Goal: Communication & Community: Answer question/provide support

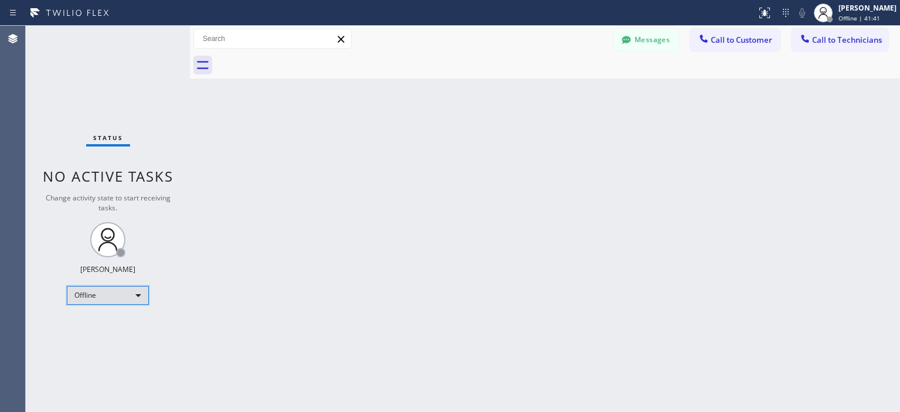
click at [127, 301] on div "Offline" at bounding box center [108, 295] width 82 height 19
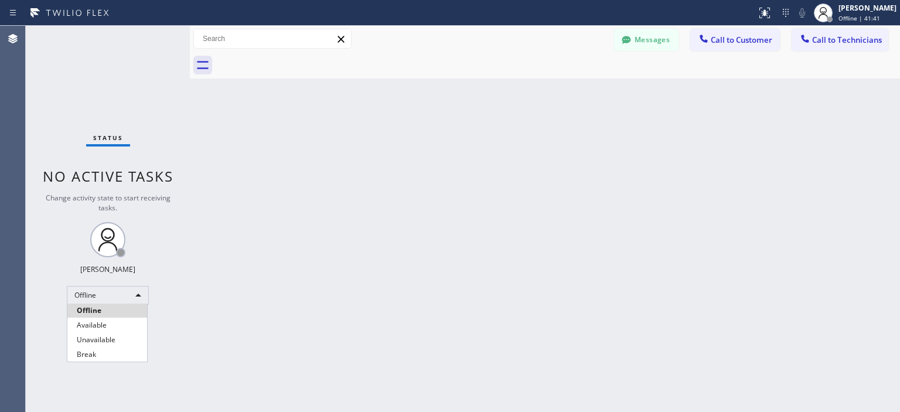
click at [112, 325] on li "Available" at bounding box center [107, 325] width 80 height 14
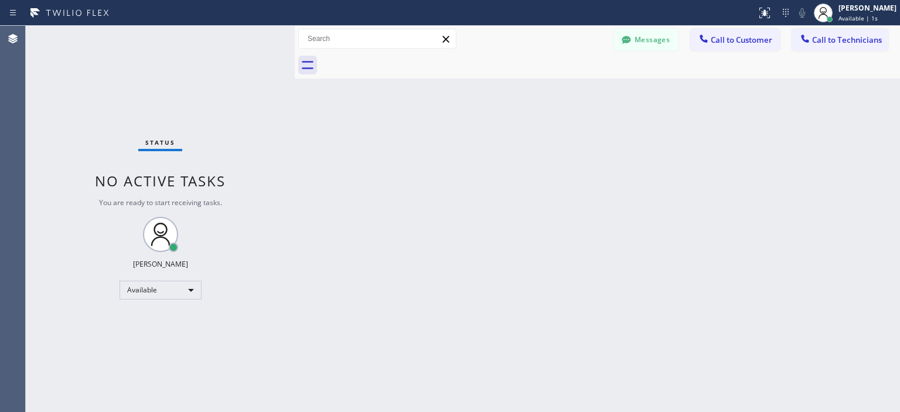
drag, startPoint x: 186, startPoint y: 78, endPoint x: 294, endPoint y: 78, distance: 107.8
click at [295, 78] on div at bounding box center [295, 219] width 0 height 386
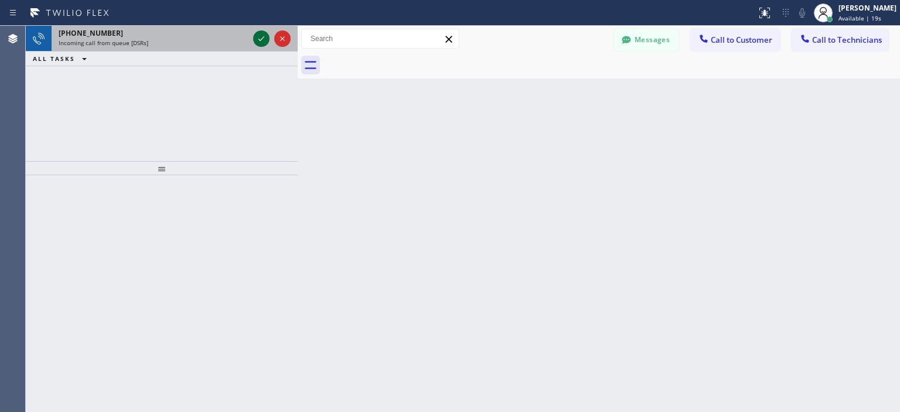
click at [257, 39] on icon at bounding box center [261, 39] width 14 height 14
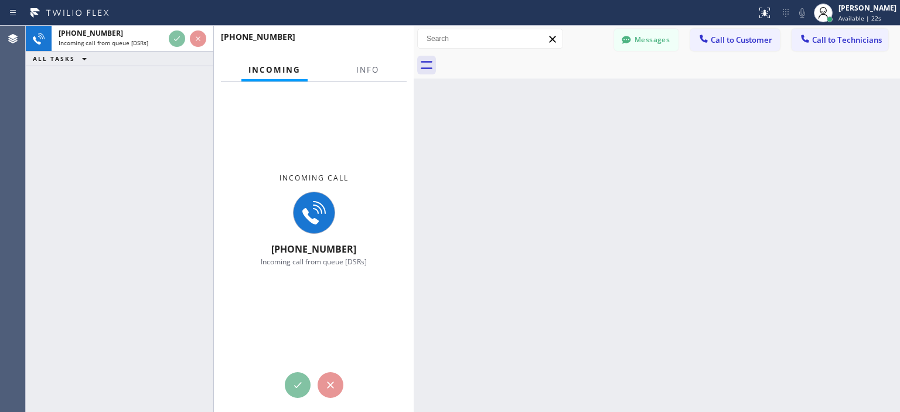
drag, startPoint x: 298, startPoint y: 73, endPoint x: 414, endPoint y: 88, distance: 116.9
click at [414, 88] on div at bounding box center [414, 219] width 0 height 386
click at [131, 185] on div "[PHONE_NUMBER] Incoming call from queue [DSRs] ALL TASKS ALL TASKS ACTIVE TASKS…" at bounding box center [120, 219] width 188 height 386
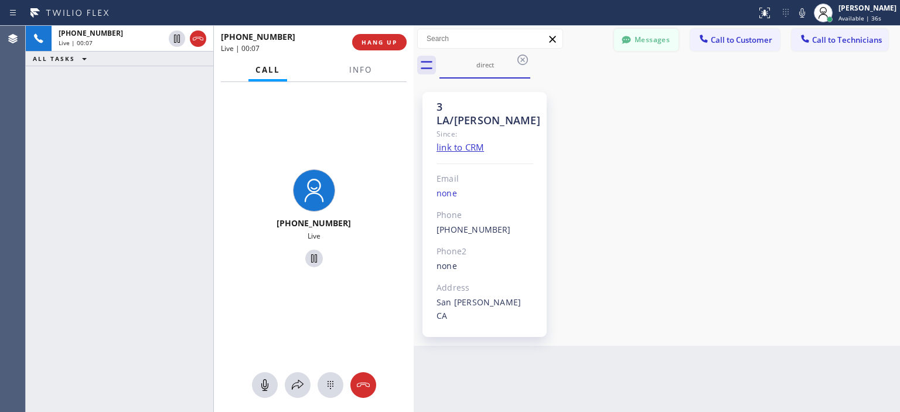
click at [644, 39] on button "Messages" at bounding box center [646, 40] width 64 height 22
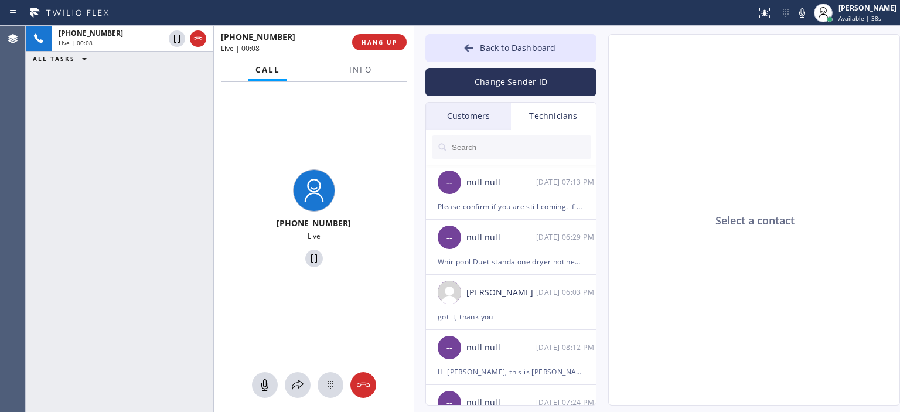
click at [472, 115] on div "Customers" at bounding box center [468, 116] width 85 height 27
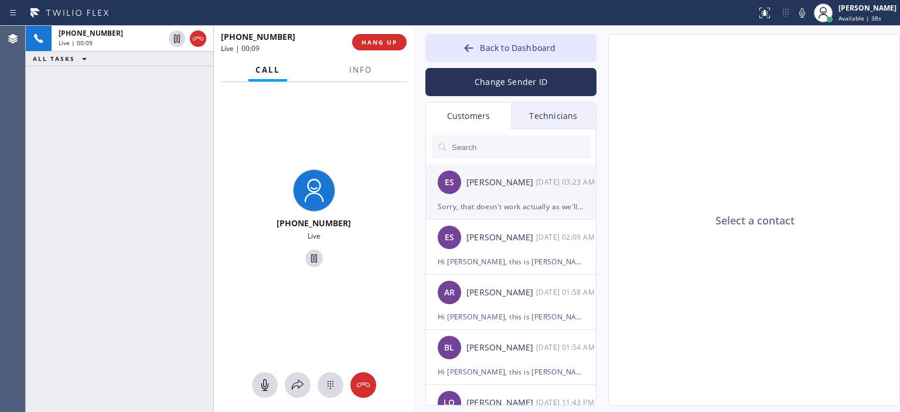
click at [533, 192] on div "ES [PERSON_NAME] [DATE] 03:23 AM" at bounding box center [511, 182] width 171 height 35
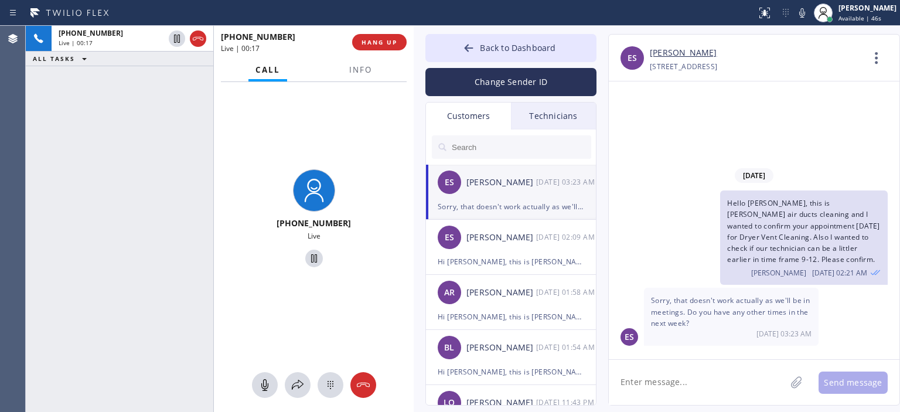
click at [659, 386] on textarea at bounding box center [697, 382] width 177 height 45
click at [701, 383] on textarea at bounding box center [697, 382] width 177 height 45
click at [619, 383] on textarea "Our technician can be there [DATE] at 12 or [DATE] morning" at bounding box center [708, 382] width 198 height 45
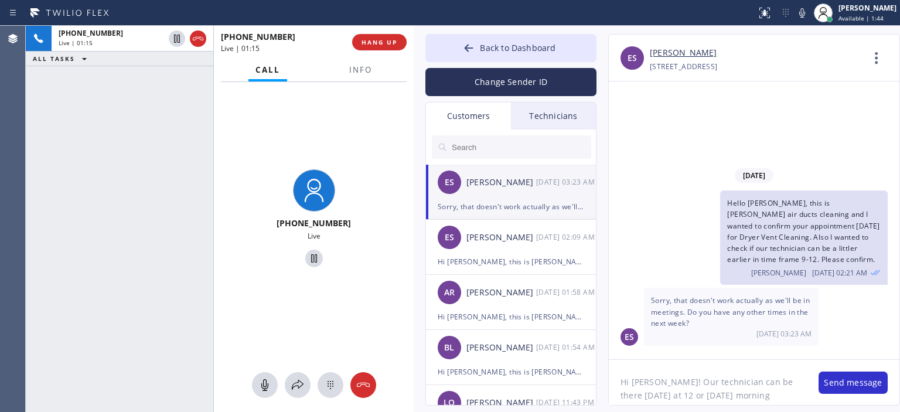
click at [764, 393] on textarea "Hi [PERSON_NAME]! Our technician can be there [DATE] at 12 or [DATE] morning" at bounding box center [708, 382] width 198 height 45
click at [664, 386] on textarea "Hi [PERSON_NAME]! Our technician can be there [DATE] at 12 or [DATE] morning 9-…" at bounding box center [708, 382] width 198 height 45
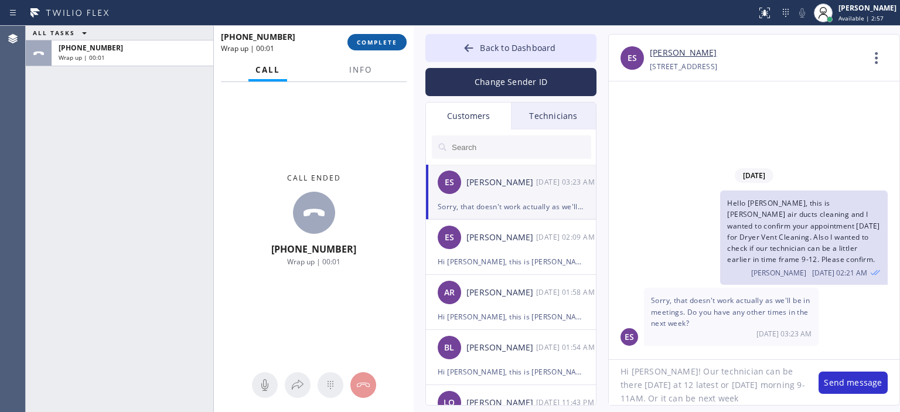
click at [379, 43] on span "COMPLETE" at bounding box center [377, 42] width 40 height 8
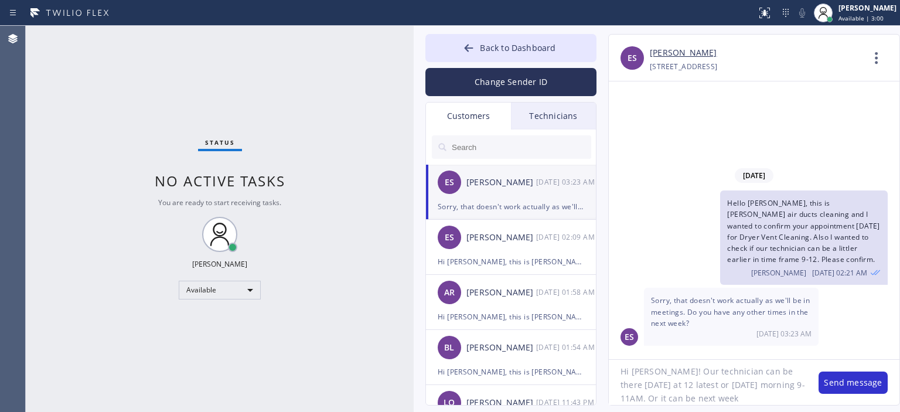
click at [758, 391] on textarea "Hi [PERSON_NAME]! Our technician can be there [DATE] at 12 latest or [DATE] mor…" at bounding box center [708, 382] width 198 height 45
drag, startPoint x: 649, startPoint y: 398, endPoint x: 777, endPoint y: 400, distance: 128.3
click at [777, 400] on textarea "Hi [PERSON_NAME]! Our technician can be there [DATE] at 12 latest or [DATE] mor…" at bounding box center [708, 382] width 198 height 45
click at [666, 376] on textarea "Hi [PERSON_NAME]! Our technician can be there [DATE] at 12 latest or [DATE] mor…" at bounding box center [708, 382] width 198 height 45
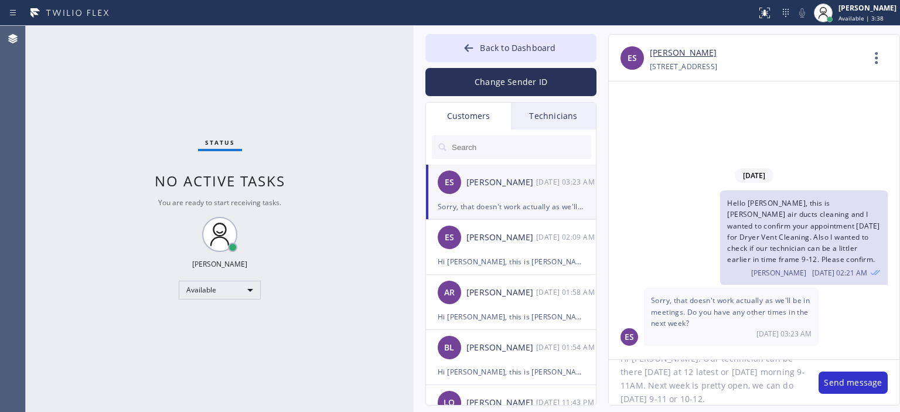
click at [666, 376] on textarea "Hi [PERSON_NAME]! Our technician can be there [DATE] at 12 latest or [DATE] mor…" at bounding box center [708, 382] width 198 height 45
type textarea "Hi [PERSON_NAME]! Our technician can be there [DATE] at 12 latest or [DATE] mor…"
click at [496, 86] on button "Change Sender ID" at bounding box center [510, 82] width 171 height 28
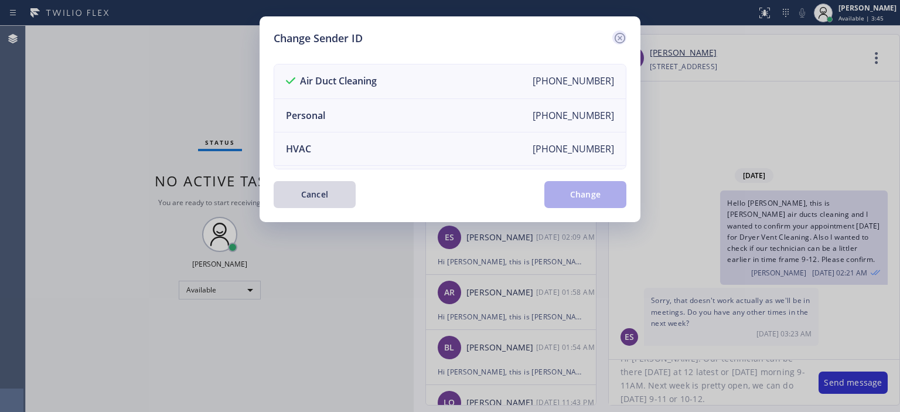
click at [621, 40] on icon at bounding box center [620, 38] width 14 height 14
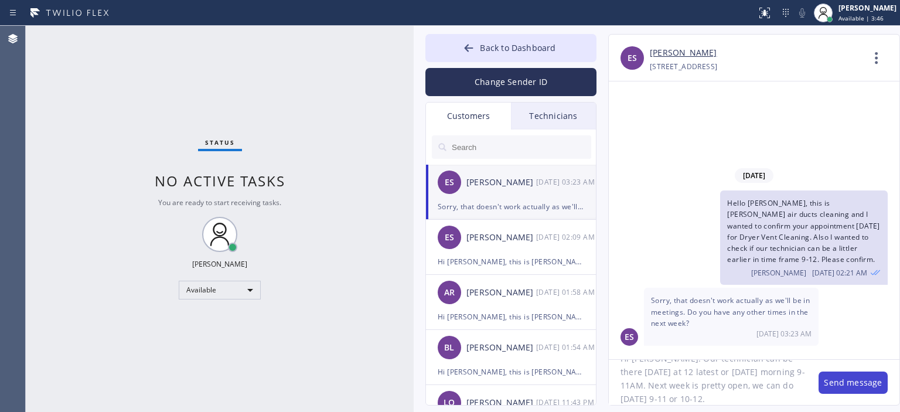
click at [868, 386] on button "Send message" at bounding box center [853, 382] width 69 height 22
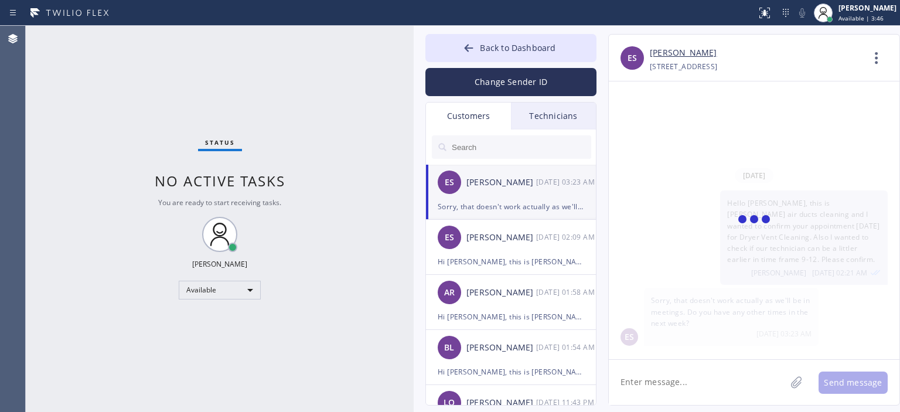
scroll to position [0, 0]
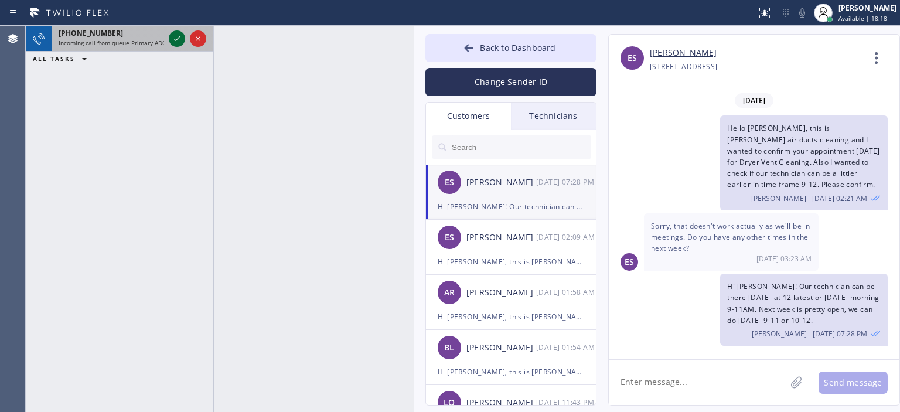
click at [175, 42] on icon at bounding box center [177, 39] width 14 height 14
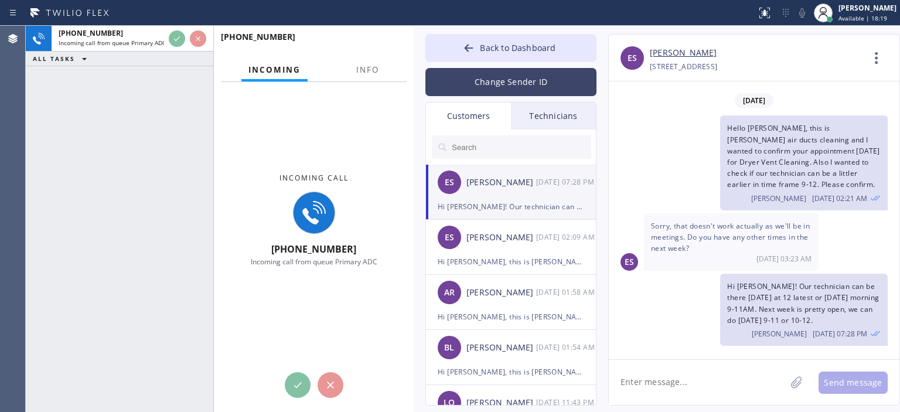
click at [518, 93] on button "Change Sender ID" at bounding box center [510, 82] width 171 height 28
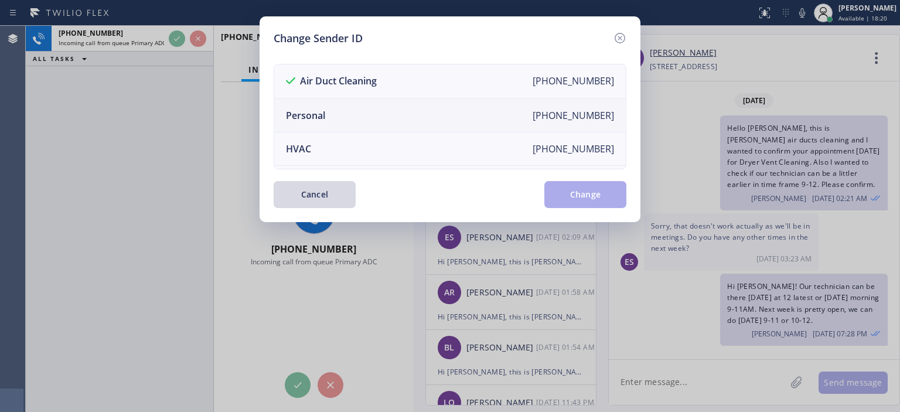
click at [406, 114] on li "Personal [PHONE_NUMBER]" at bounding box center [450, 115] width 352 height 33
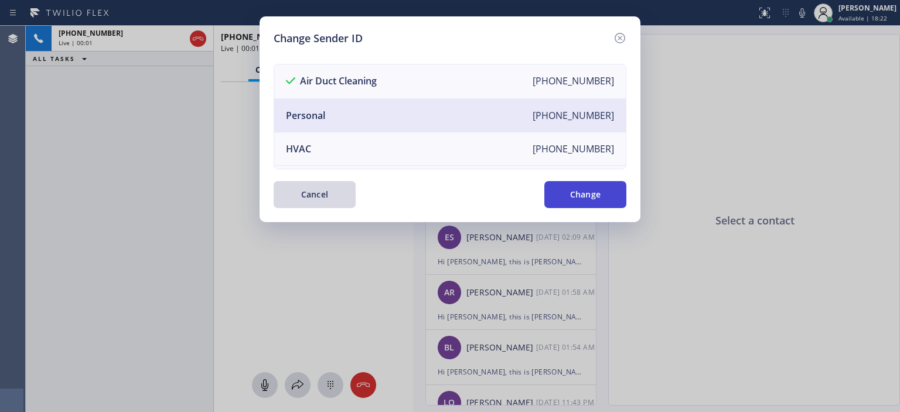
click at [582, 188] on button "Change" at bounding box center [585, 194] width 82 height 27
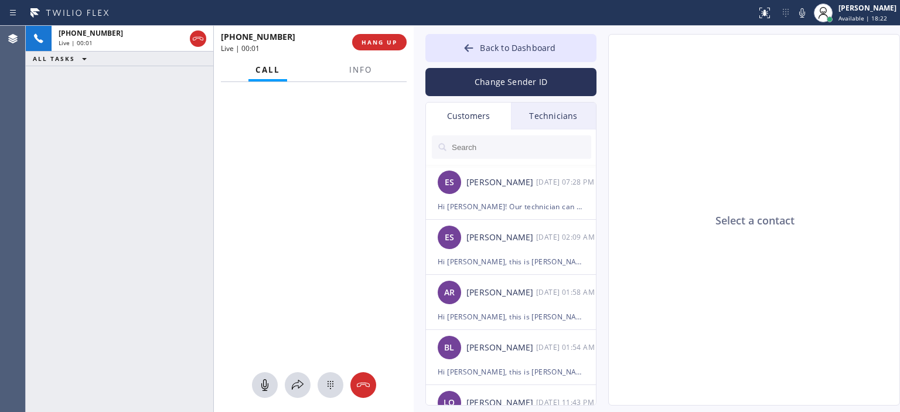
type input "[PHONE_NUMBER]"
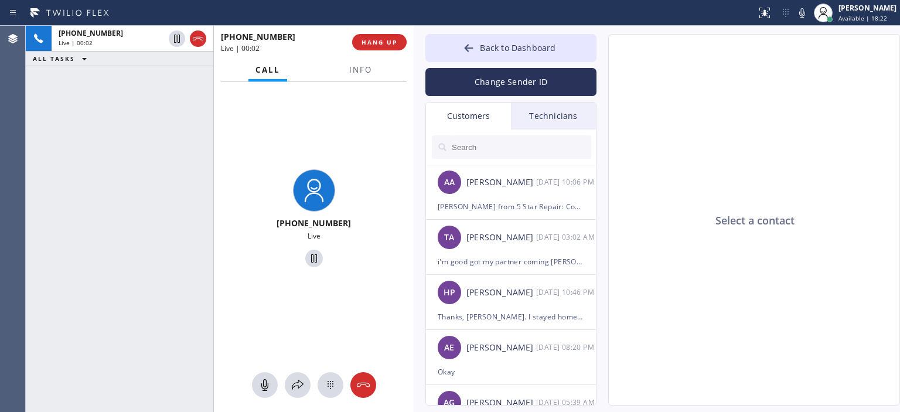
click at [544, 110] on div "Technicians" at bounding box center [553, 116] width 85 height 27
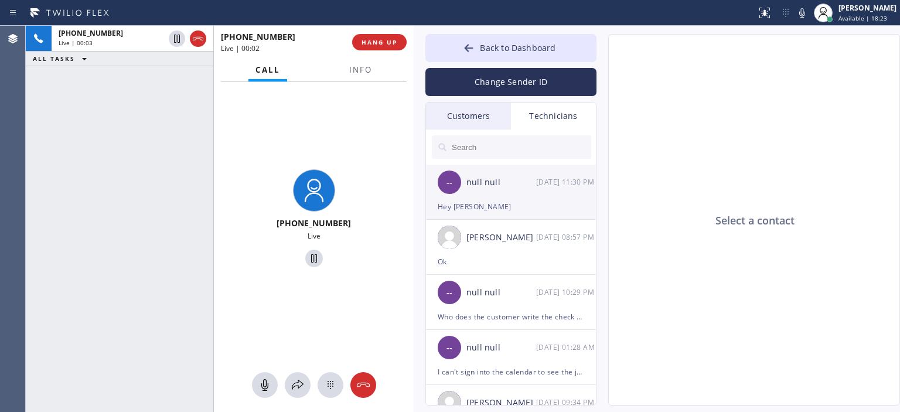
click at [513, 172] on div "-- null null [DATE] 11:30 PM" at bounding box center [511, 182] width 171 height 35
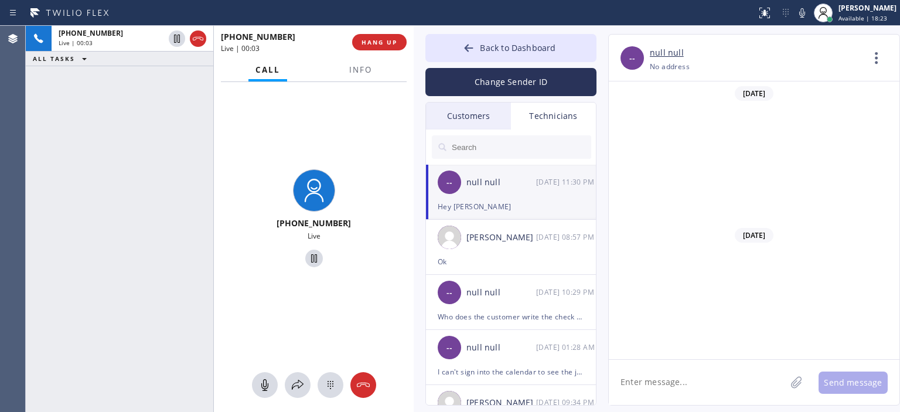
scroll to position [6453, 0]
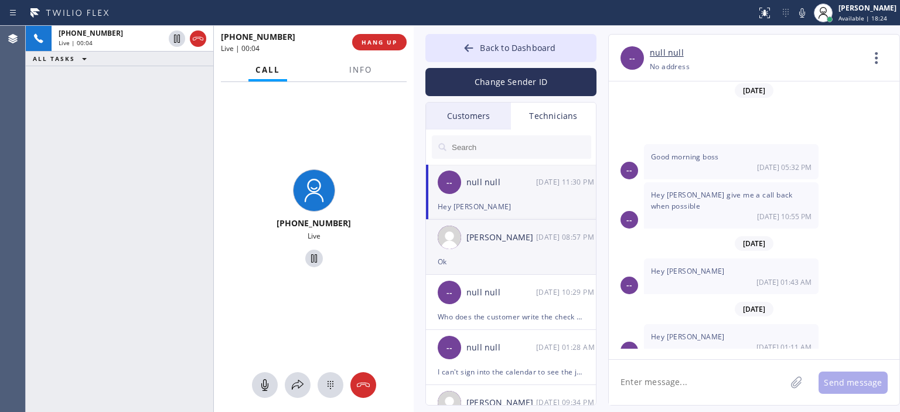
click at [514, 240] on div "[PERSON_NAME]" at bounding box center [501, 237] width 70 height 13
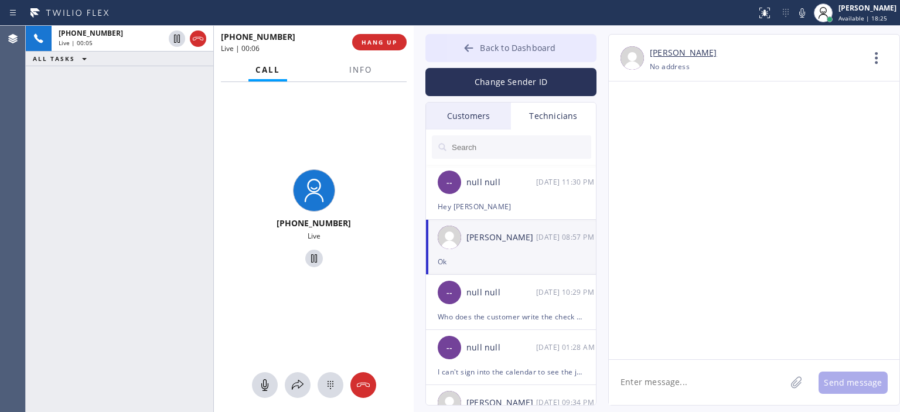
click at [459, 44] on button "Back to Dashboard" at bounding box center [510, 48] width 171 height 28
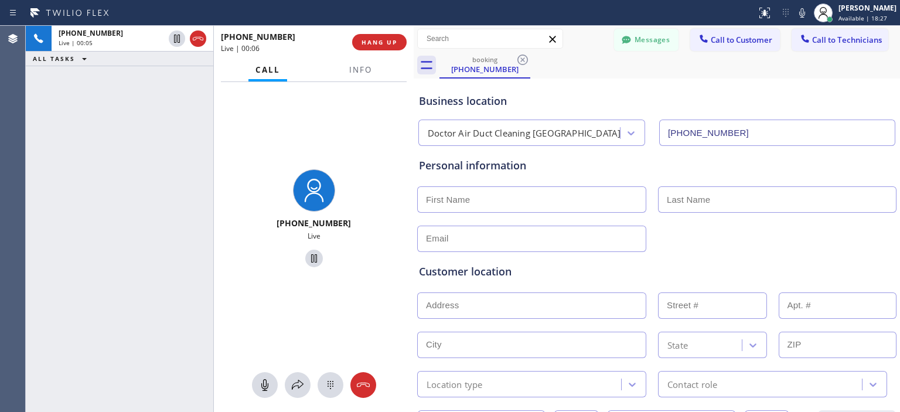
scroll to position [78521, 0]
click at [397, 40] on span "HANG UP" at bounding box center [380, 42] width 36 height 8
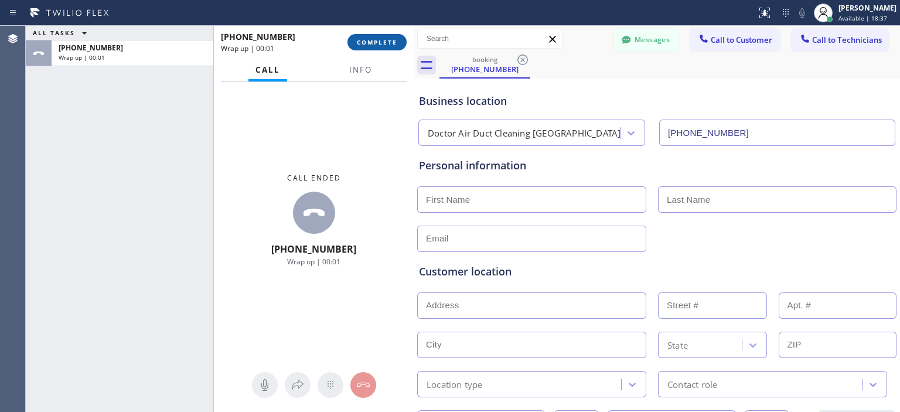
click at [397, 40] on span "COMPLETE" at bounding box center [377, 42] width 40 height 8
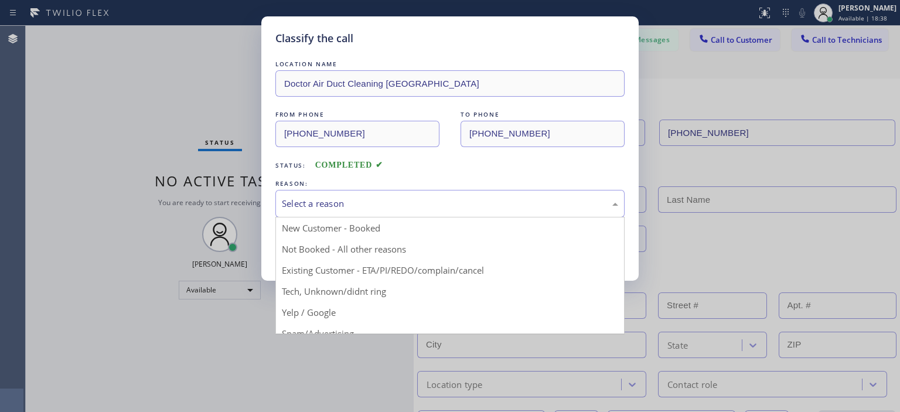
click at [435, 203] on div "Select a reason" at bounding box center [450, 203] width 336 height 13
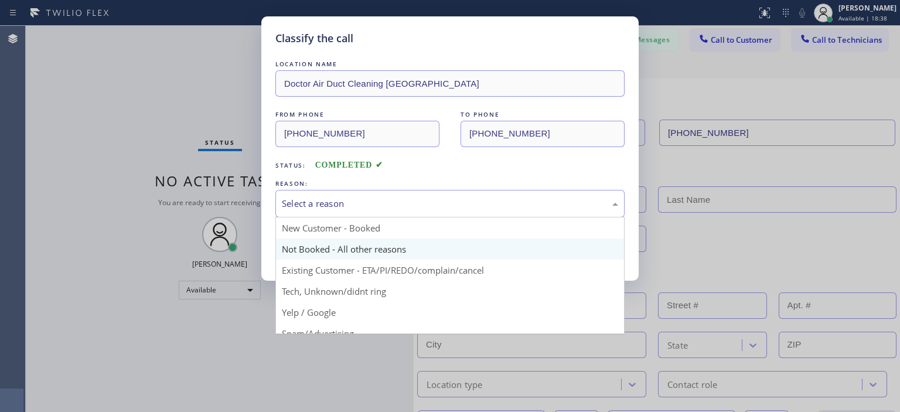
scroll to position [73, 0]
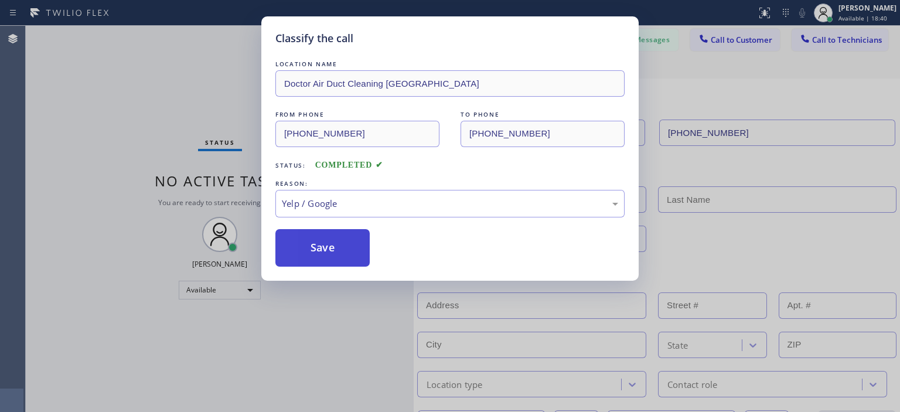
click at [326, 246] on button "Save" at bounding box center [322, 248] width 94 height 38
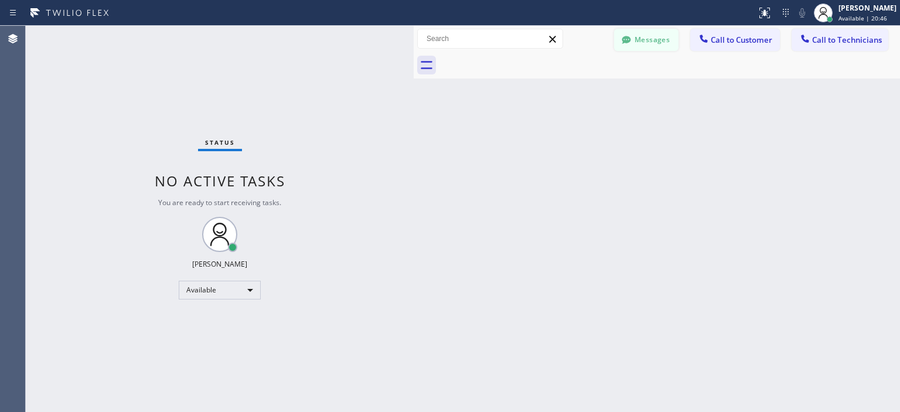
click at [642, 37] on button "Messages" at bounding box center [646, 40] width 64 height 22
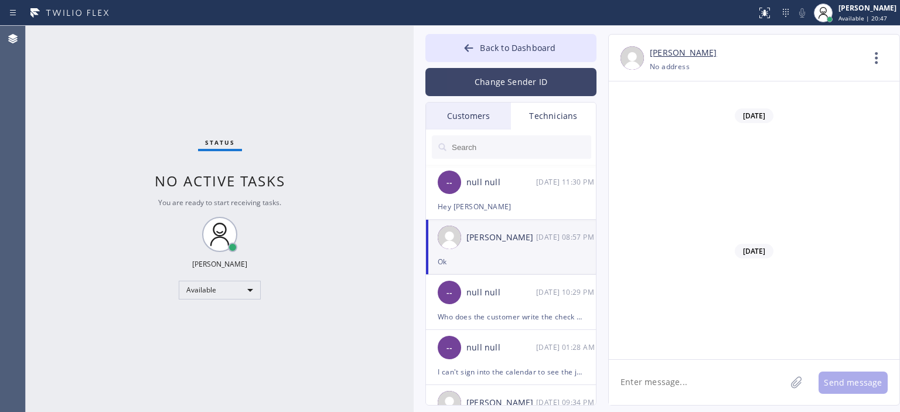
click at [495, 83] on button "Change Sender ID" at bounding box center [510, 82] width 171 height 28
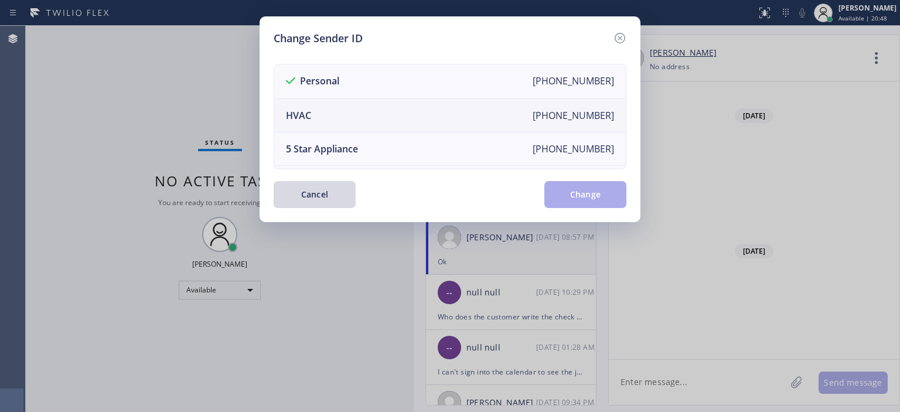
scroll to position [137, 0]
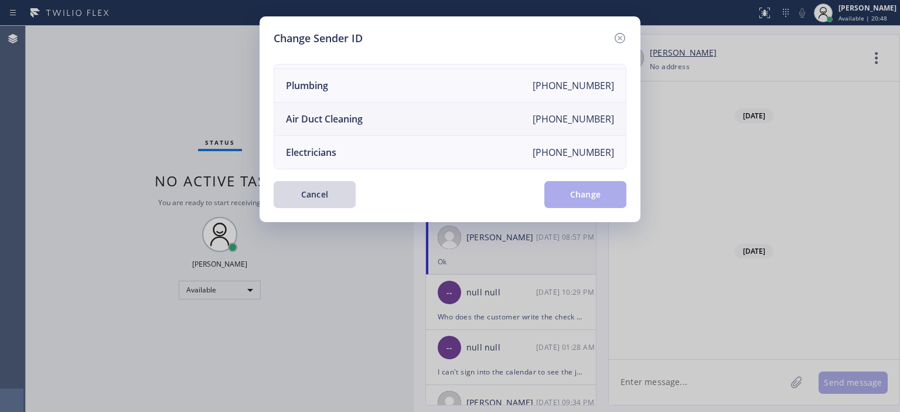
click at [387, 105] on li "Air Duct Cleaning [PHONE_NUMBER]" at bounding box center [450, 119] width 352 height 33
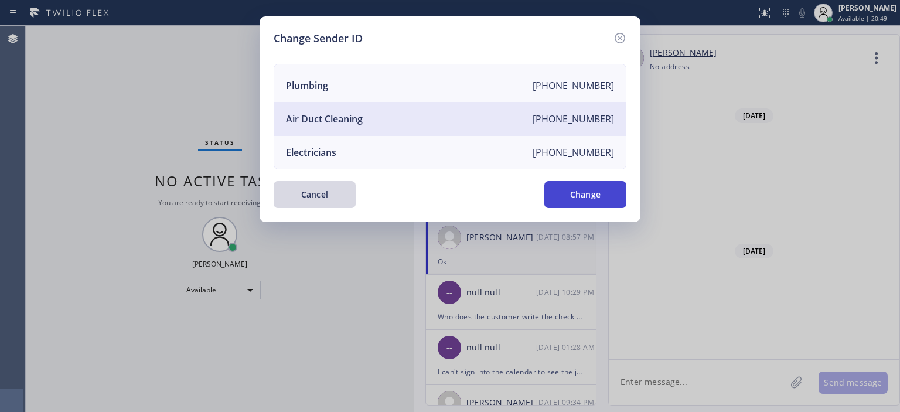
click at [600, 193] on button "Change" at bounding box center [585, 194] width 82 height 27
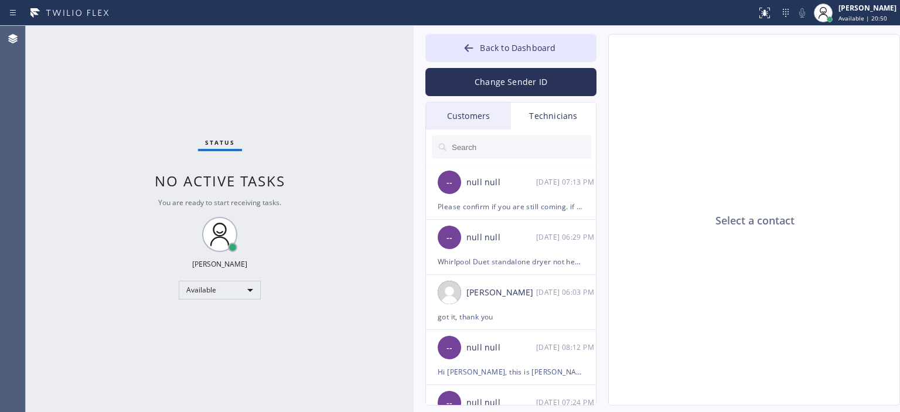
click at [491, 114] on div "Customers" at bounding box center [468, 116] width 85 height 27
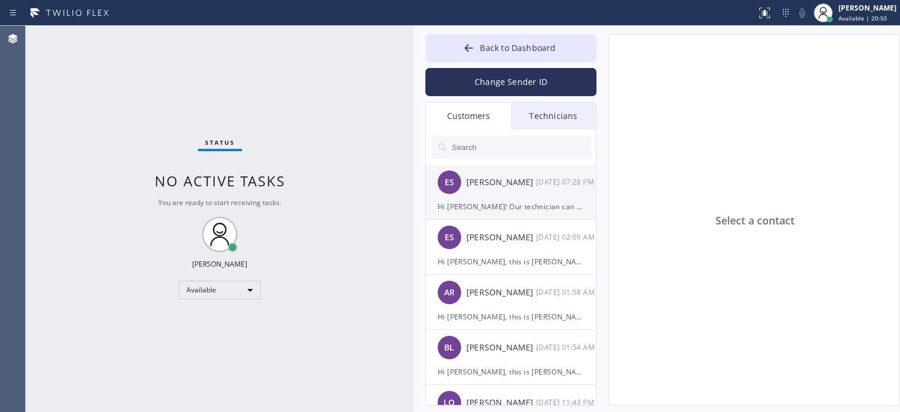
click at [517, 187] on div "[PERSON_NAME]" at bounding box center [501, 182] width 70 height 13
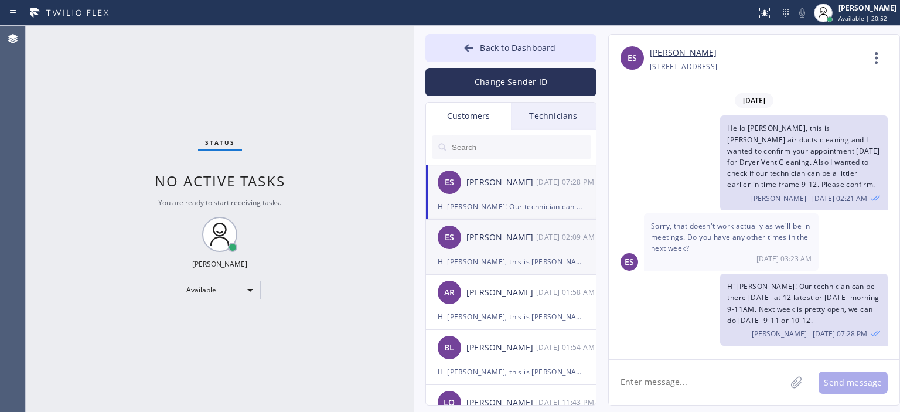
click at [500, 223] on div "ES [PERSON_NAME] [DATE] 02:09 AM" at bounding box center [511, 237] width 171 height 35
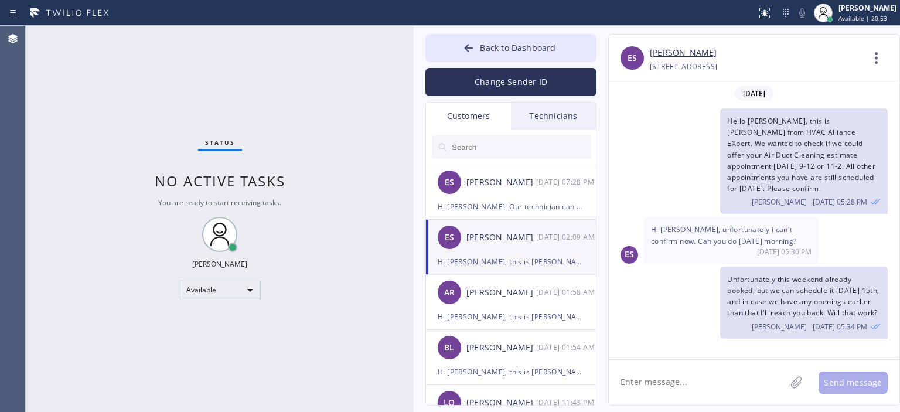
scroll to position [576, 0]
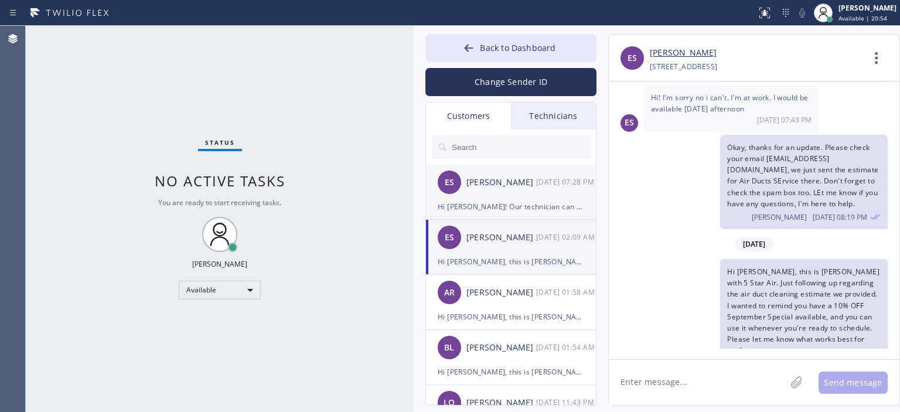
click at [503, 185] on div "[PERSON_NAME]" at bounding box center [501, 182] width 70 height 13
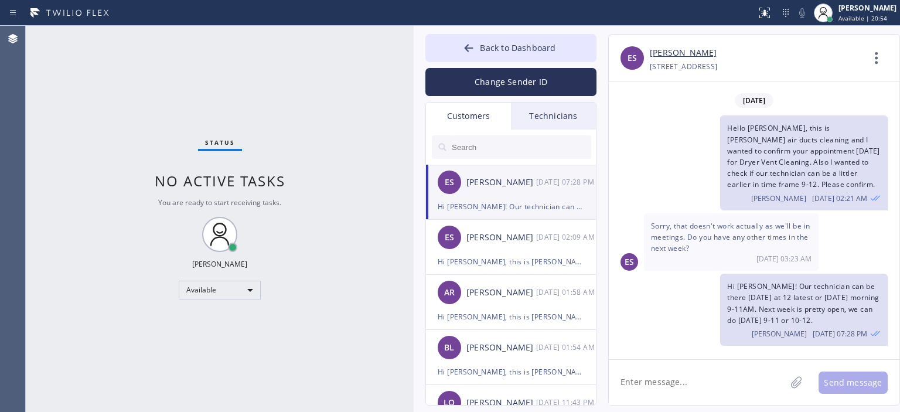
scroll to position [0, 0]
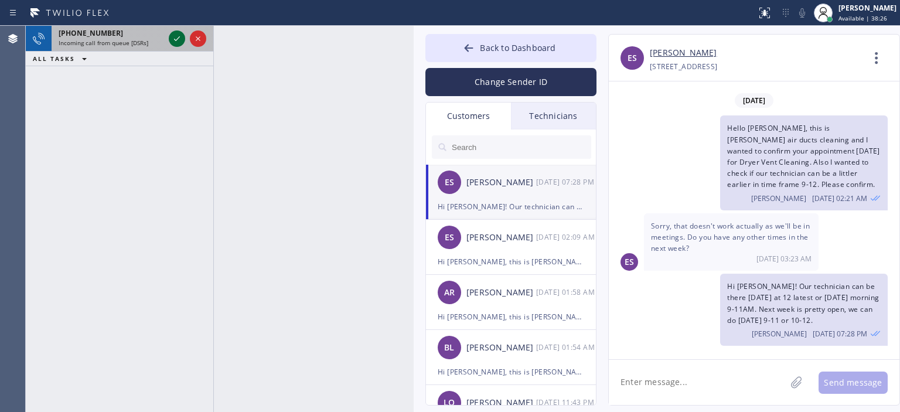
click at [178, 42] on icon at bounding box center [177, 39] width 14 height 14
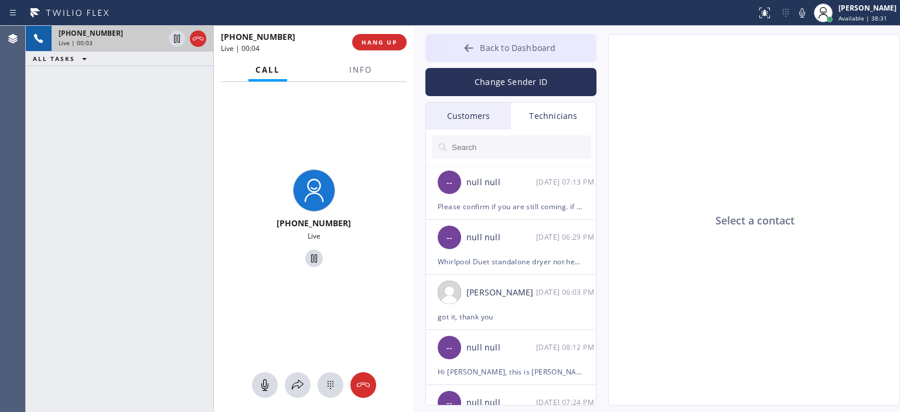
click at [473, 48] on icon at bounding box center [469, 48] width 12 height 12
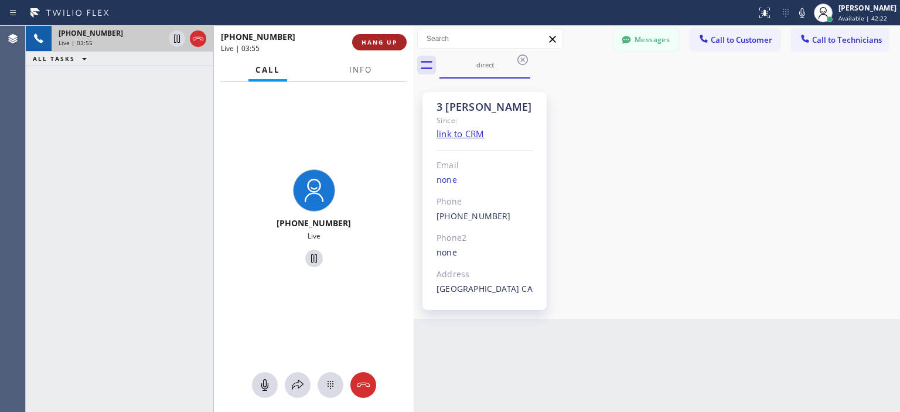
click at [387, 42] on span "HANG UP" at bounding box center [380, 42] width 36 height 8
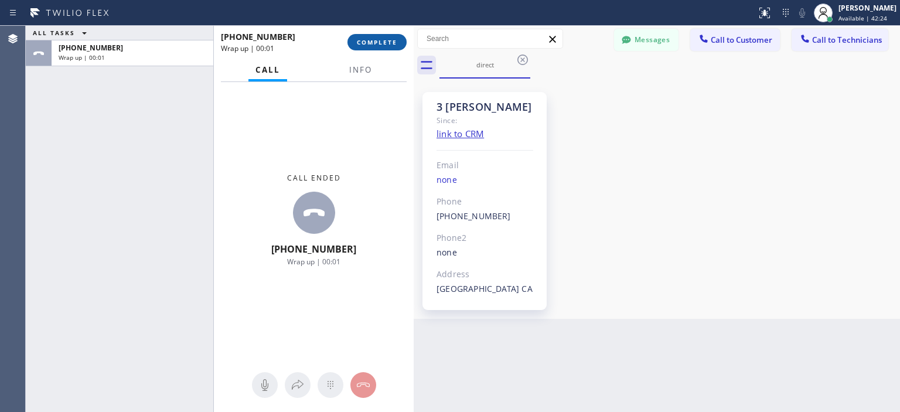
click at [386, 43] on span "COMPLETE" at bounding box center [377, 42] width 40 height 8
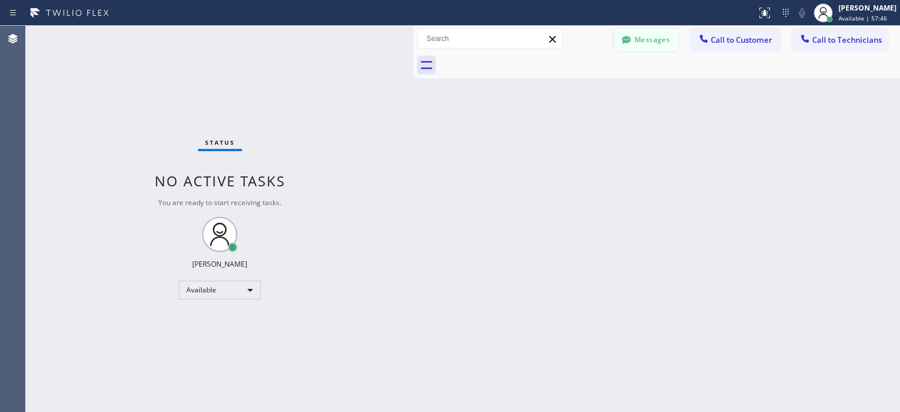
click at [659, 38] on button "Messages" at bounding box center [646, 40] width 64 height 22
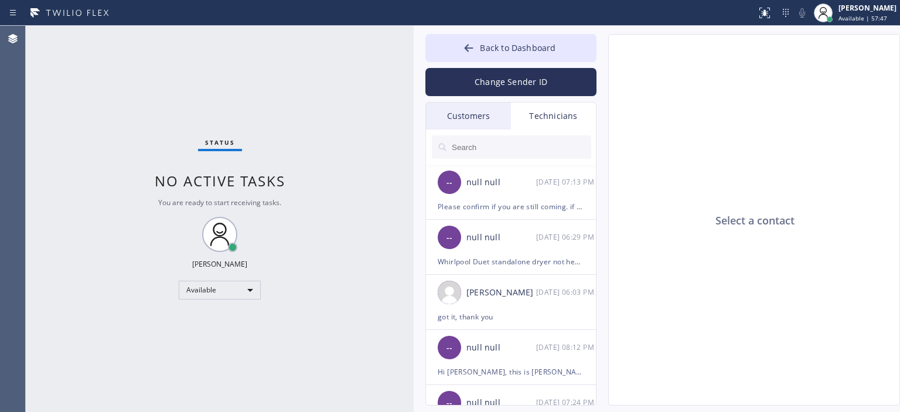
click at [481, 113] on div "Customers" at bounding box center [468, 116] width 85 height 27
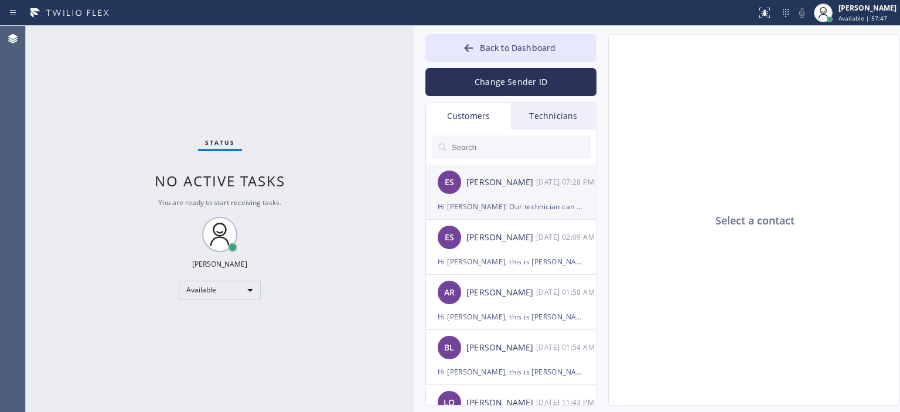
click at [545, 210] on div "Hi [PERSON_NAME]! Our technician can be there [DATE] at 12 latest or [DATE] mor…" at bounding box center [511, 206] width 146 height 13
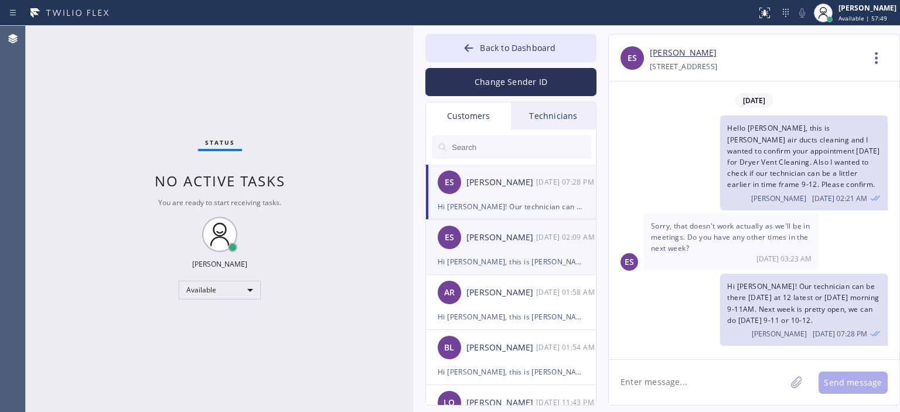
click at [506, 238] on div "[PERSON_NAME]" at bounding box center [501, 237] width 70 height 13
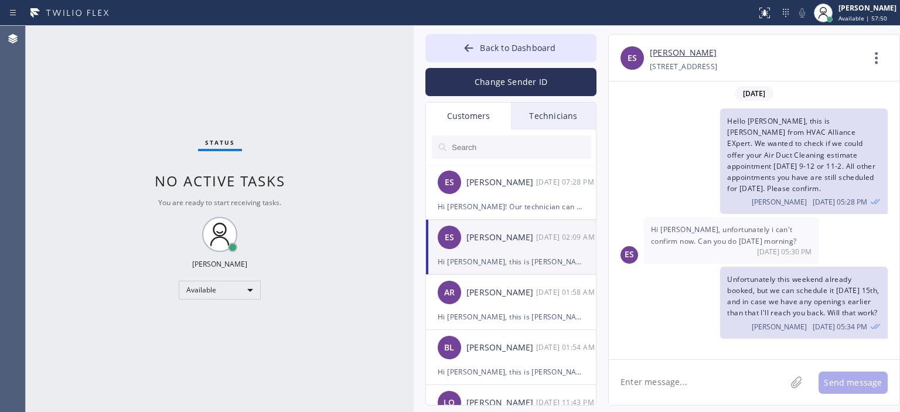
scroll to position [576, 0]
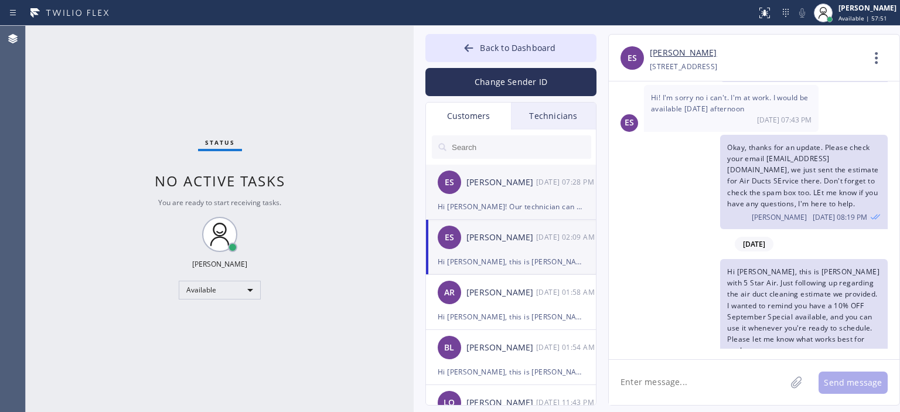
click at [533, 186] on div "[PERSON_NAME]" at bounding box center [501, 182] width 70 height 13
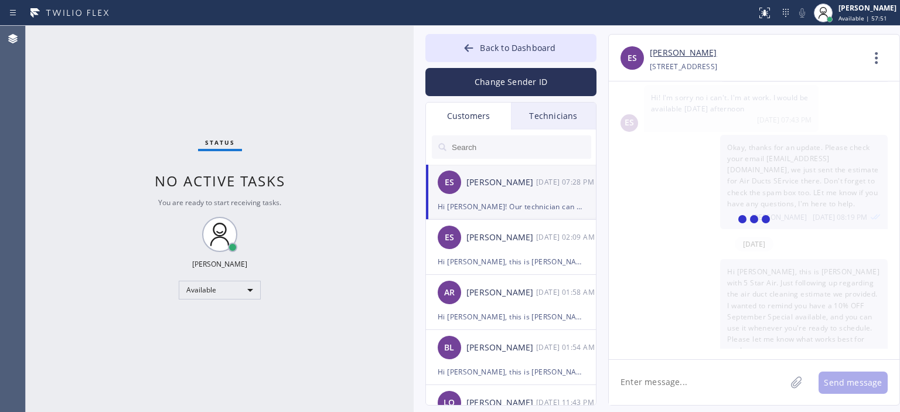
scroll to position [0, 0]
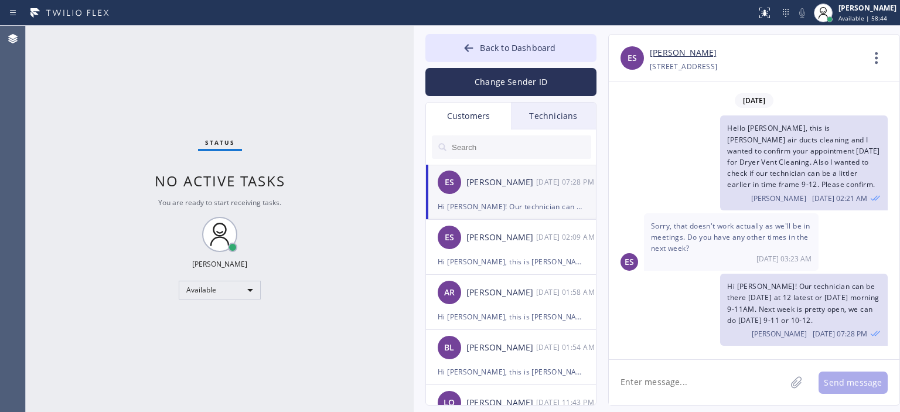
click at [505, 149] on input "text" at bounding box center [521, 146] width 141 height 23
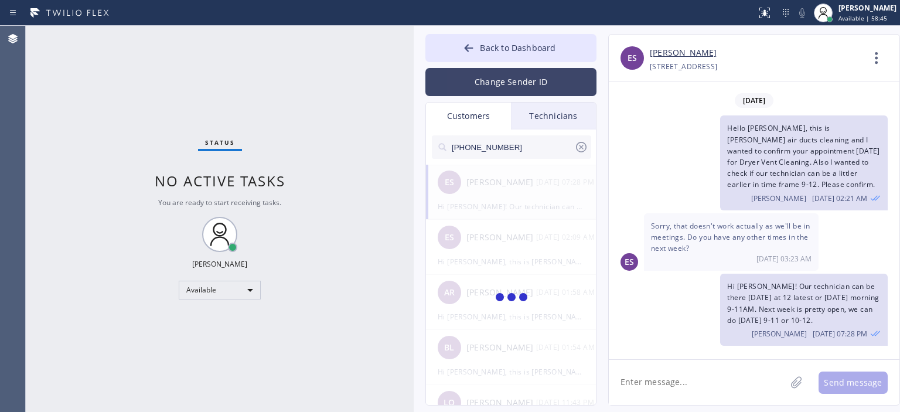
click at [506, 87] on button "Change Sender ID" at bounding box center [510, 82] width 171 height 28
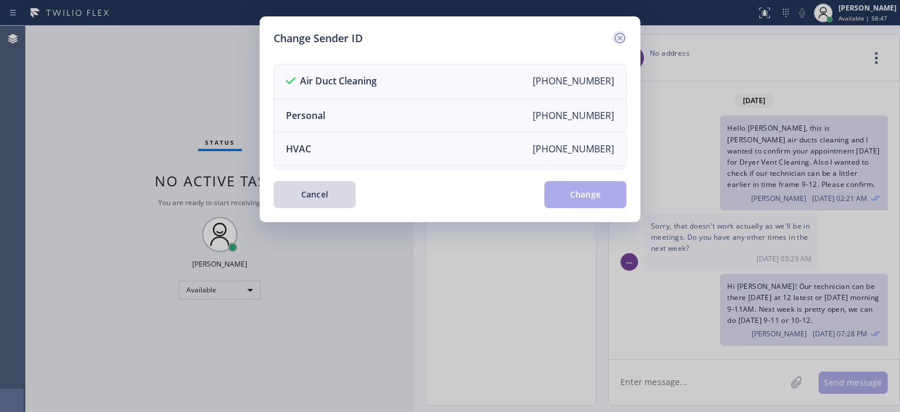
click at [622, 40] on icon at bounding box center [620, 38] width 14 height 14
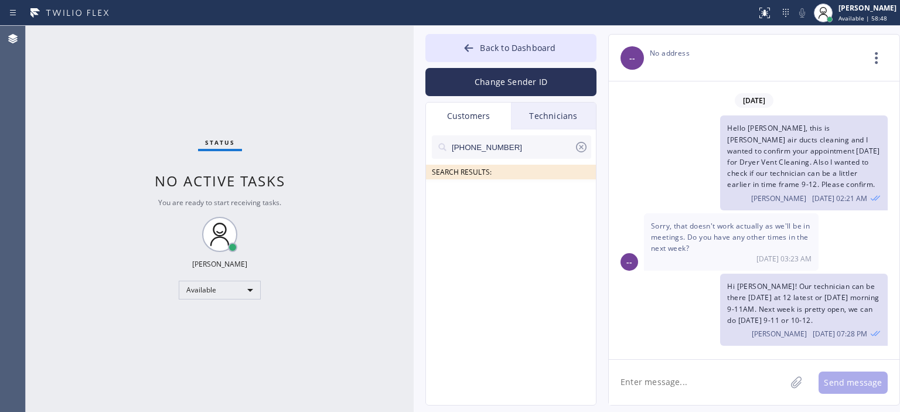
click at [520, 146] on input "[PHONE_NUMBER]" at bounding box center [513, 146] width 124 height 23
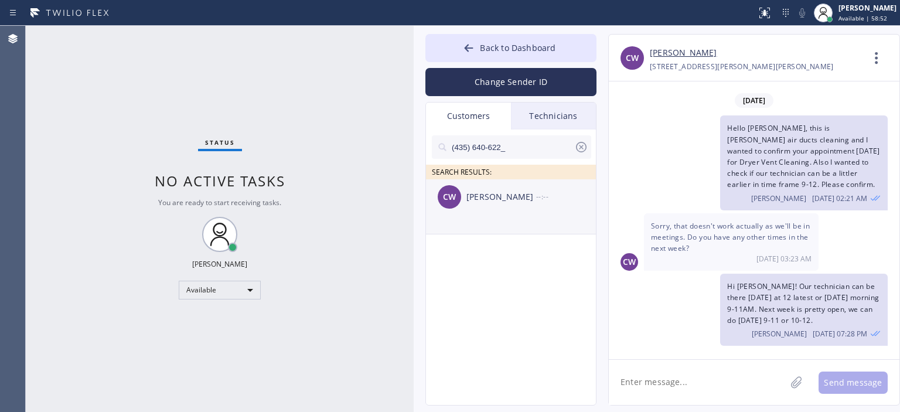
click at [499, 211] on div "CW [PERSON_NAME] --:--" at bounding box center [511, 196] width 171 height 35
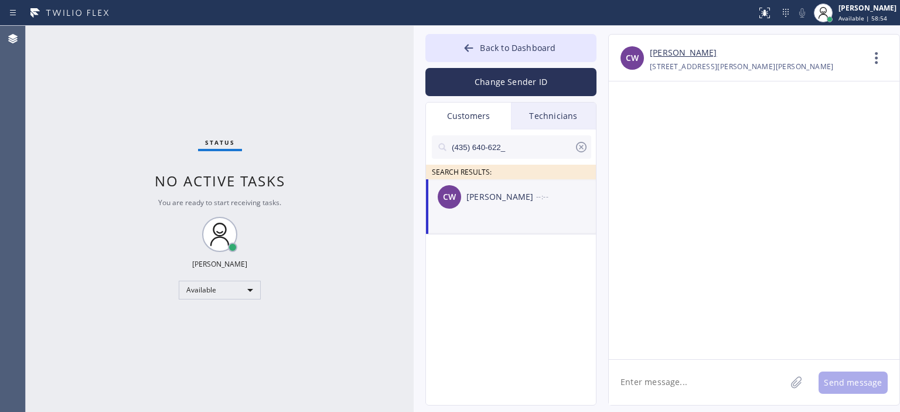
click at [669, 379] on textarea at bounding box center [697, 382] width 177 height 45
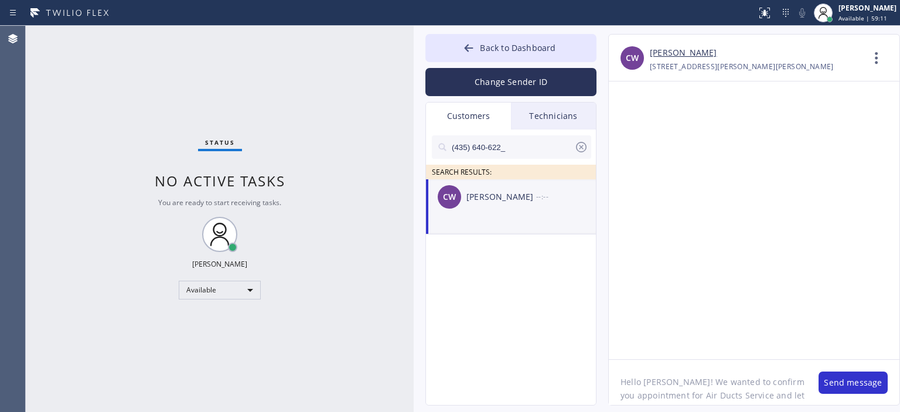
scroll to position [9, 0]
click at [739, 396] on textarea "Hello [PERSON_NAME]! We wanted to confirm you appointment for Air Ducts Service…" at bounding box center [708, 382] width 198 height 45
click at [731, 384] on textarea "Hello [PERSON_NAME]! We wanted to confirm you appointment for Air Ducts Service…" at bounding box center [708, 382] width 198 height 45
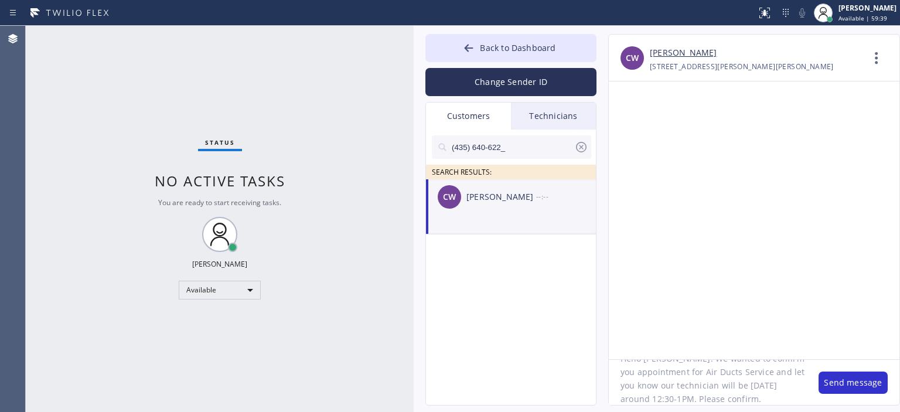
click at [731, 384] on textarea "Hello [PERSON_NAME]! We wanted to confirm you appointment for Air Ducts Service…" at bounding box center [708, 382] width 198 height 45
type textarea "Hello [PERSON_NAME]! We wanted to confirm you appointment for Air Ducts Service…"
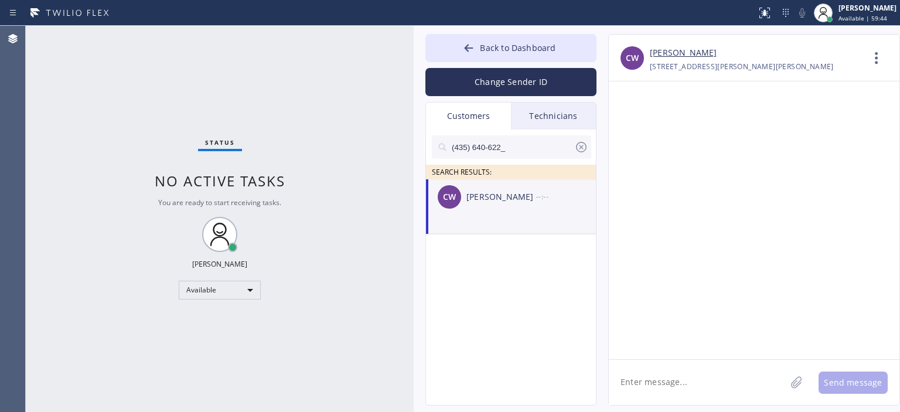
paste textarea "Hello [PERSON_NAME]! We wanted to confirm you appointment for Air Ducts Service…"
type textarea "Hello [PERSON_NAME]! We wanted to confirm you appointment for Air Ducts Service…"
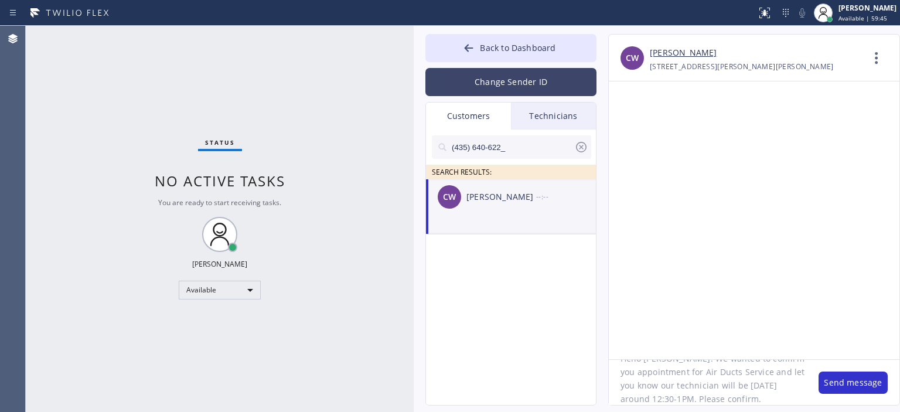
click at [520, 84] on button "Change Sender ID" at bounding box center [510, 82] width 171 height 28
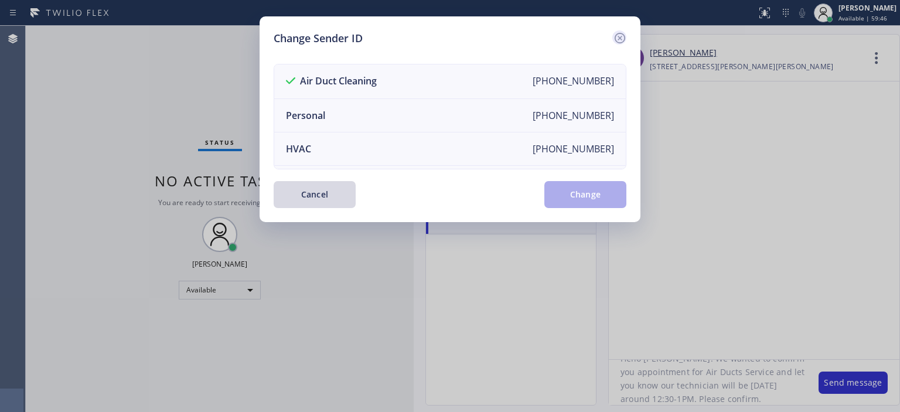
click at [624, 39] on icon at bounding box center [620, 38] width 11 height 11
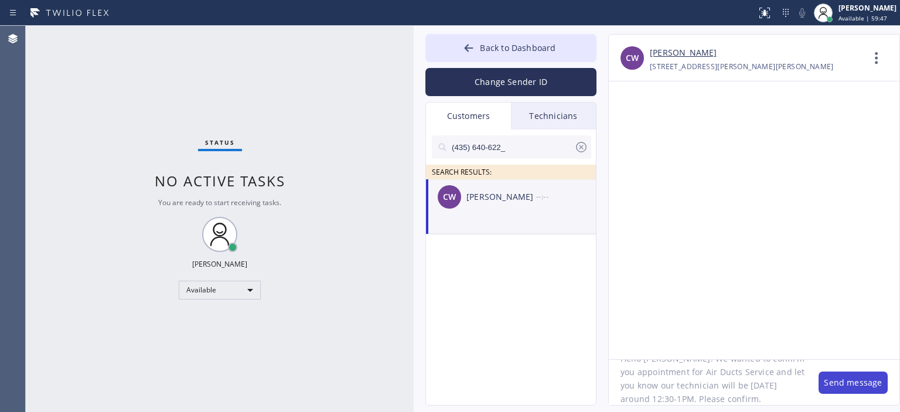
click at [863, 383] on button "Send message" at bounding box center [853, 382] width 69 height 22
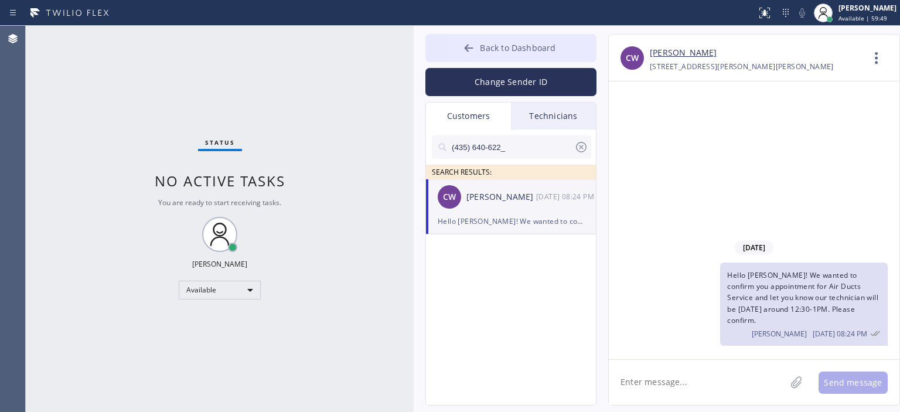
click at [484, 49] on span "Back to Dashboard" at bounding box center [518, 47] width 76 height 11
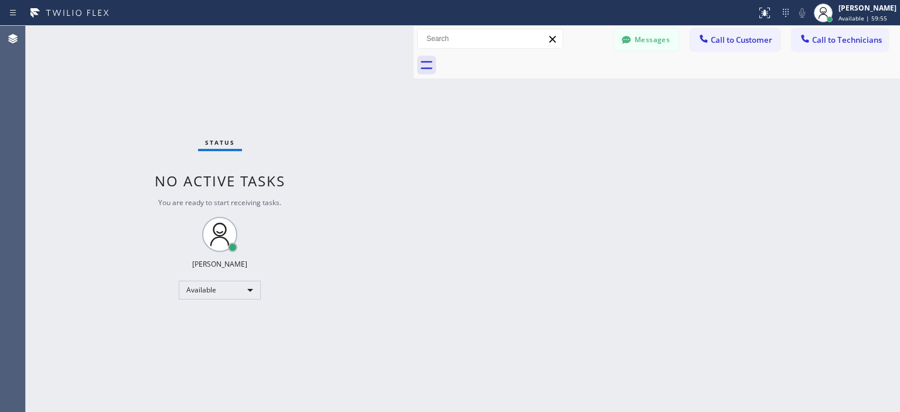
click at [45, 86] on div "Status No active tasks You are ready to start receiving tasks. [PERSON_NAME] Av…" at bounding box center [220, 219] width 388 height 386
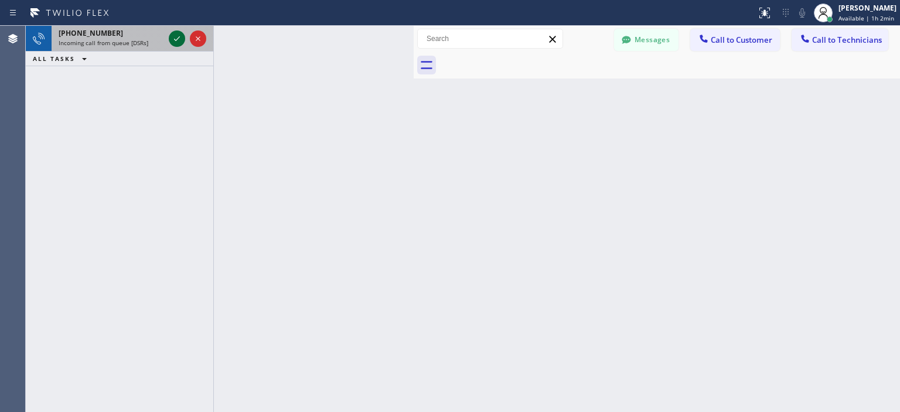
click at [180, 36] on icon at bounding box center [177, 39] width 14 height 14
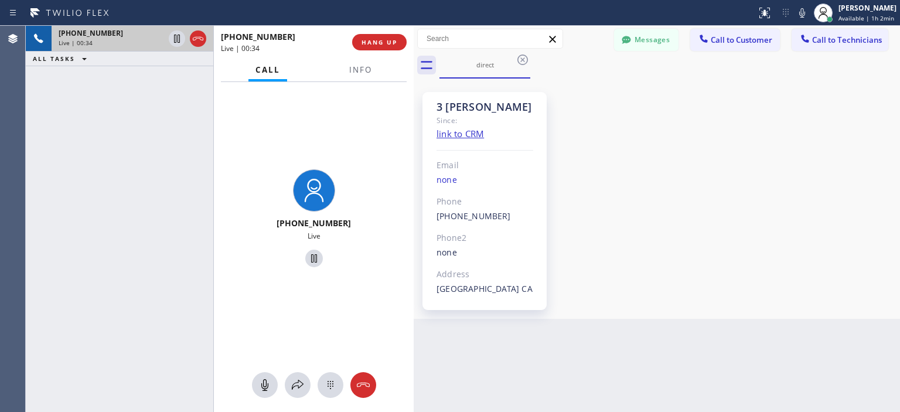
drag, startPoint x: 363, startPoint y: 379, endPoint x: 373, endPoint y: 370, distance: 12.9
click at [364, 380] on icon at bounding box center [363, 385] width 14 height 14
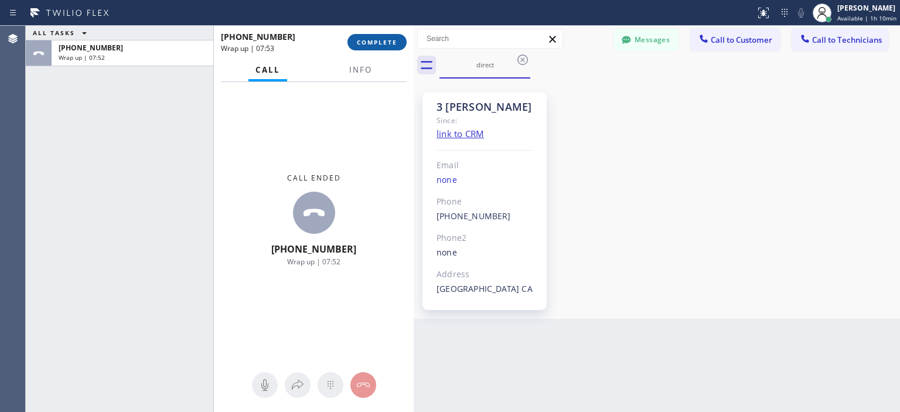
click at [371, 38] on span "COMPLETE" at bounding box center [377, 42] width 40 height 8
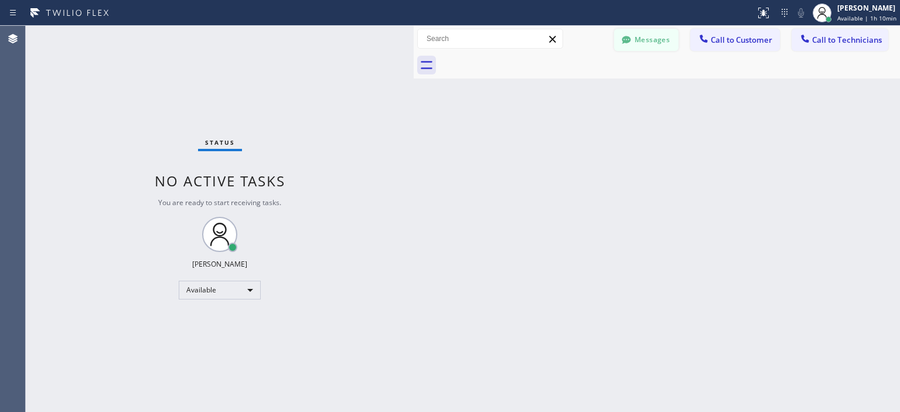
click at [647, 42] on button "Messages" at bounding box center [646, 40] width 64 height 22
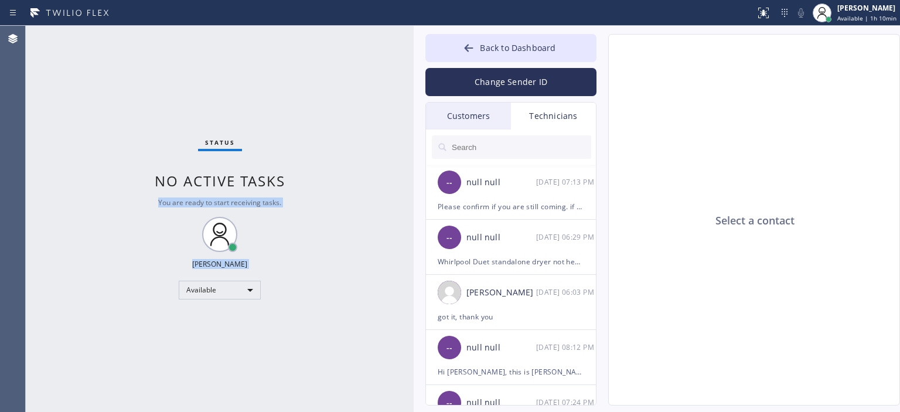
click at [410, 44] on div "Status No active tasks You are ready to start receiving tasks. [PERSON_NAME] Av…" at bounding box center [463, 219] width 874 height 386
click at [396, 53] on div "Status No active tasks You are ready to start receiving tasks. [PERSON_NAME] Av…" at bounding box center [220, 219] width 388 height 386
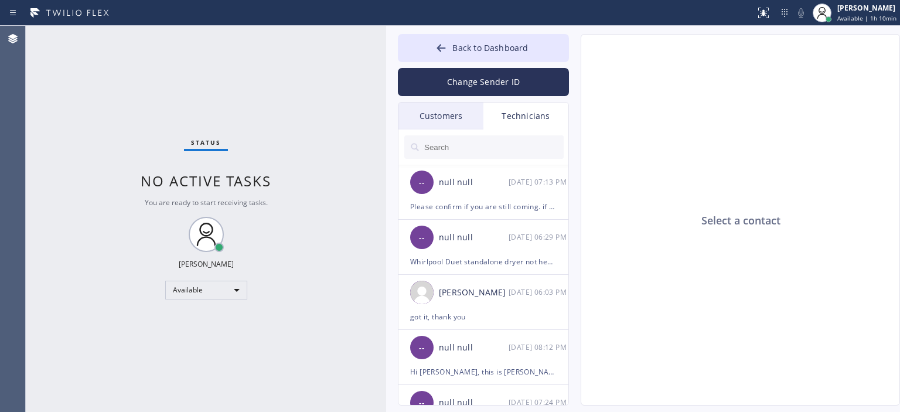
drag, startPoint x: 412, startPoint y: 52, endPoint x: 326, endPoint y: 57, distance: 86.3
click at [386, 57] on div at bounding box center [386, 219] width 0 height 386
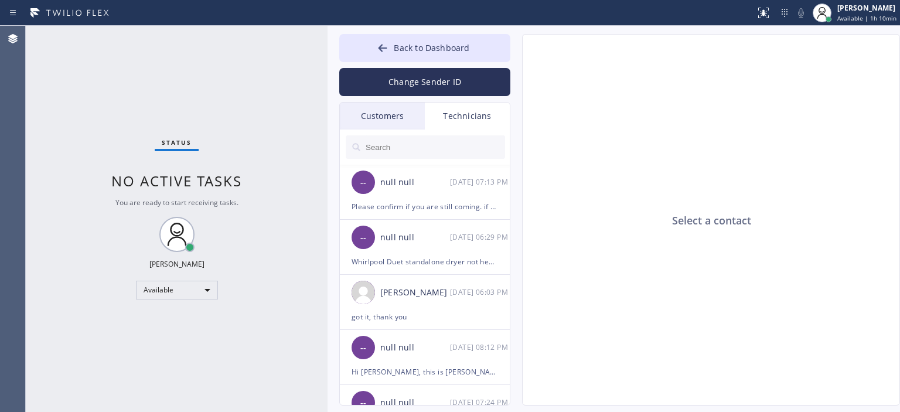
click at [407, 117] on div "Customers" at bounding box center [382, 116] width 85 height 27
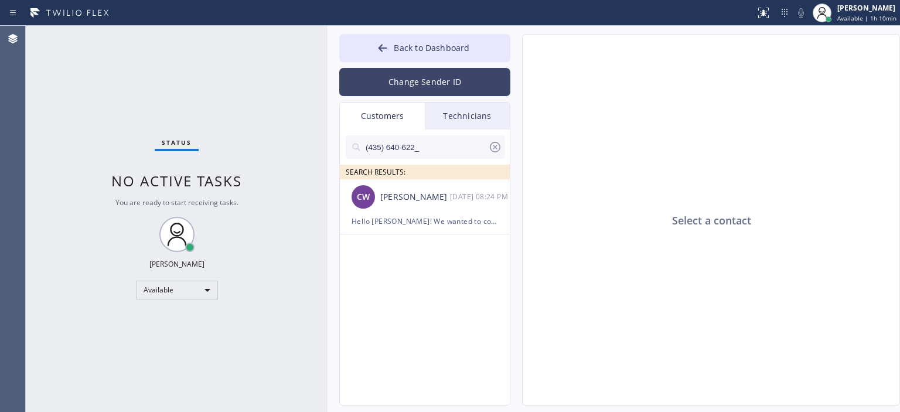
click at [418, 84] on button "Change Sender ID" at bounding box center [424, 82] width 171 height 28
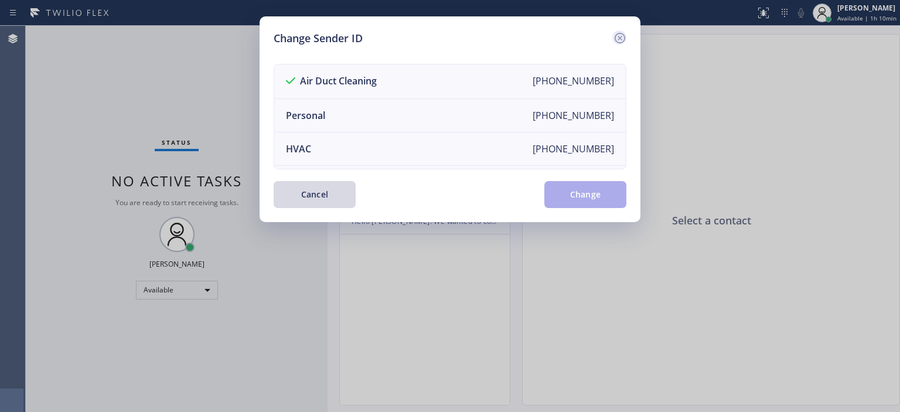
click at [621, 32] on icon at bounding box center [620, 38] width 14 height 14
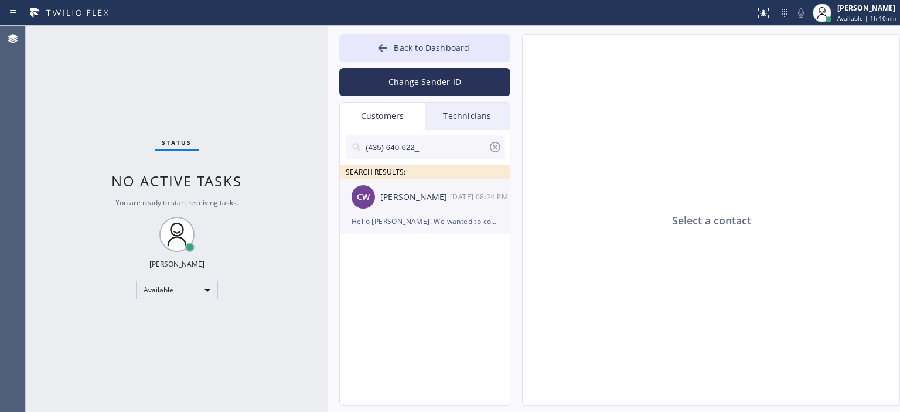
click at [461, 189] on div "CW [PERSON_NAME] [DATE] 08:24 PM" at bounding box center [425, 196] width 171 height 35
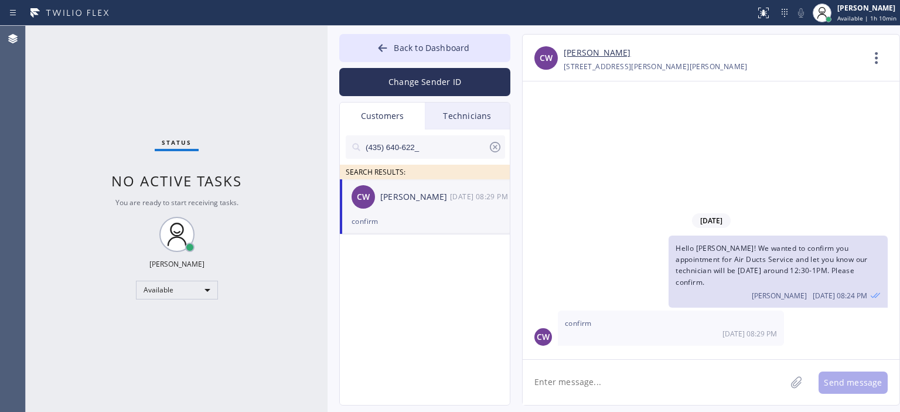
drag, startPoint x: 495, startPoint y: 146, endPoint x: 438, endPoint y: 143, distance: 56.9
click at [495, 148] on icon at bounding box center [495, 147] width 14 height 14
click at [438, 143] on input "text" at bounding box center [434, 146] width 141 height 23
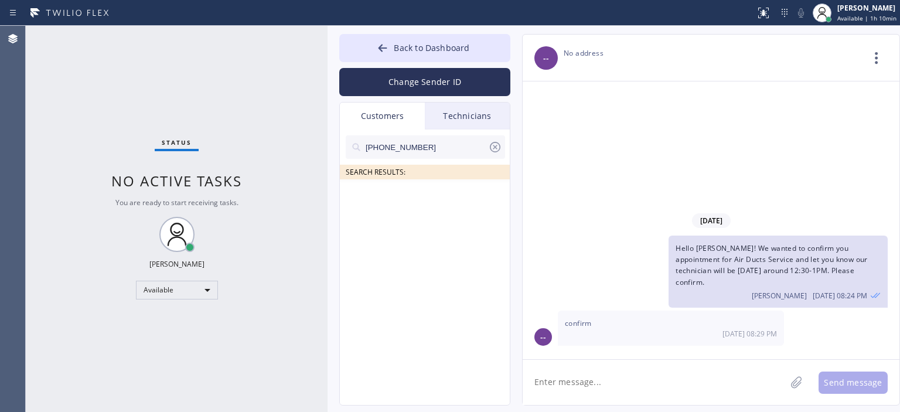
click at [438, 143] on input "[PHONE_NUMBER]" at bounding box center [426, 146] width 124 height 23
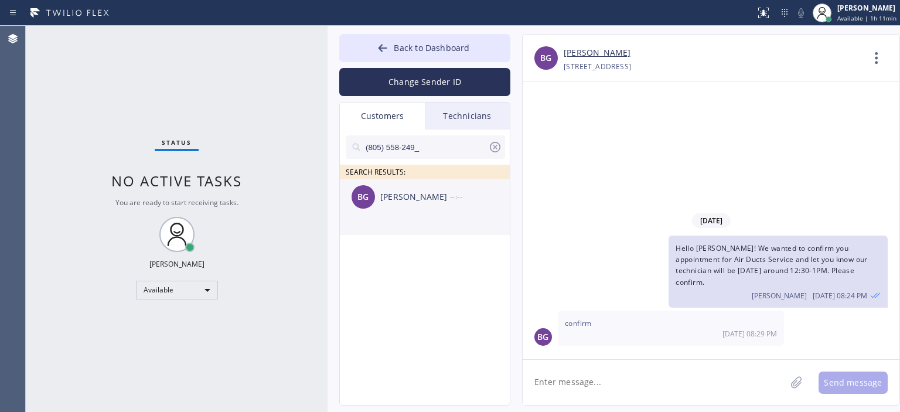
click at [443, 211] on div "BG [PERSON_NAME] --:--" at bounding box center [425, 196] width 171 height 35
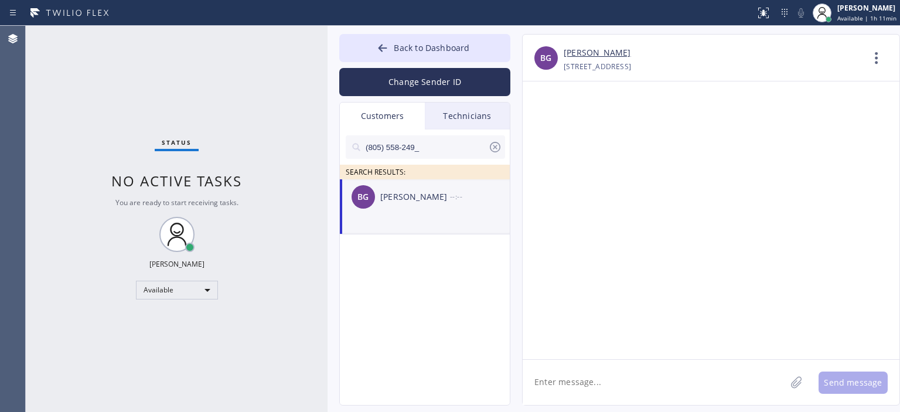
click at [635, 380] on textarea at bounding box center [654, 382] width 263 height 45
click at [598, 388] on textarea at bounding box center [654, 382] width 263 height 45
paste textarea "Hello [PERSON_NAME]! We wanted to confirm you appointment for Air Ducts Service…"
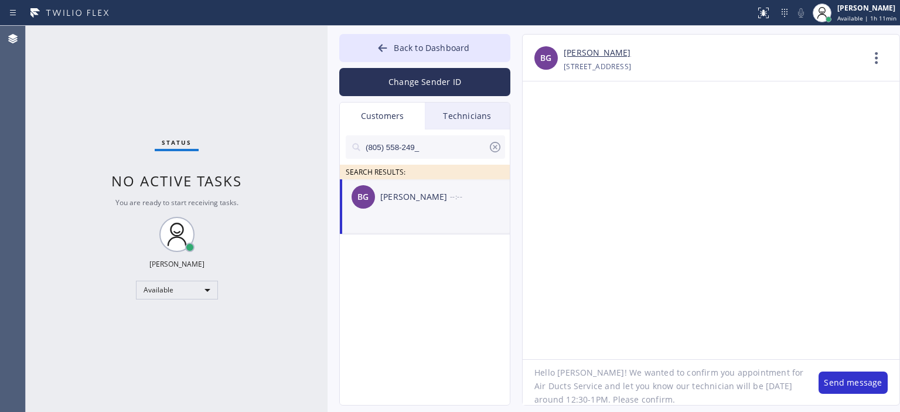
scroll to position [11, 0]
drag, startPoint x: 743, startPoint y: 385, endPoint x: 575, endPoint y: 398, distance: 168.7
click at [575, 398] on textarea "Hello [PERSON_NAME]! We wanted to confirm you appointment for Air Ducts Service…" at bounding box center [665, 382] width 284 height 45
drag, startPoint x: 586, startPoint y: 371, endPoint x: 558, endPoint y: 372, distance: 28.1
click at [558, 372] on textarea "Hello [PERSON_NAME]! We wanted to confirm you appointment for Air Ducts Service…" at bounding box center [665, 382] width 284 height 45
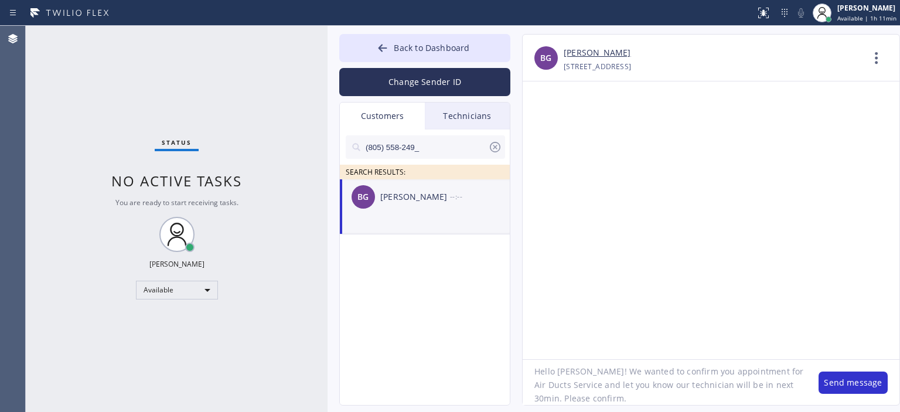
type textarea "Hello [PERSON_NAME]! We wanted to confirm you appointment for Air Ducts Service…"
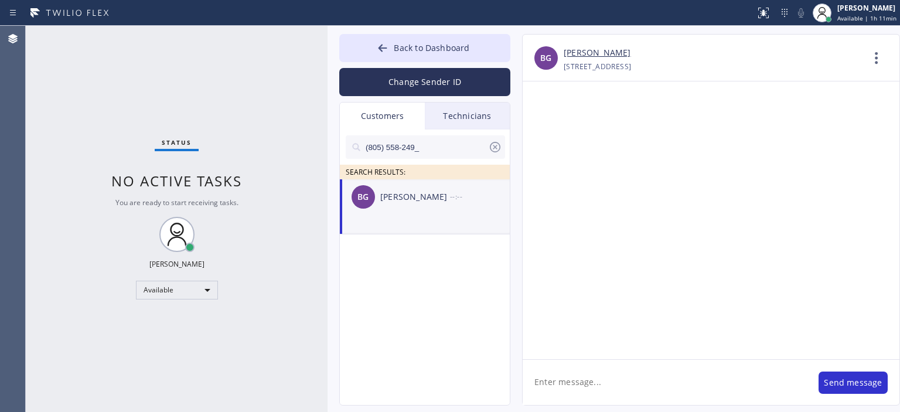
scroll to position [0, 0]
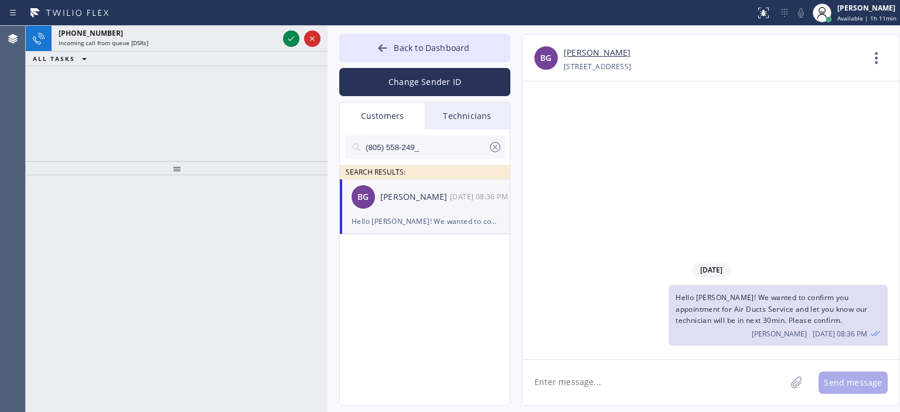
click at [45, 128] on div "[PHONE_NUMBER] Incoming call from queue [DSRs] ALL TASKS ALL TASKS ACTIVE TASKS…" at bounding box center [177, 93] width 302 height 135
click at [496, 149] on icon at bounding box center [495, 147] width 14 height 14
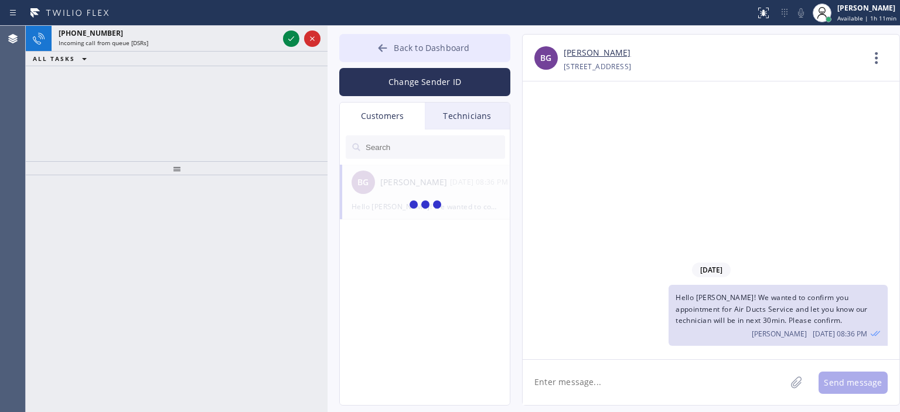
click at [383, 46] on icon at bounding box center [383, 48] width 12 height 12
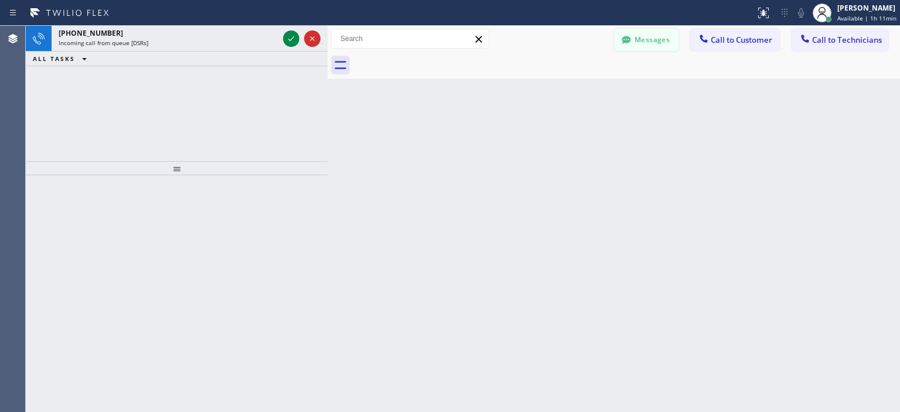
click at [640, 38] on button "Messages" at bounding box center [646, 40] width 64 height 22
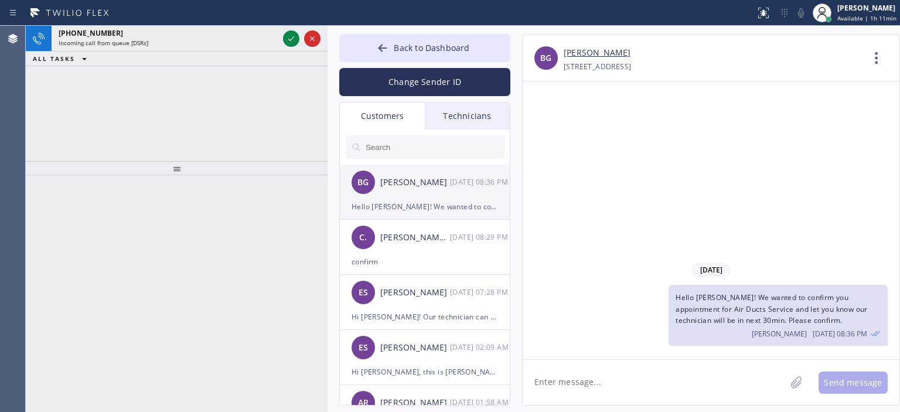
click at [450, 182] on div "[DATE] 08:36 PM" at bounding box center [480, 181] width 61 height 13
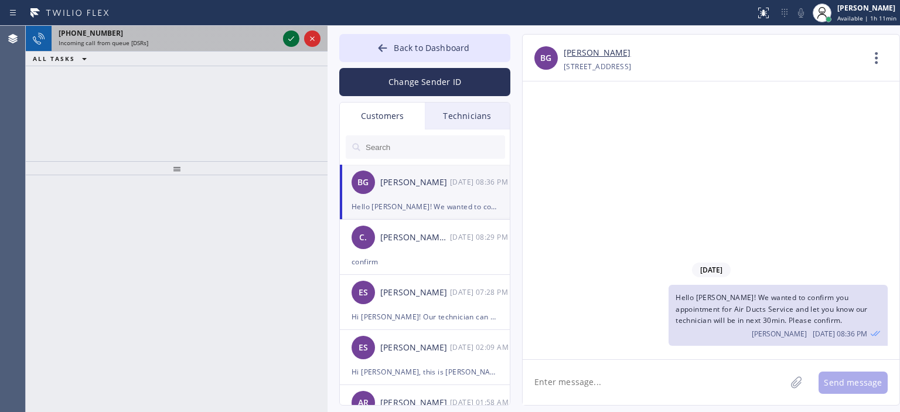
click at [290, 39] on icon at bounding box center [291, 39] width 14 height 14
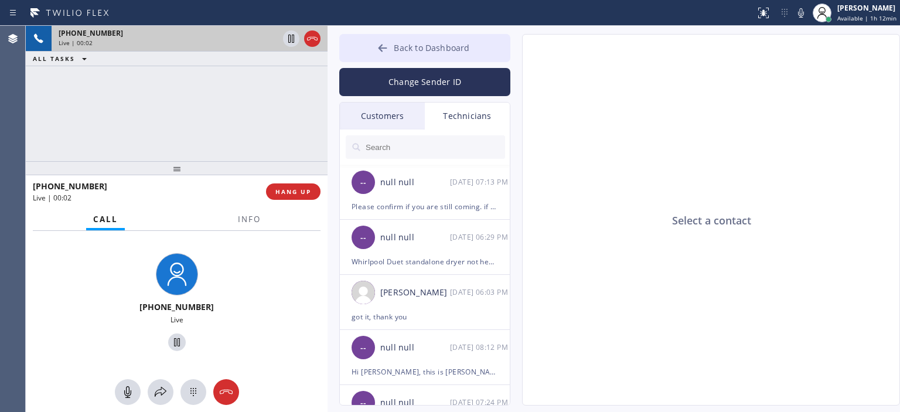
click at [380, 46] on icon at bounding box center [383, 48] width 12 height 12
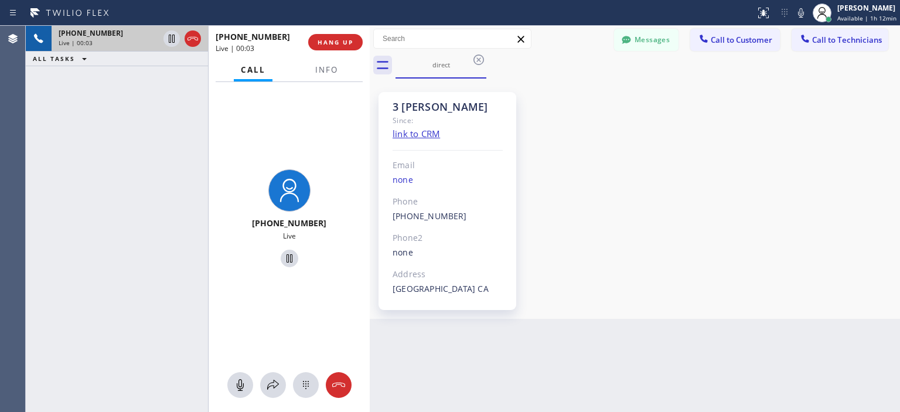
drag, startPoint x: 328, startPoint y: 54, endPoint x: 373, endPoint y: 59, distance: 45.4
click at [370, 60] on div at bounding box center [370, 219] width 0 height 386
click at [642, 43] on button "Messages" at bounding box center [646, 40] width 64 height 22
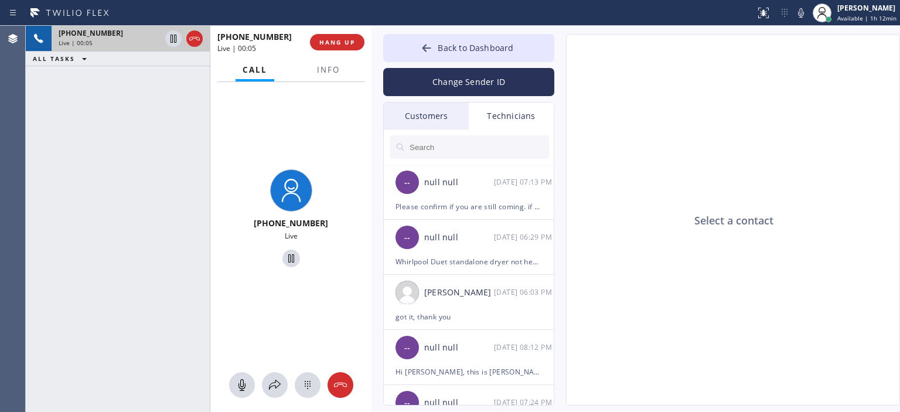
click at [432, 111] on div "Customers" at bounding box center [426, 116] width 85 height 27
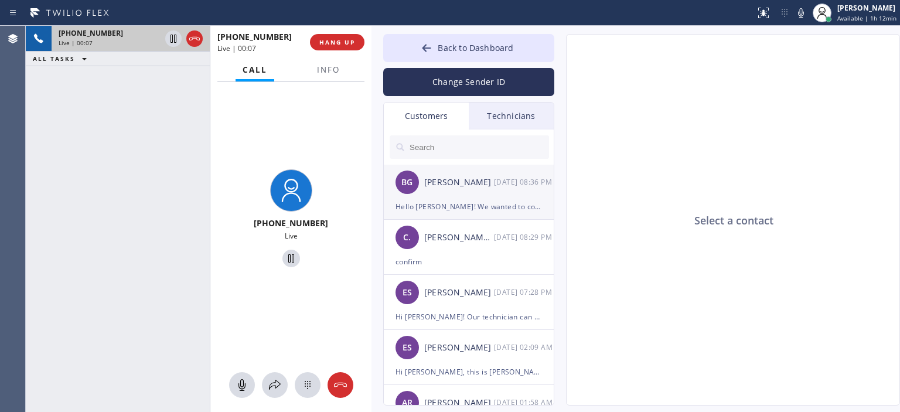
click at [447, 182] on div "[PERSON_NAME]" at bounding box center [459, 182] width 70 height 13
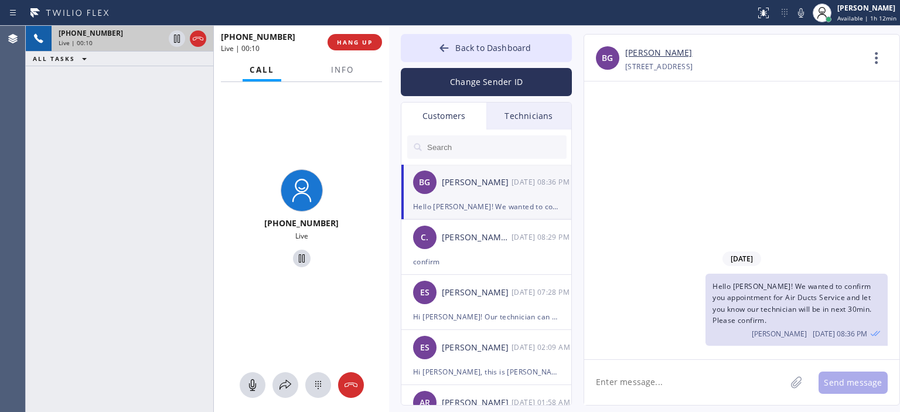
drag, startPoint x: 369, startPoint y: 57, endPoint x: 387, endPoint y: 59, distance: 17.7
click at [389, 59] on div at bounding box center [389, 219] width 0 height 386
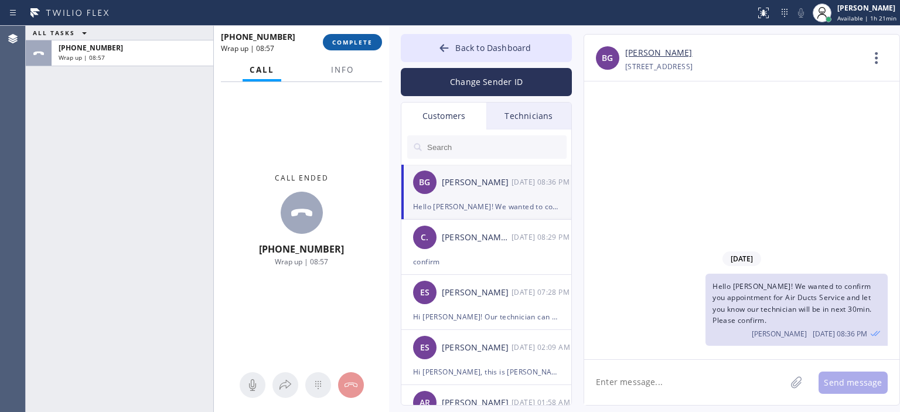
click at [350, 36] on button "COMPLETE" at bounding box center [352, 42] width 59 height 16
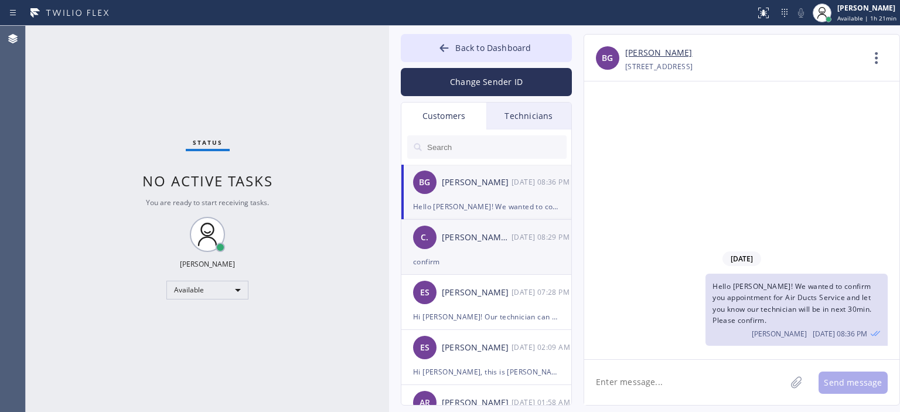
click at [513, 250] on div "C. [PERSON_NAME] .. [DATE] 08:29 PM" at bounding box center [486, 237] width 171 height 35
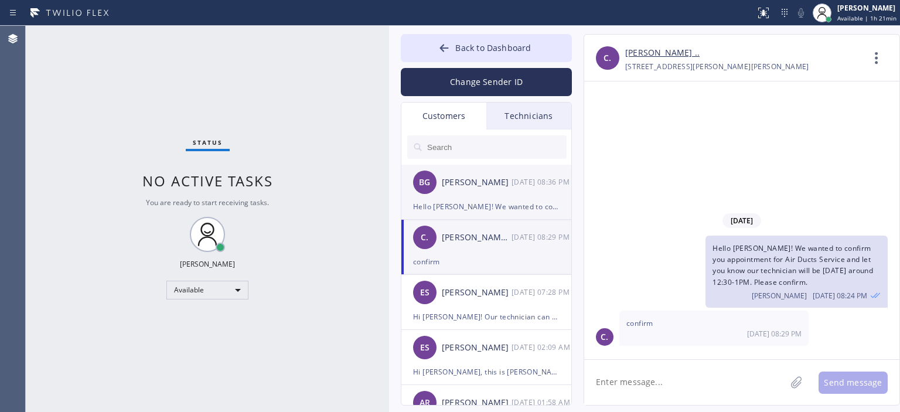
click at [506, 203] on div "Hello [PERSON_NAME]! We wanted to confirm you appointment for Air Ducts Service…" at bounding box center [486, 206] width 146 height 13
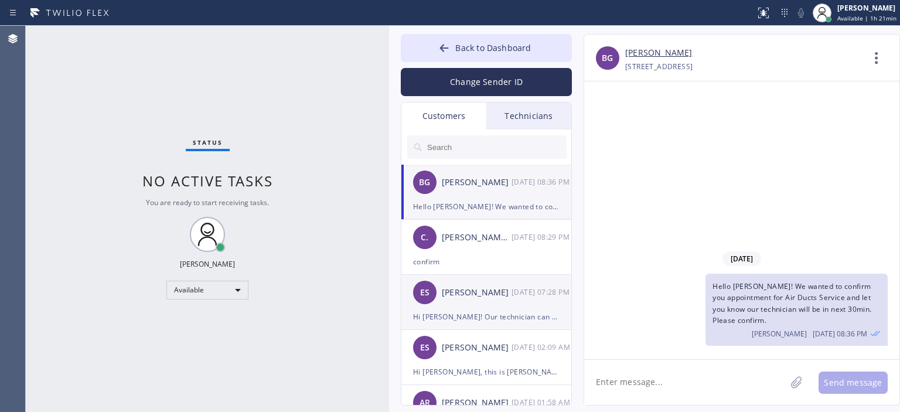
click at [503, 315] on div "Hi [PERSON_NAME]! Our technician can be there [DATE] at 12 latest or [DATE] mor…" at bounding box center [486, 316] width 146 height 13
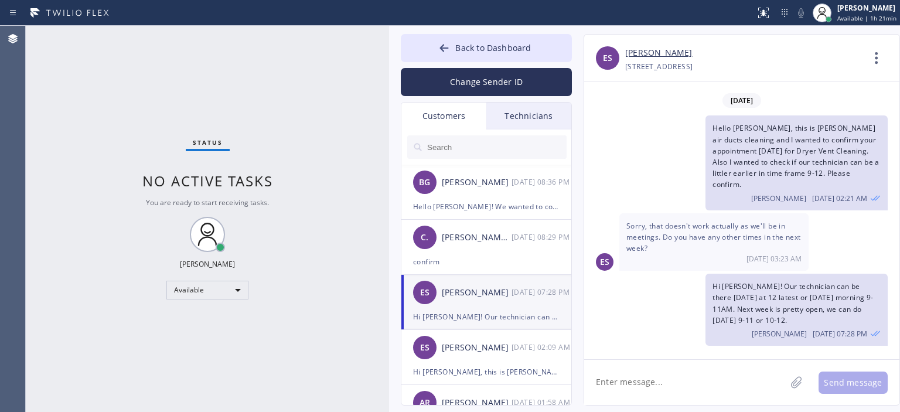
click at [635, 384] on textarea at bounding box center [685, 382] width 202 height 45
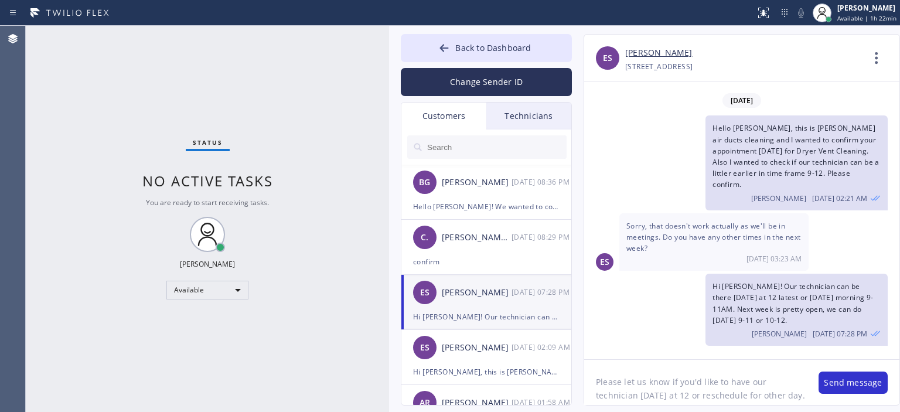
click at [635, 384] on textarea "Please let us know if you'd like to have our technician [DATE] at 12 or resched…" at bounding box center [695, 382] width 223 height 45
type textarea "Please let us know if you'd like to have our technician [DATE] at 12 or resched…"
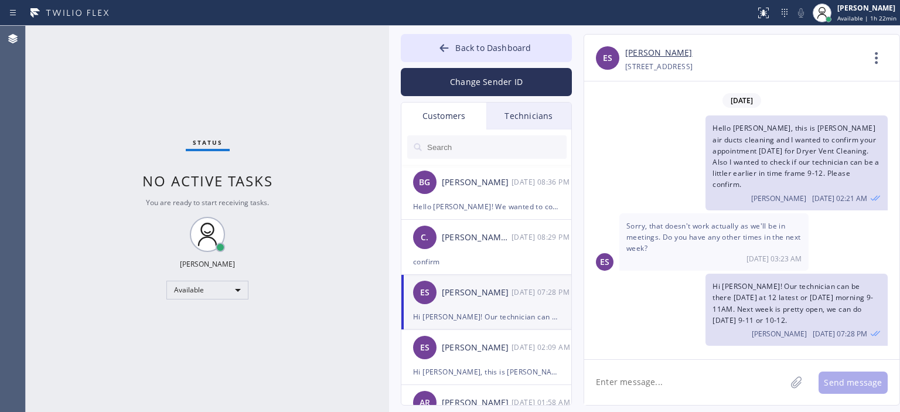
paste textarea "Please let us know if you'd like to have our technician [DATE] at 12 or resched…"
type textarea "Please let us know if you'd like to have our technician [DATE] at 12 or resched…"
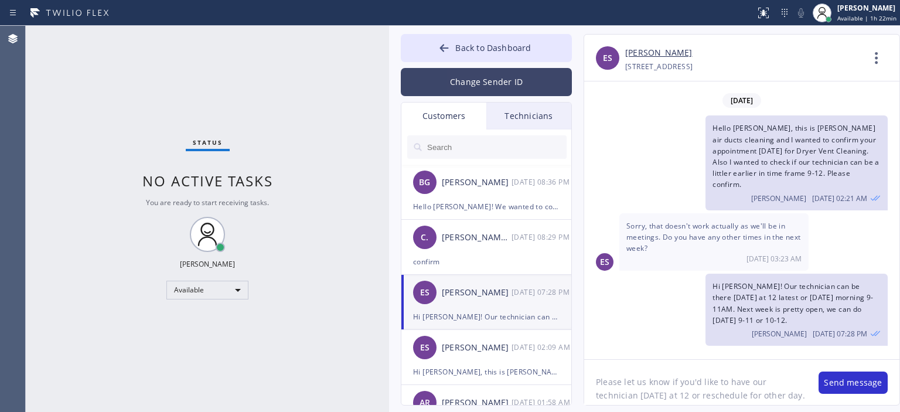
click at [495, 72] on button "Change Sender ID" at bounding box center [486, 82] width 171 height 28
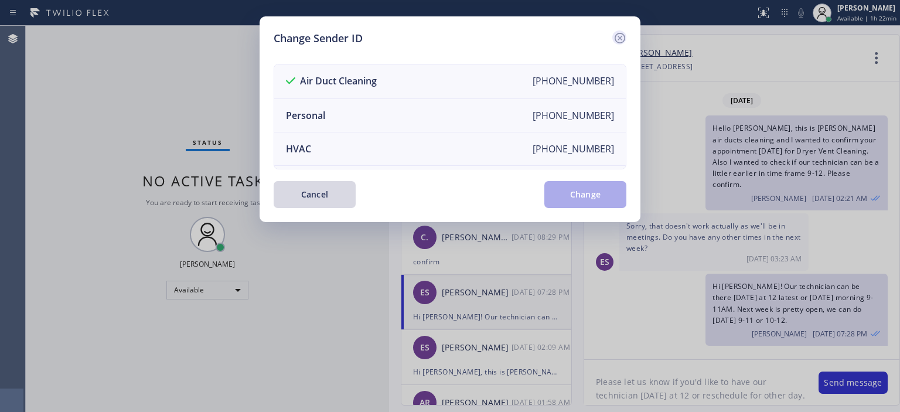
click at [621, 39] on icon at bounding box center [620, 38] width 11 height 11
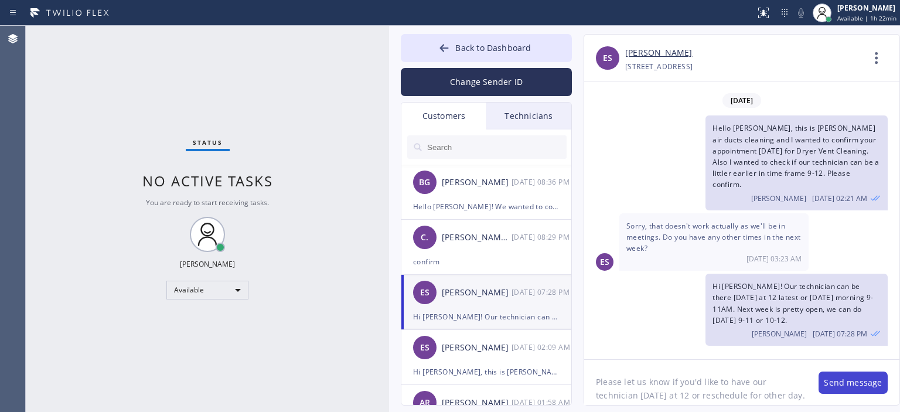
click at [864, 383] on button "Send message" at bounding box center [853, 382] width 69 height 22
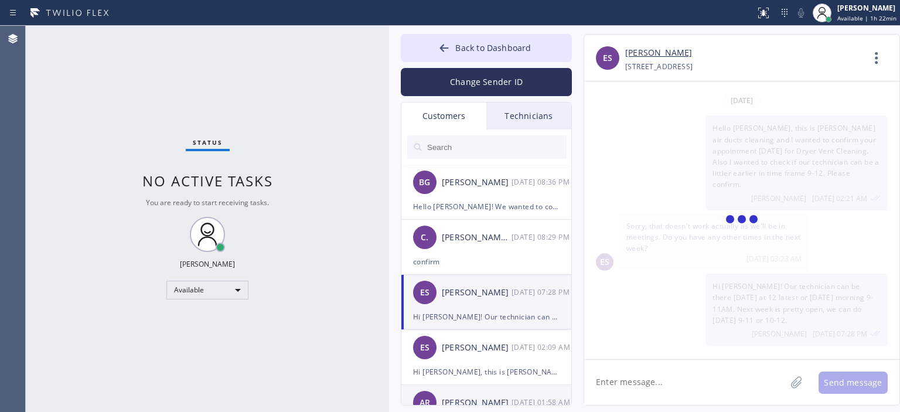
scroll to position [42, 0]
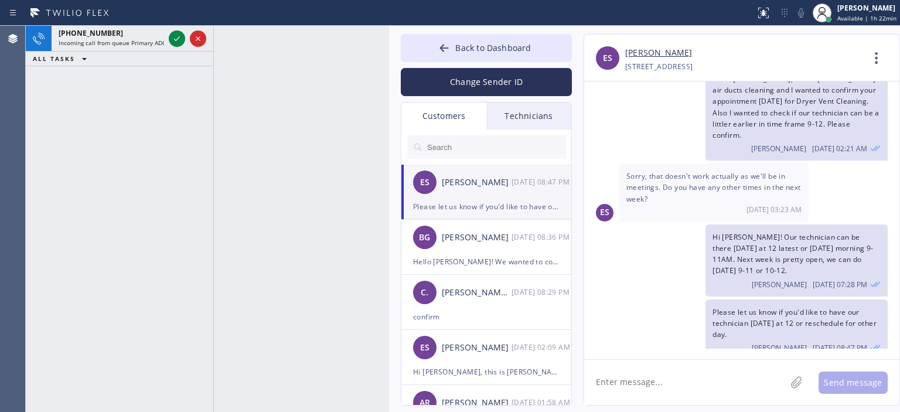
click at [47, 124] on div "[PHONE_NUMBER] Incoming call from queue Primary ADC ALL TASKS ALL TASKS ACTIVE …" at bounding box center [120, 219] width 188 height 386
click at [445, 47] on icon at bounding box center [444, 48] width 12 height 12
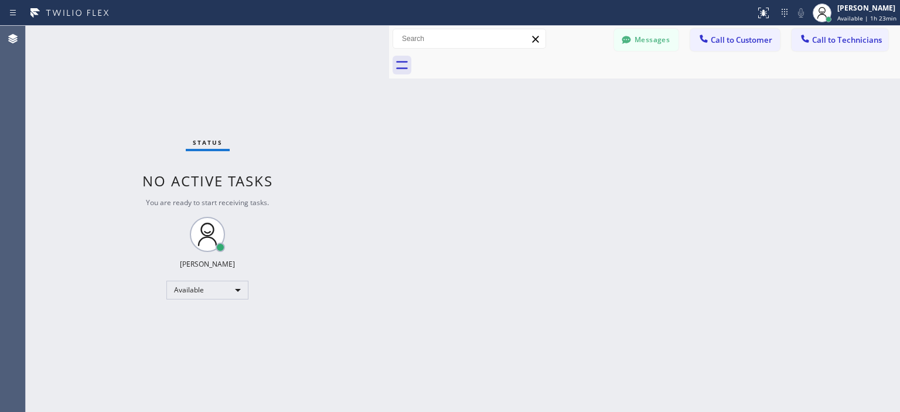
click at [865, 154] on div "Back to Dashboard Change Sender ID Customers Technicians ES [PERSON_NAME] [DATE…" at bounding box center [644, 219] width 511 height 386
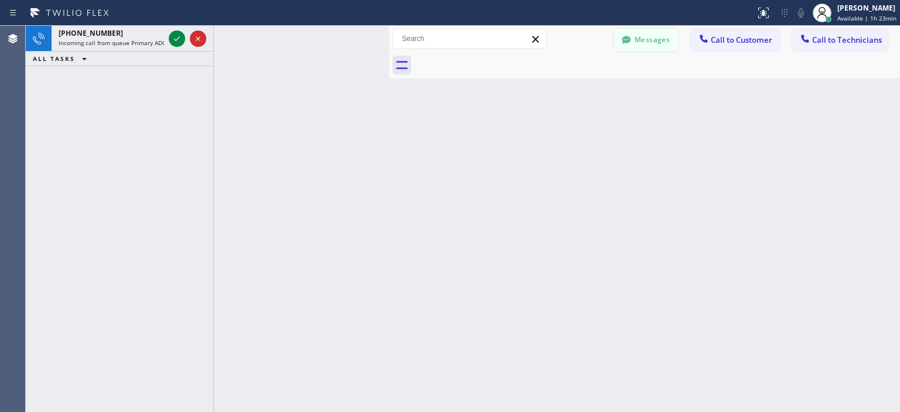
click at [626, 42] on icon at bounding box center [626, 40] width 9 height 8
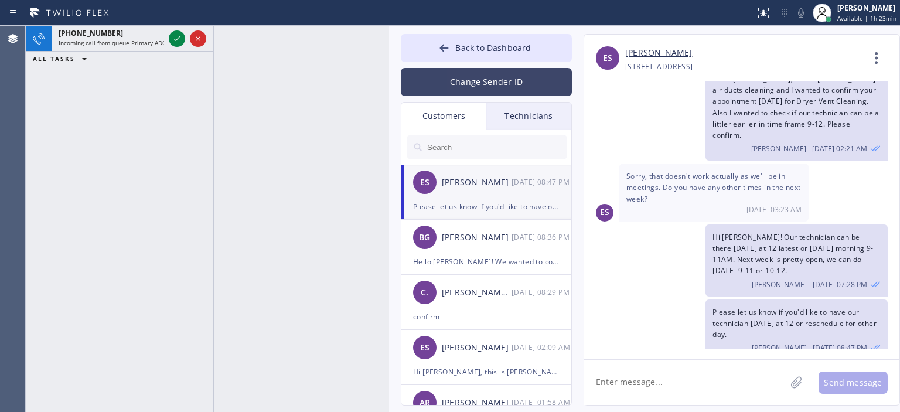
click at [520, 76] on button "Change Sender ID" at bounding box center [486, 82] width 171 height 28
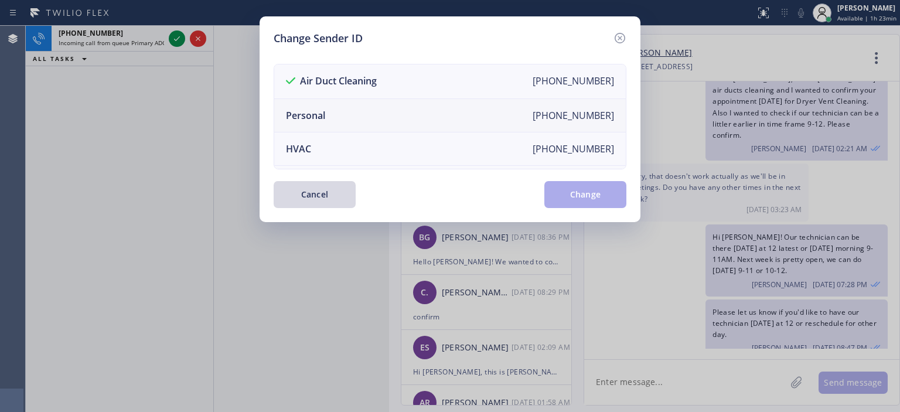
click at [405, 111] on li "Personal [PHONE_NUMBER]" at bounding box center [450, 115] width 352 height 33
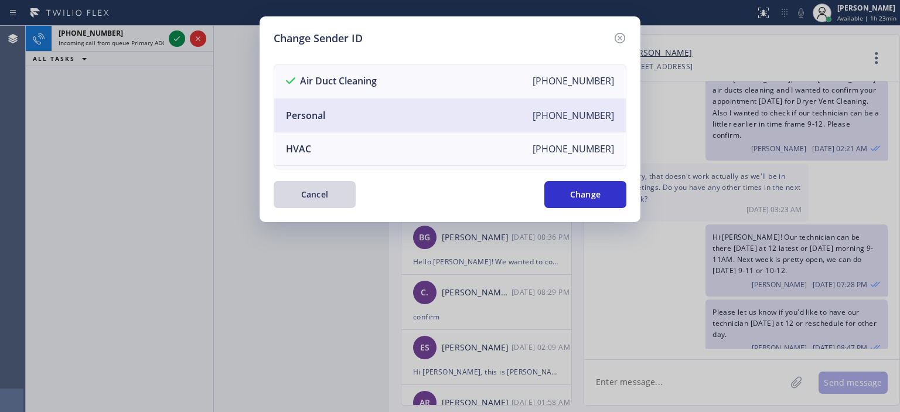
click at [581, 215] on div "Change Sender ID Air Duct Cleaning [PHONE_NUMBER] Personal [PHONE_NUMBER] HVAC …" at bounding box center [450, 119] width 381 height 206
click at [575, 196] on button "Change" at bounding box center [585, 194] width 82 height 27
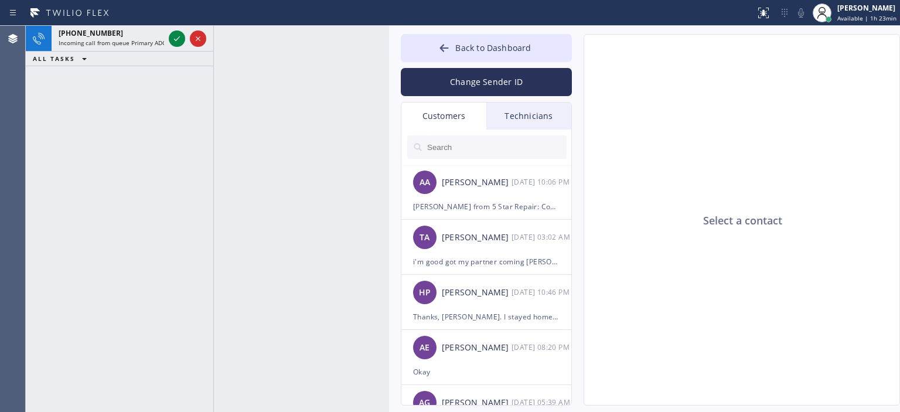
click at [537, 115] on div "Technicians" at bounding box center [528, 116] width 85 height 27
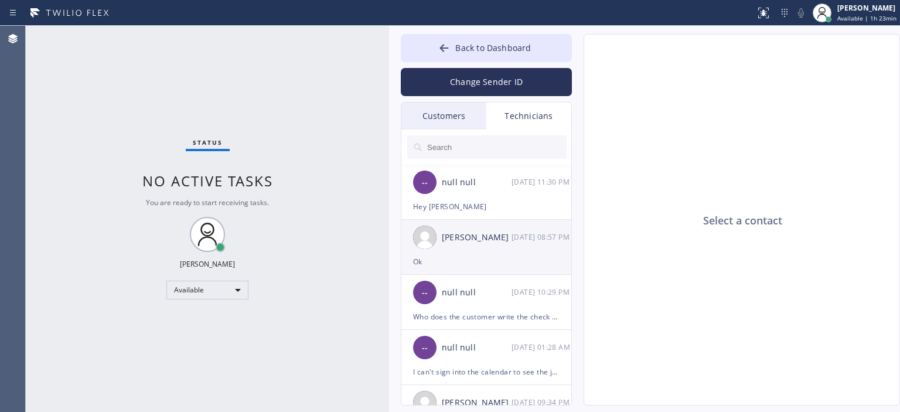
click at [512, 243] on div "[DATE] 08:57 PM" at bounding box center [542, 236] width 61 height 13
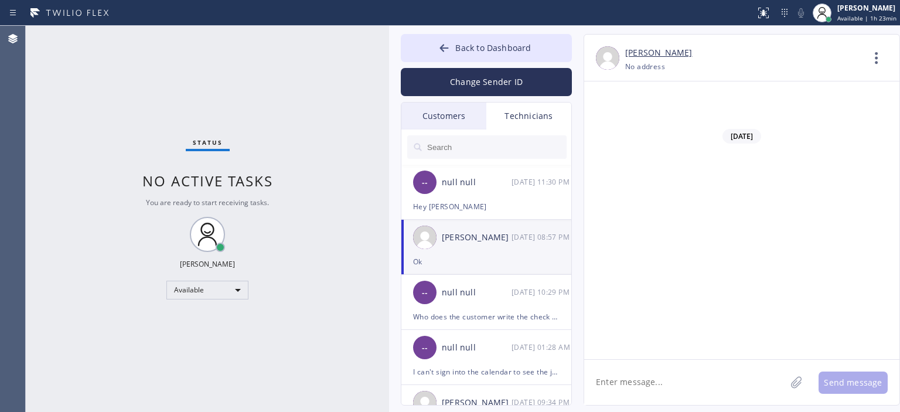
scroll to position [76628, 0]
click at [622, 386] on textarea at bounding box center [685, 382] width 202 height 45
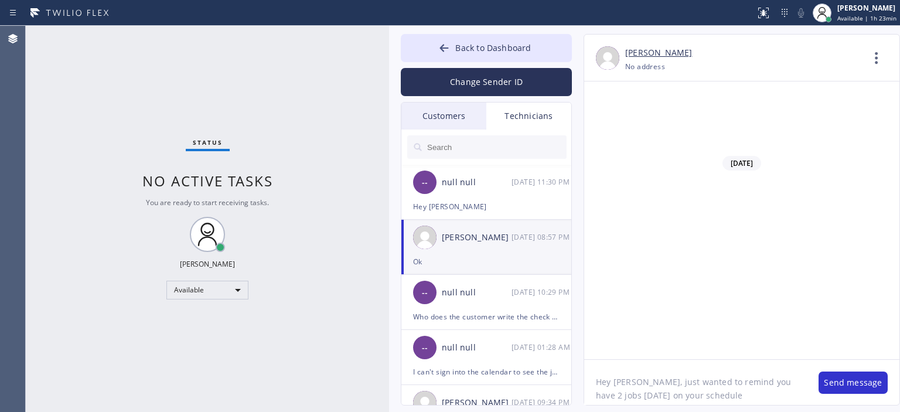
type textarea "Hey [PERSON_NAME], just wanted to remind you have 2 jobs [DATE] on your schedul…"
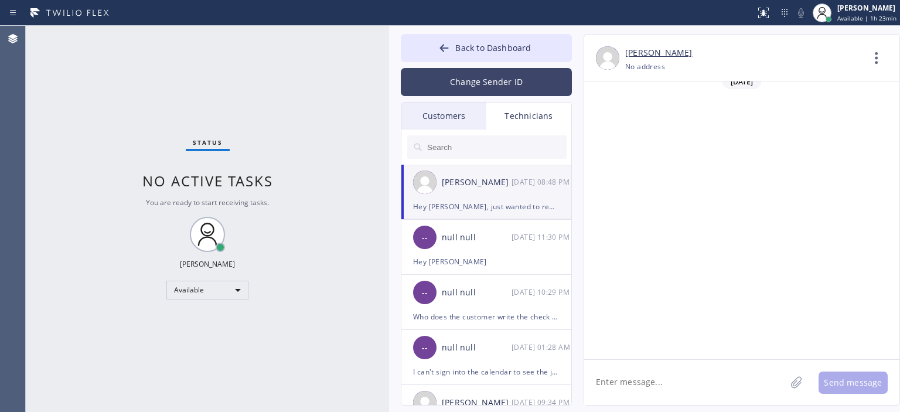
scroll to position [76788, 0]
click at [482, 85] on button "Change Sender ID" at bounding box center [486, 82] width 171 height 28
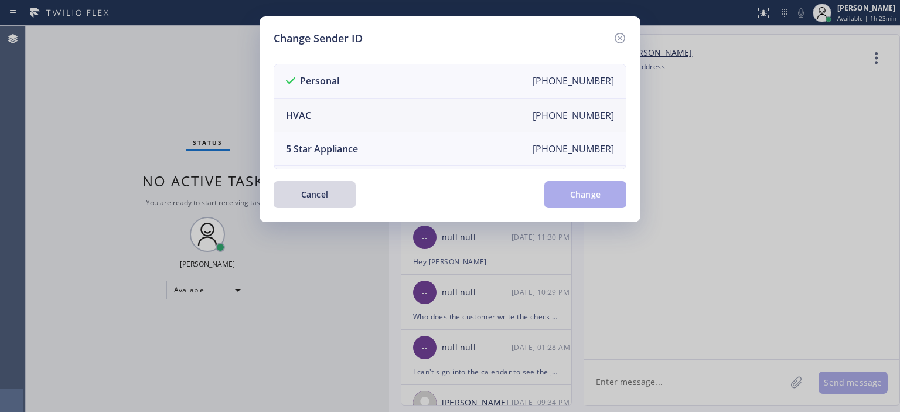
scroll to position [137, 0]
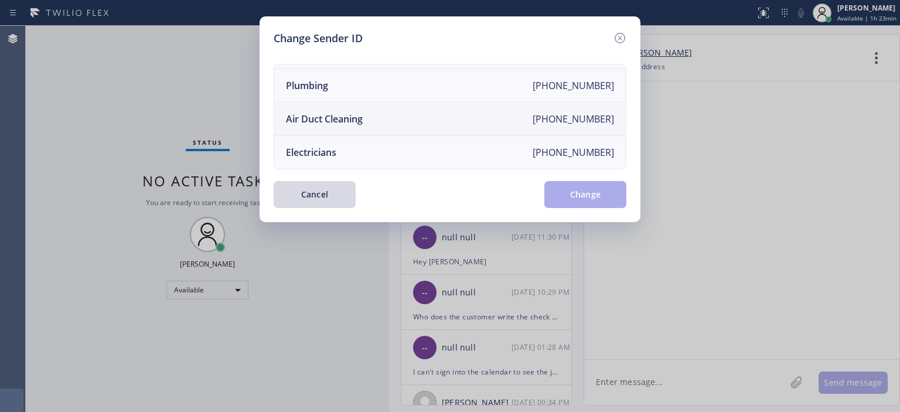
click at [407, 111] on li "Air Duct Cleaning [PHONE_NUMBER]" at bounding box center [450, 119] width 352 height 33
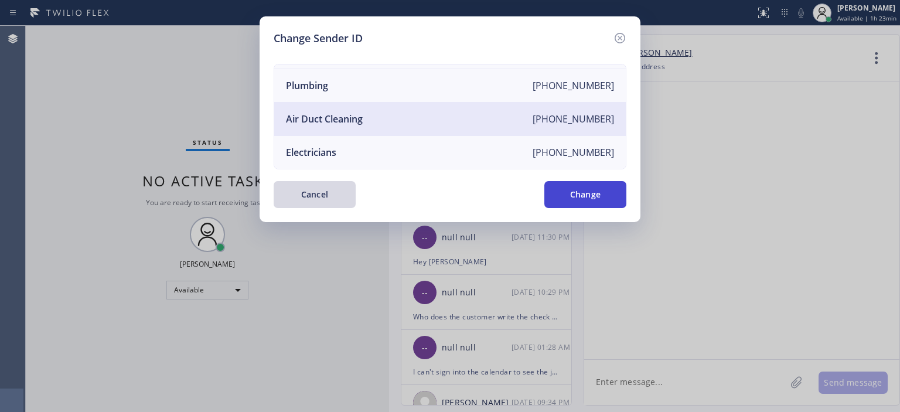
click at [602, 199] on button "Change" at bounding box center [585, 194] width 82 height 27
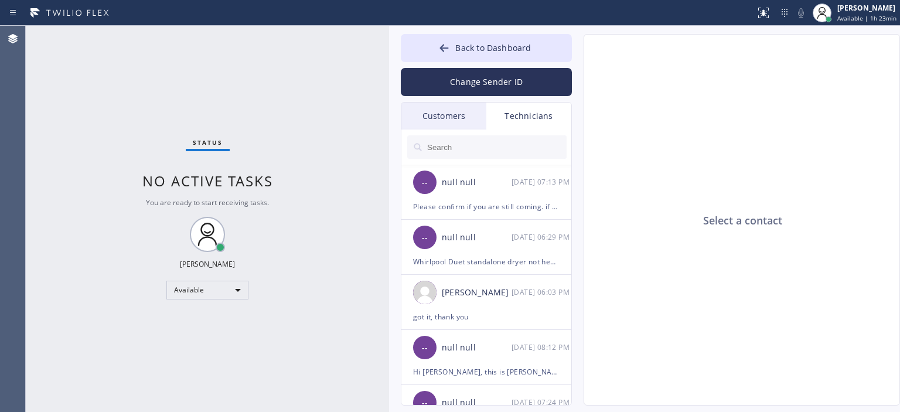
click at [459, 108] on div "Customers" at bounding box center [443, 116] width 85 height 27
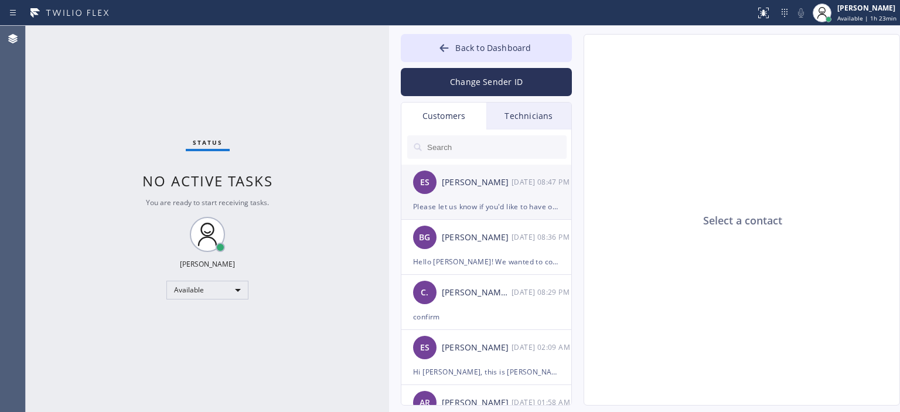
click at [479, 183] on div "[PERSON_NAME]" at bounding box center [477, 182] width 70 height 13
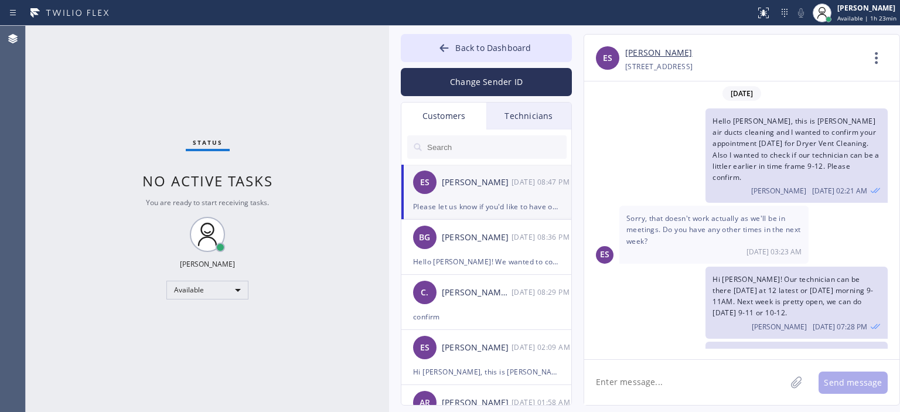
scroll to position [42, 0]
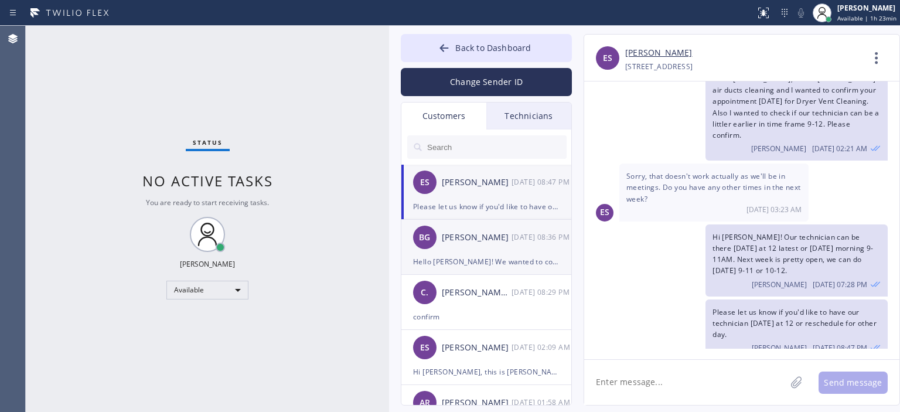
click at [476, 242] on div "[PERSON_NAME]" at bounding box center [477, 237] width 70 height 13
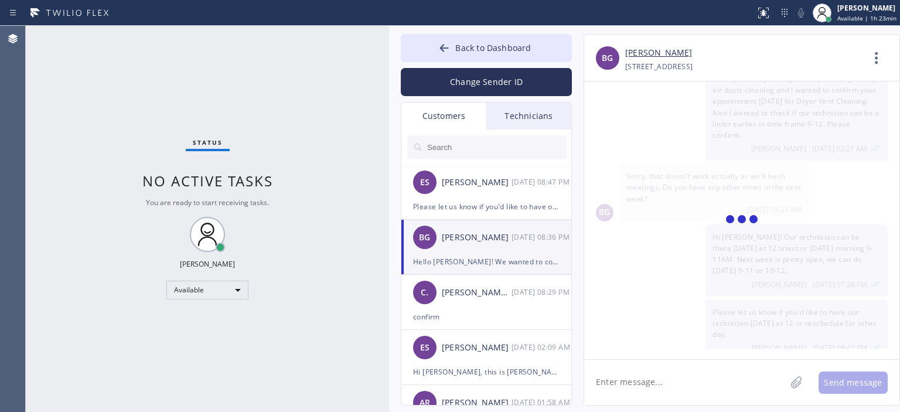
scroll to position [0, 0]
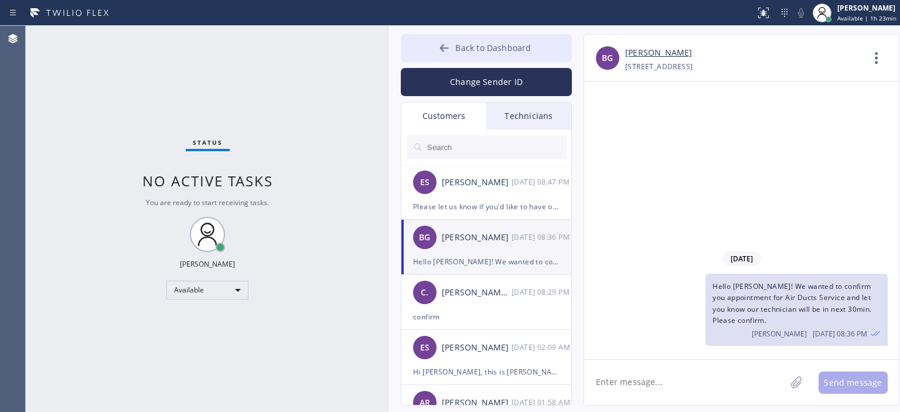
click at [445, 51] on icon at bounding box center [444, 48] width 9 height 8
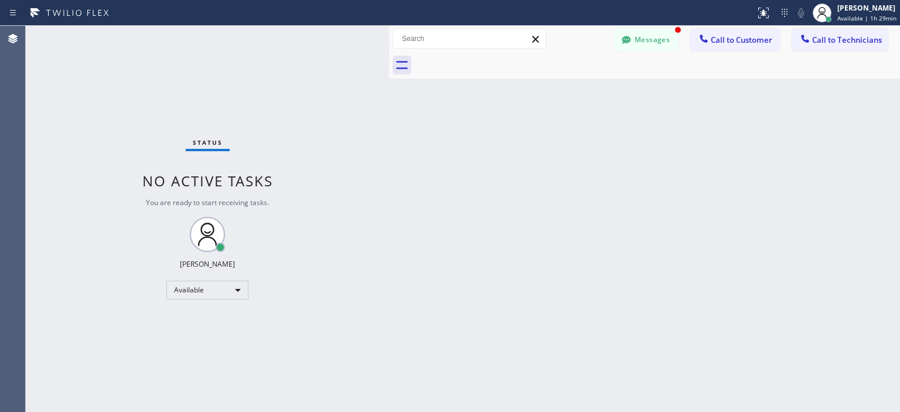
drag, startPoint x: 818, startPoint y: 186, endPoint x: 649, endPoint y: 77, distance: 200.9
click at [817, 186] on div "Back to Dashboard Change Sender ID Customers Technicians ES [PERSON_NAME] [DATE…" at bounding box center [644, 219] width 511 height 386
click at [639, 39] on button "Messages" at bounding box center [646, 40] width 64 height 22
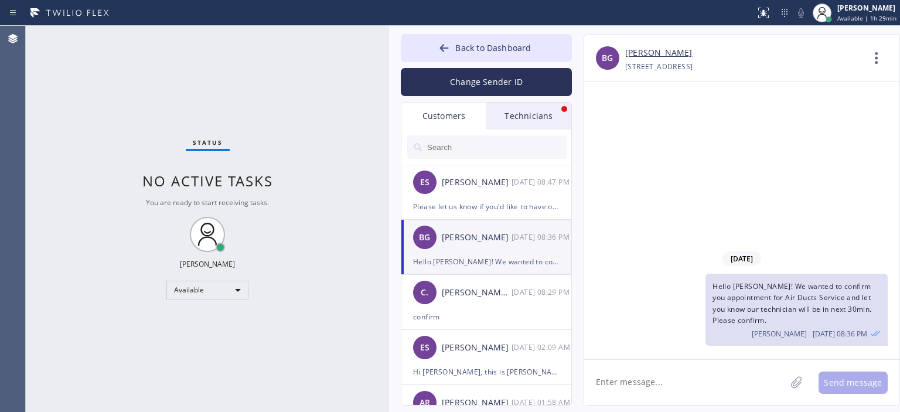
click at [534, 107] on div "Technicians" at bounding box center [528, 116] width 85 height 27
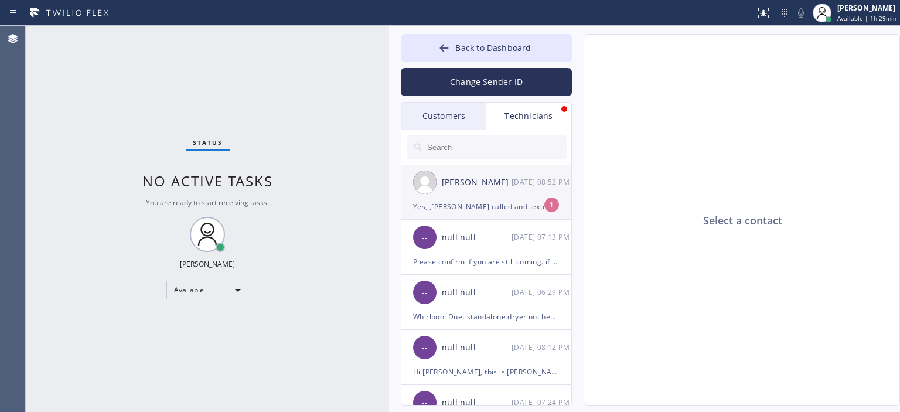
click at [528, 182] on div "[DATE] 08:52 PM" at bounding box center [542, 181] width 61 height 13
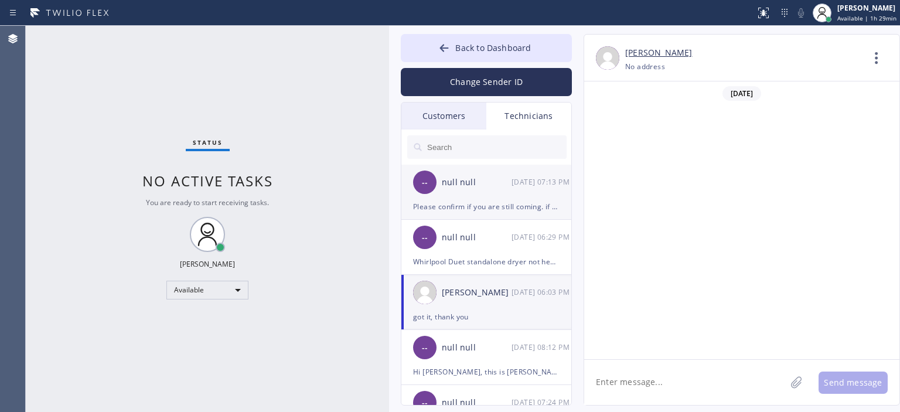
scroll to position [388, 0]
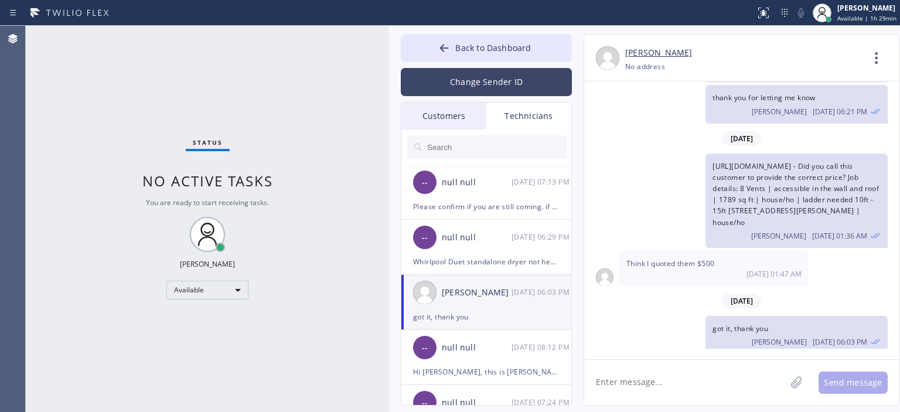
click at [497, 91] on button "Change Sender ID" at bounding box center [486, 82] width 171 height 28
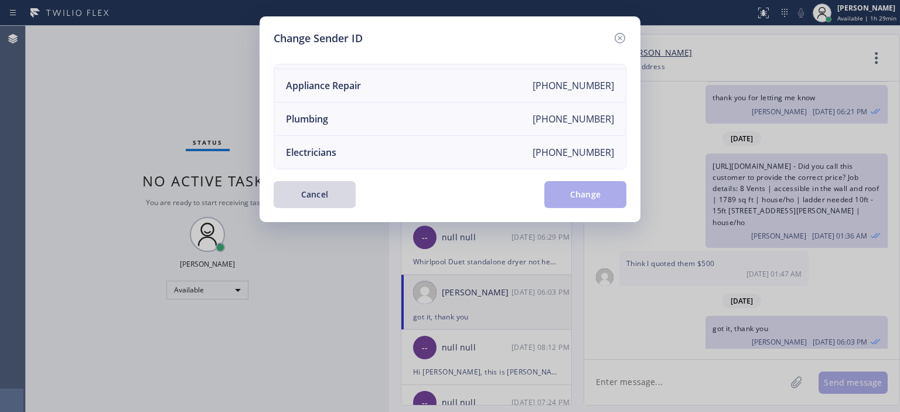
scroll to position [0, 0]
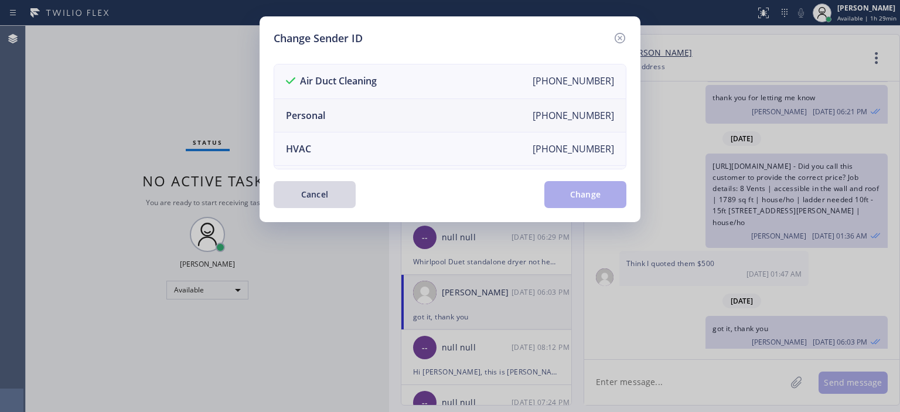
click at [397, 116] on li "Personal [PHONE_NUMBER]" at bounding box center [450, 115] width 352 height 33
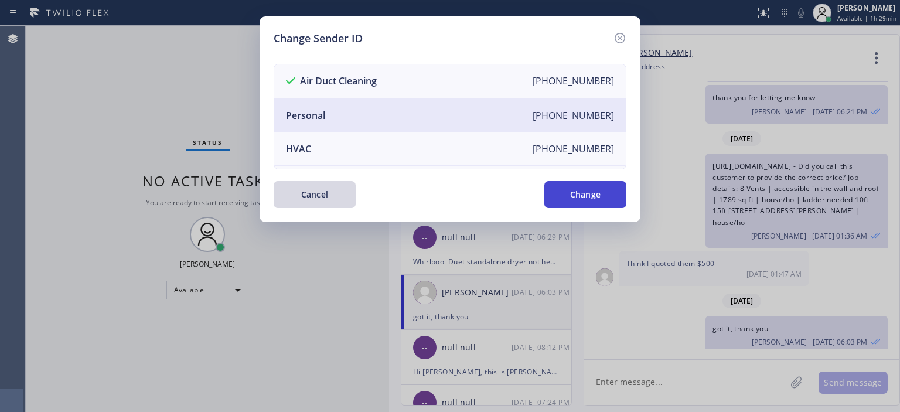
click at [560, 196] on button "Change" at bounding box center [585, 194] width 82 height 27
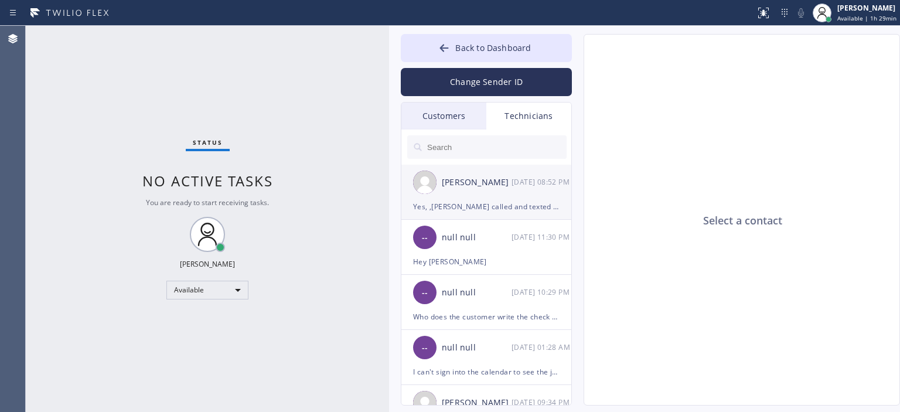
click at [519, 183] on div "[DATE] 08:52 PM" at bounding box center [542, 181] width 61 height 13
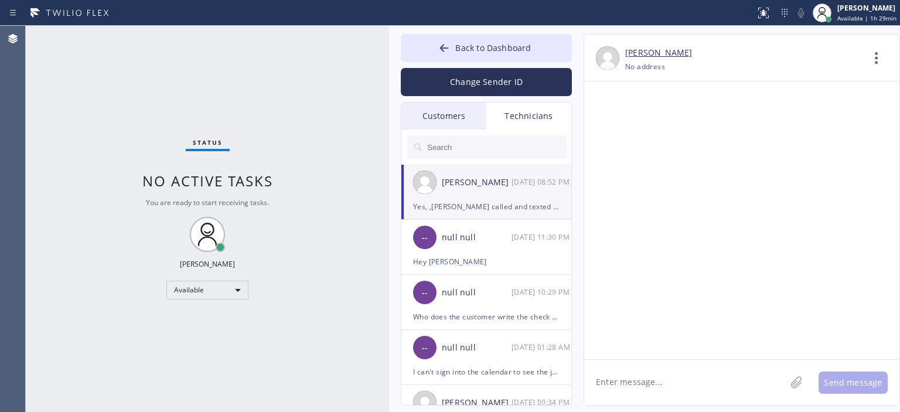
scroll to position [76694, 0]
click at [657, 371] on textarea at bounding box center [685, 382] width 202 height 45
type textarea "t"
type textarea "That's the only one they gave us"
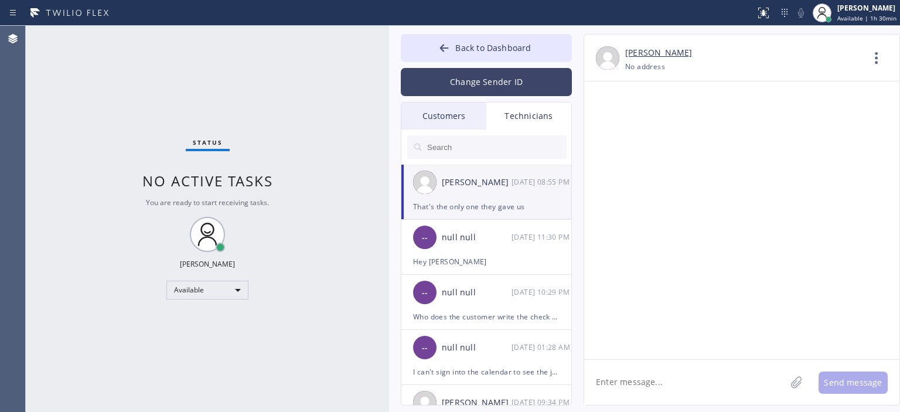
scroll to position [76878, 0]
click at [509, 81] on button "Change Sender ID" at bounding box center [486, 82] width 171 height 28
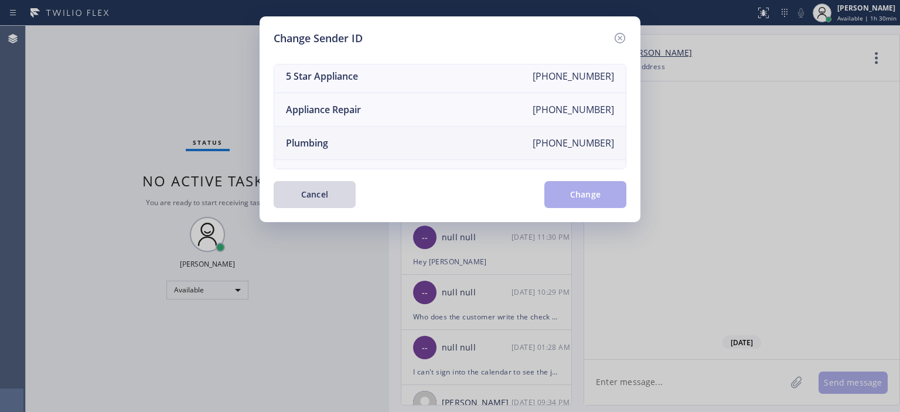
scroll to position [131, 0]
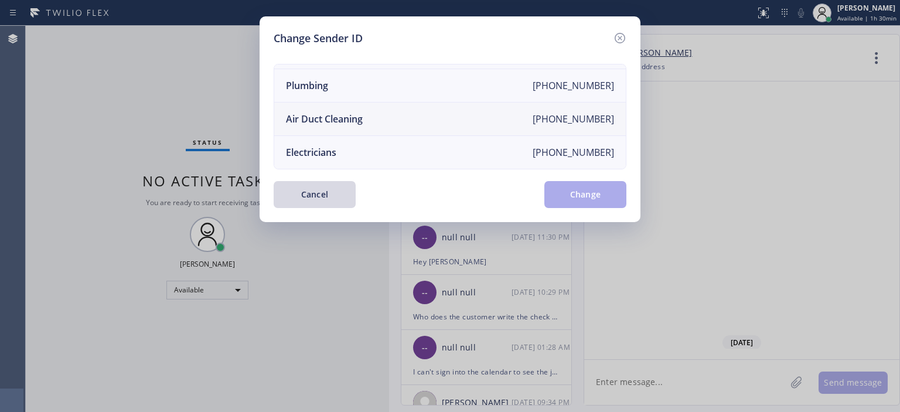
click at [394, 113] on li "Air Duct Cleaning [PHONE_NUMBER]" at bounding box center [450, 119] width 352 height 33
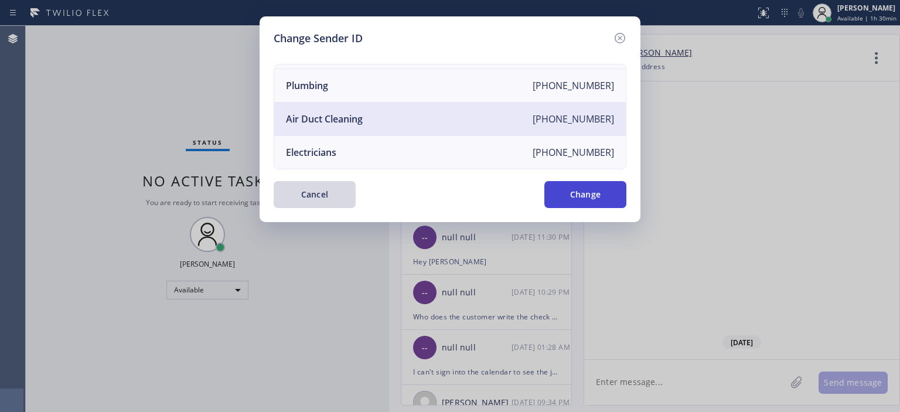
click at [584, 196] on button "Change" at bounding box center [585, 194] width 82 height 27
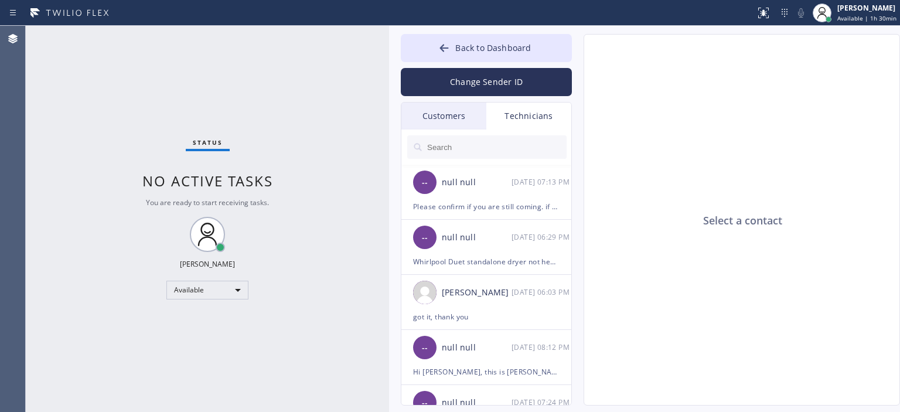
click at [476, 117] on div "Customers" at bounding box center [443, 116] width 85 height 27
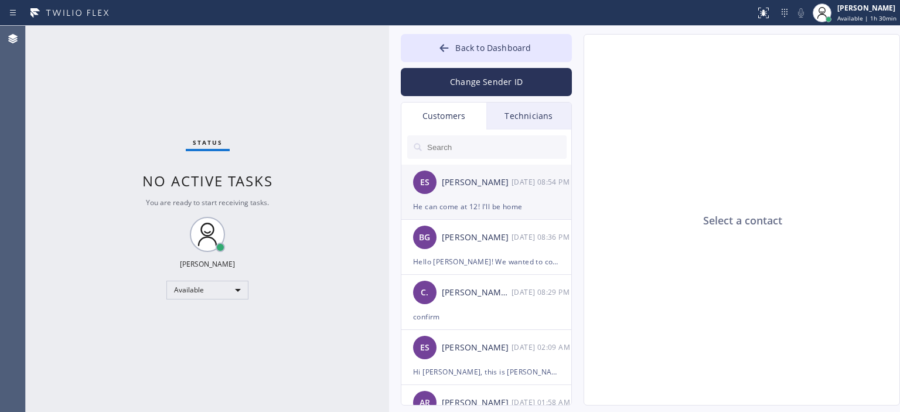
click at [500, 199] on div "ES [PERSON_NAME] [DATE] 08:54 PM" at bounding box center [486, 182] width 171 height 35
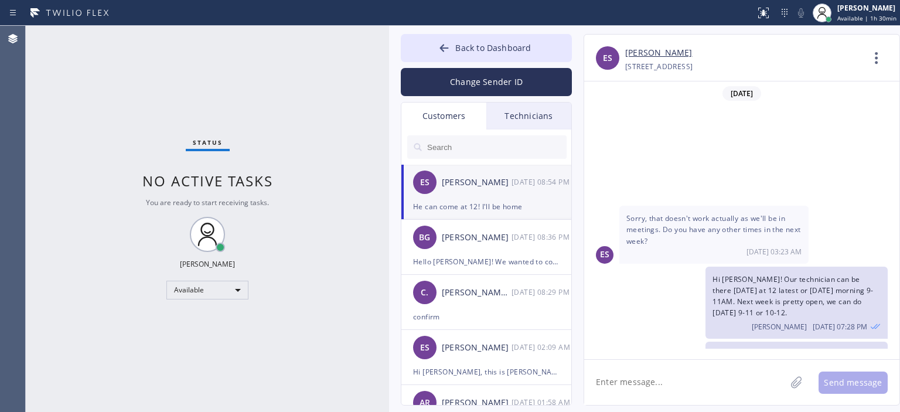
scroll to position [80, 0]
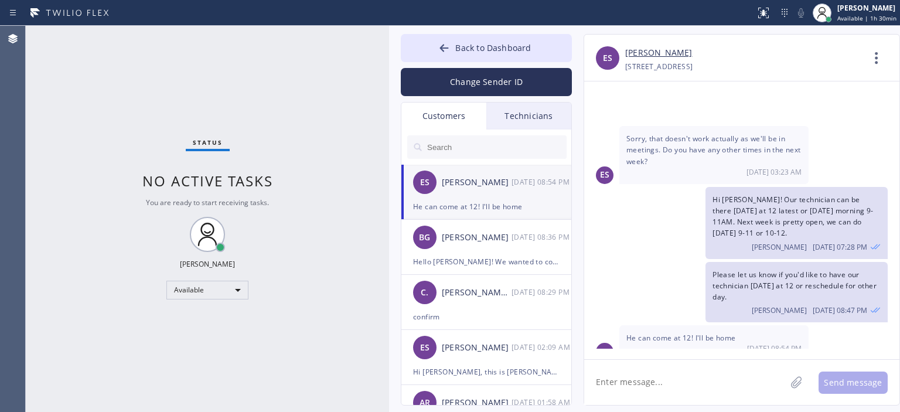
click at [661, 385] on textarea at bounding box center [685, 382] width 202 height 45
type textarea "Okay great thank you, our technician will be [DATE]"
click at [839, 382] on button "Send message" at bounding box center [853, 382] width 69 height 22
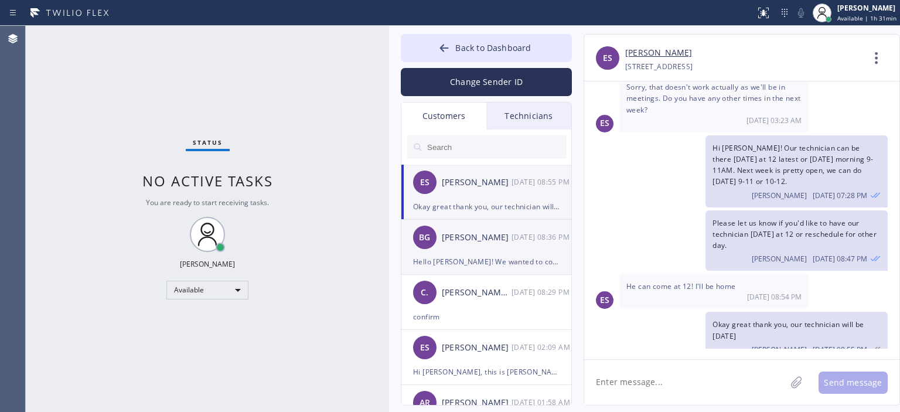
click at [516, 236] on div "[DATE] 08:36 PM" at bounding box center [542, 236] width 61 height 13
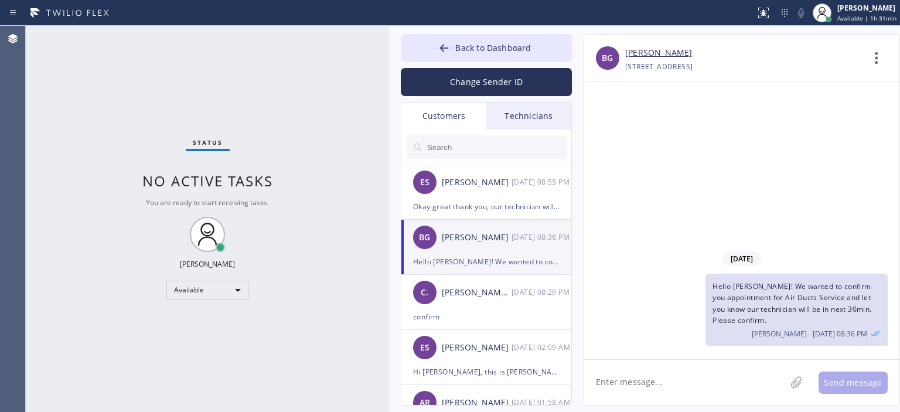
scroll to position [0, 0]
click at [475, 192] on div "ES [PERSON_NAME] [DATE] 08:55 PM" at bounding box center [486, 182] width 171 height 35
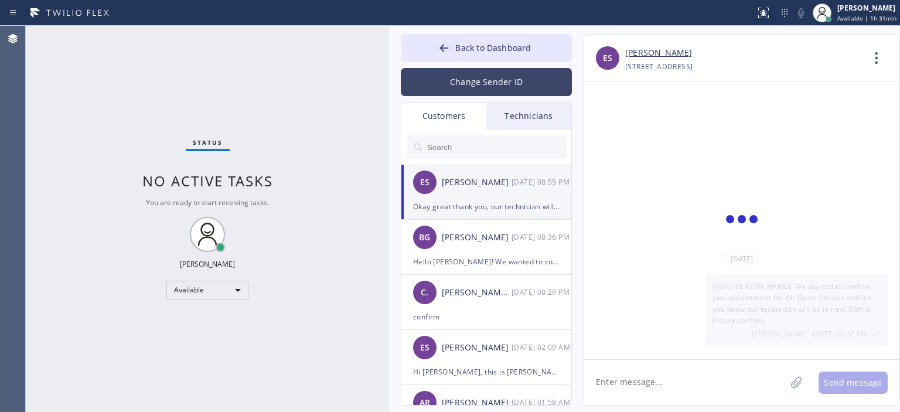
scroll to position [131, 0]
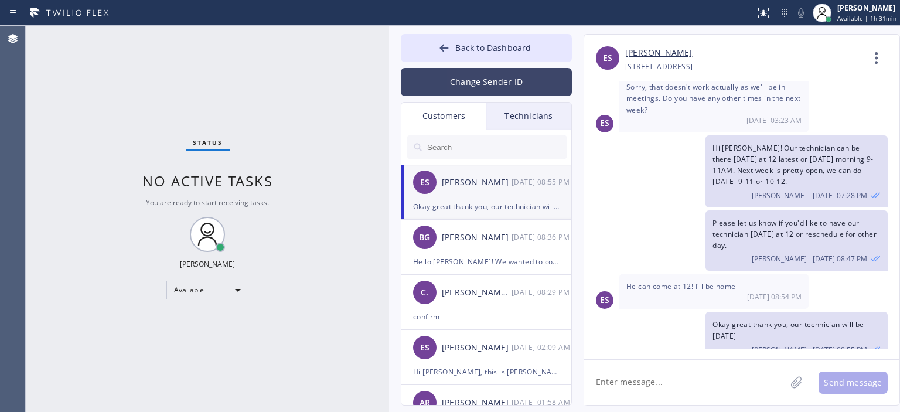
click at [472, 77] on button "Change Sender ID" at bounding box center [486, 82] width 171 height 28
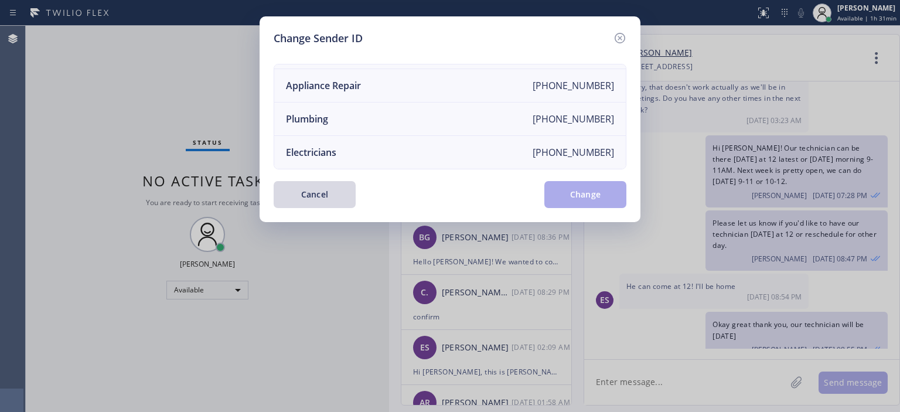
scroll to position [0, 0]
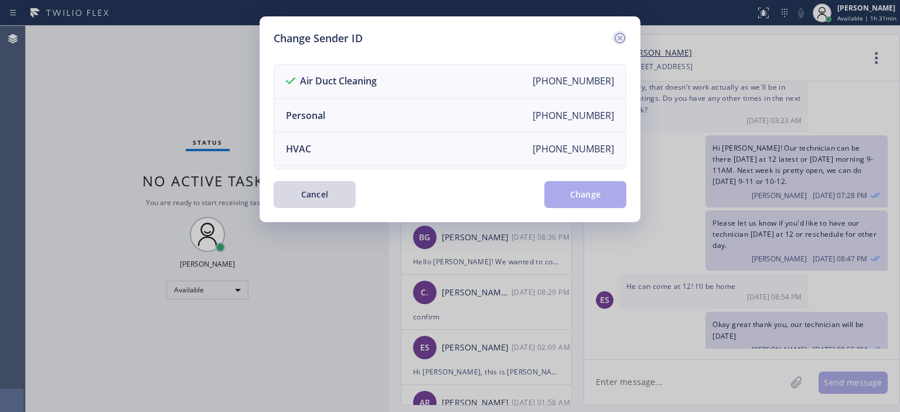
click at [618, 36] on icon at bounding box center [620, 38] width 14 height 14
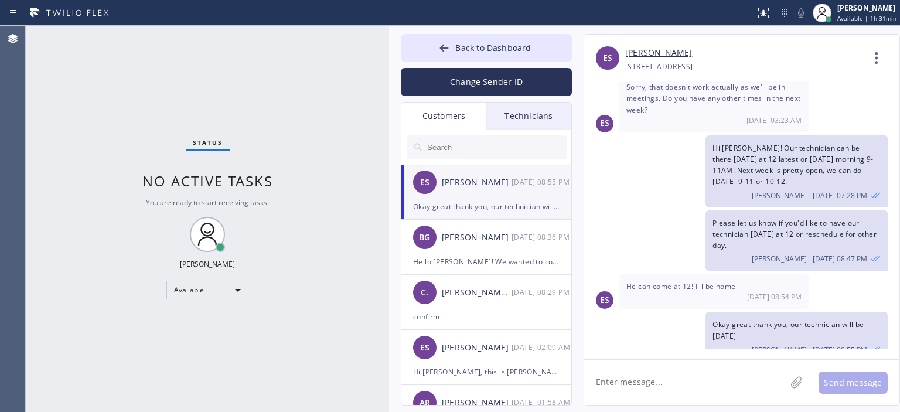
drag, startPoint x: 59, startPoint y: 124, endPoint x: 60, endPoint y: 118, distance: 6.0
click at [58, 121] on div "Status No active tasks You are ready to start receiving tasks. [PERSON_NAME] Av…" at bounding box center [207, 219] width 363 height 386
click at [521, 114] on div "Technicians" at bounding box center [528, 116] width 85 height 27
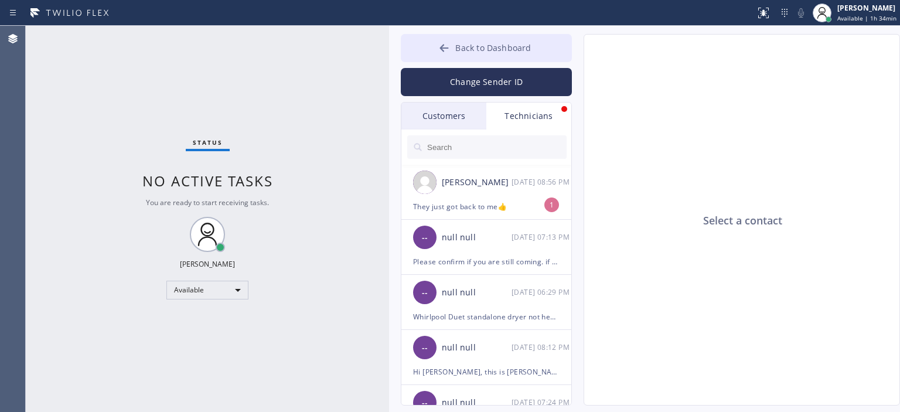
click at [430, 49] on button "Back to Dashboard" at bounding box center [486, 48] width 171 height 28
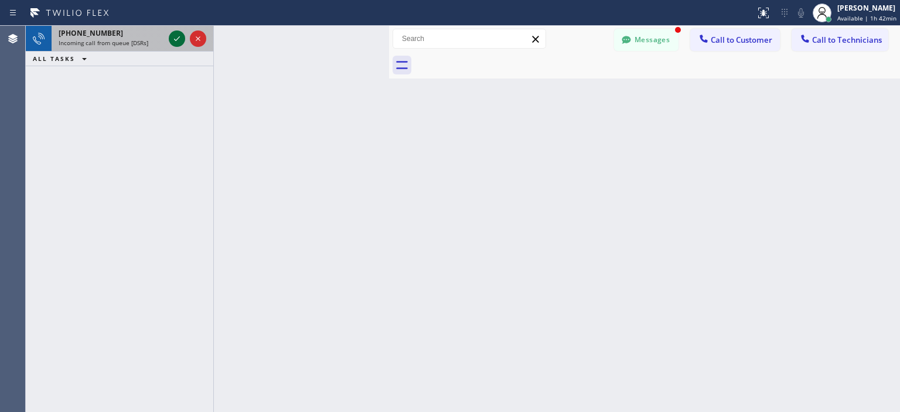
click at [173, 39] on icon at bounding box center [177, 39] width 14 height 14
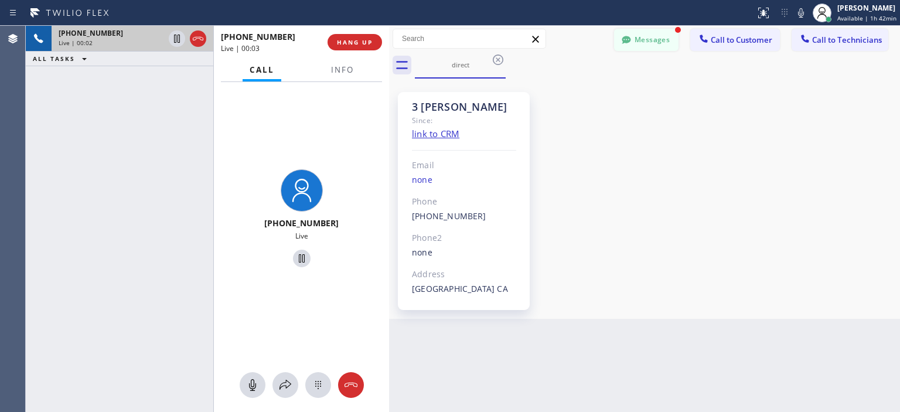
click at [655, 36] on button "Messages" at bounding box center [646, 40] width 64 height 22
click at [655, 36] on div "Select a contact" at bounding box center [742, 220] width 316 height 371
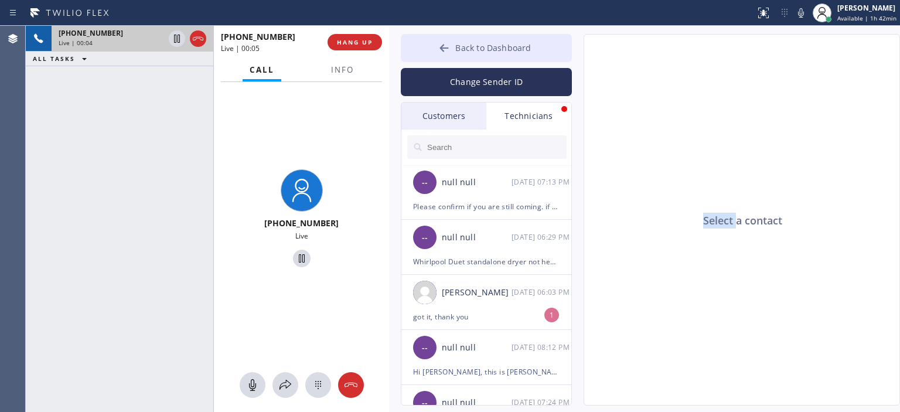
click at [451, 48] on div at bounding box center [444, 49] width 14 height 14
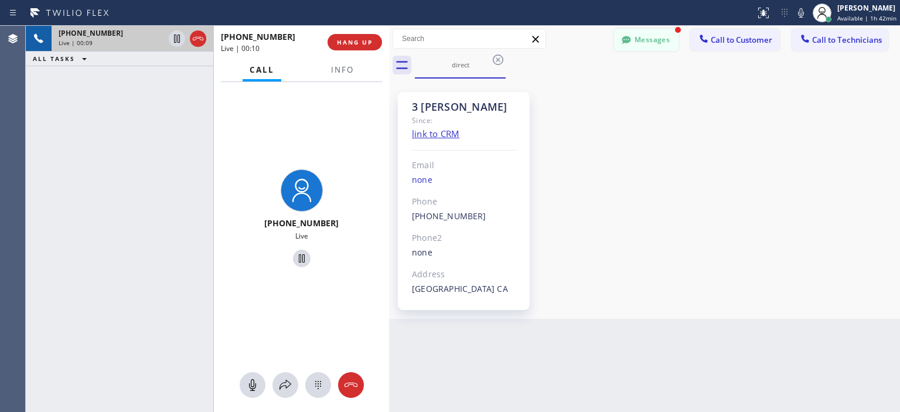
click at [645, 42] on button "Messages" at bounding box center [646, 40] width 64 height 22
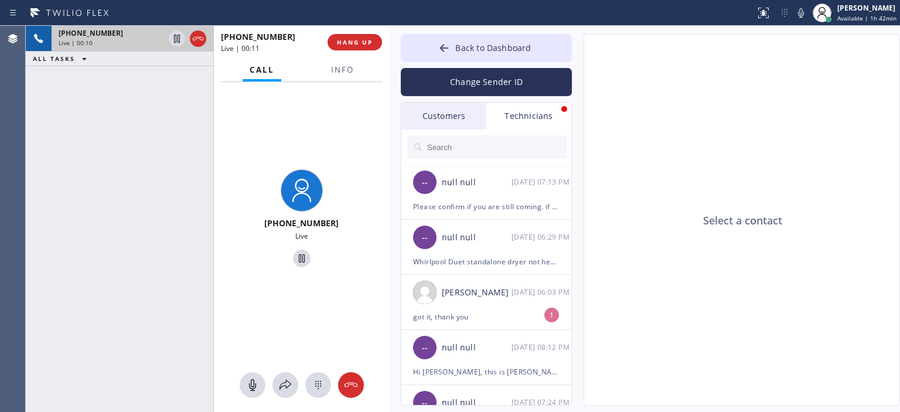
click at [462, 108] on div "Customers" at bounding box center [443, 116] width 85 height 27
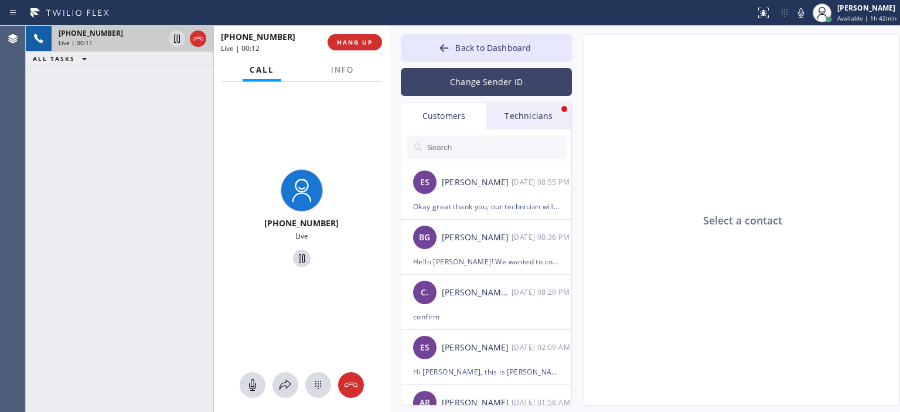
click at [476, 77] on button "Change Sender ID" at bounding box center [486, 82] width 171 height 28
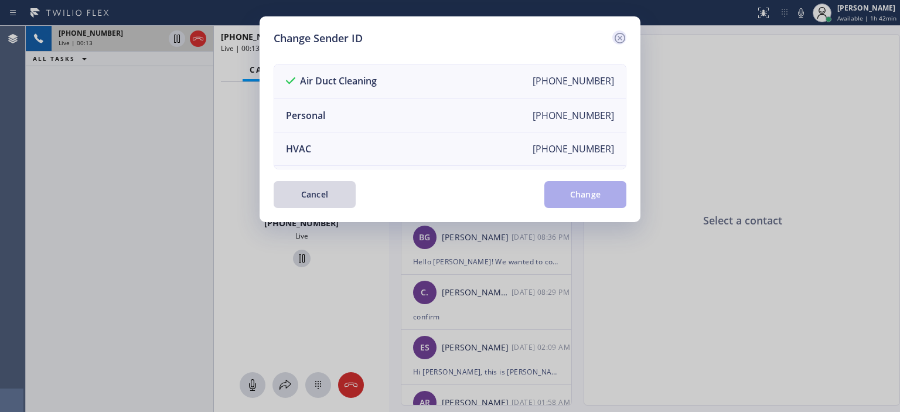
click at [616, 32] on icon at bounding box center [620, 38] width 14 height 14
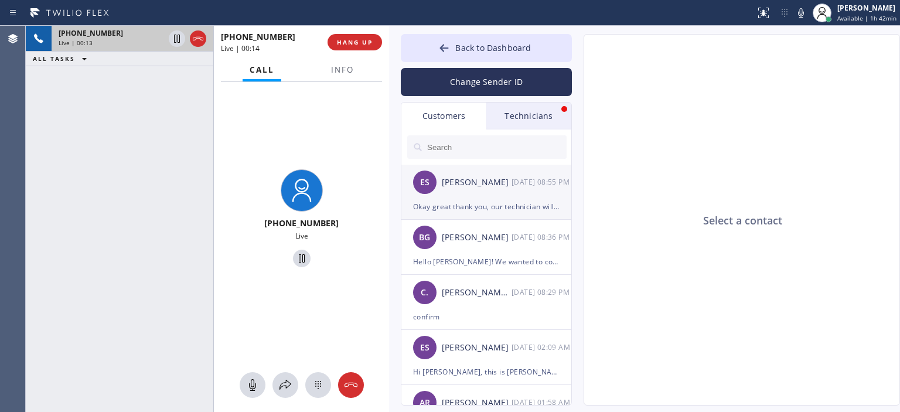
click at [473, 202] on div "Okay great thank you, our technician will be [DATE]" at bounding box center [486, 206] width 146 height 13
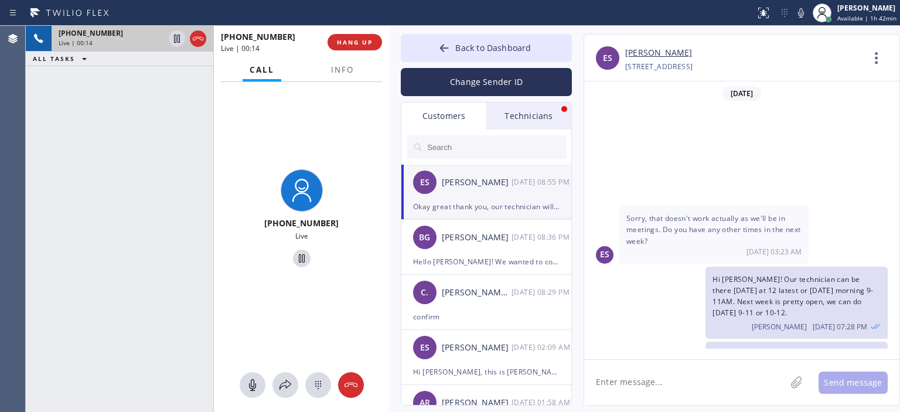
scroll to position [131, 0]
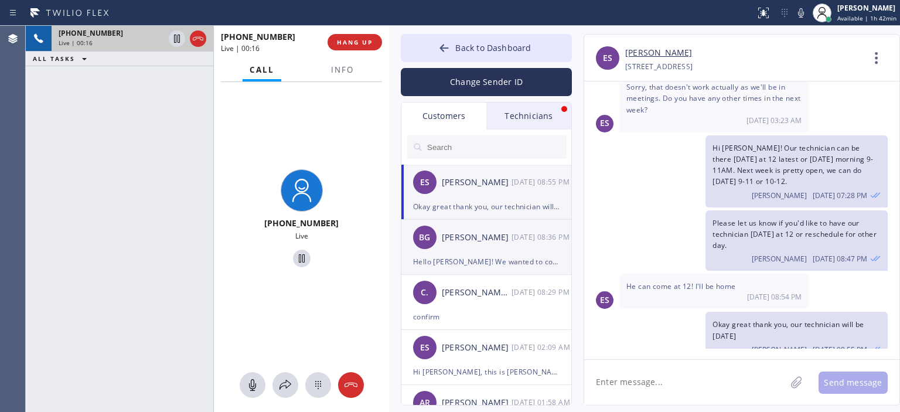
click at [500, 247] on div "BG [PERSON_NAME] [DATE] 08:36 PM" at bounding box center [486, 237] width 171 height 35
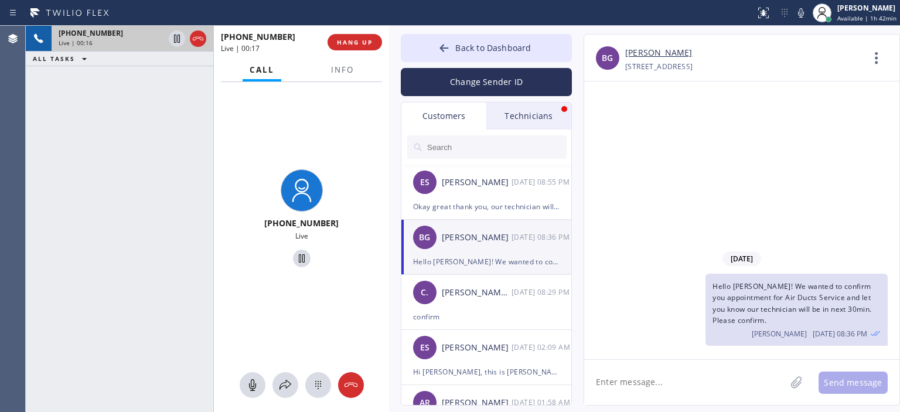
scroll to position [0, 0]
click at [437, 52] on button "Back to Dashboard" at bounding box center [486, 48] width 171 height 28
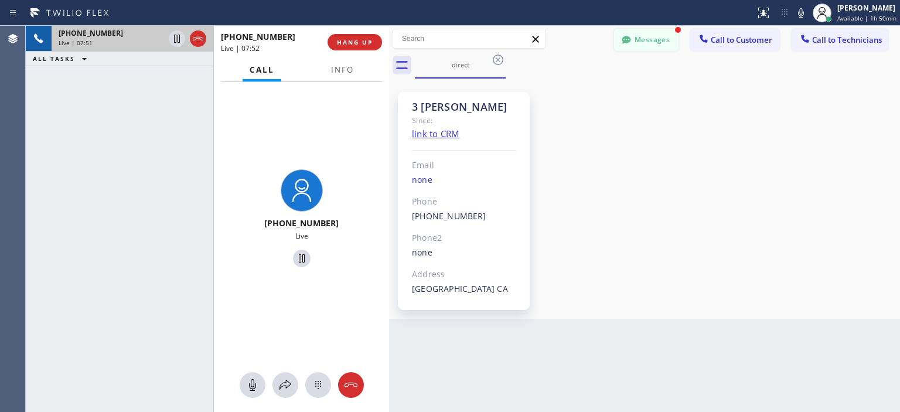
click at [656, 37] on button "Messages" at bounding box center [646, 40] width 64 height 22
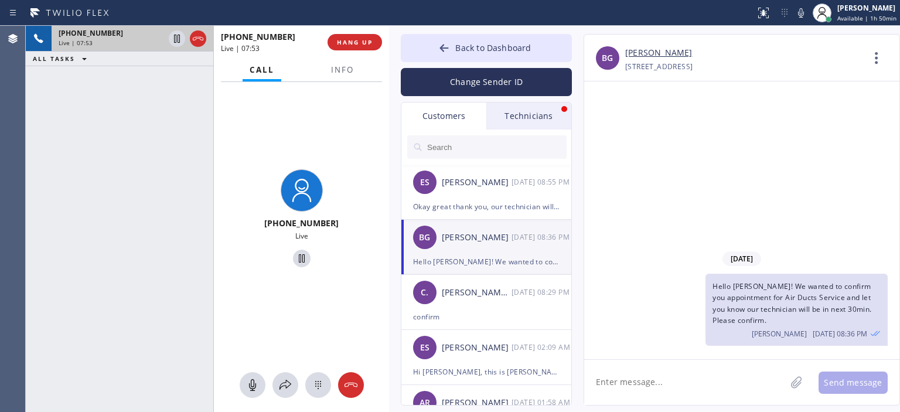
click at [532, 114] on div "Technicians" at bounding box center [528, 116] width 85 height 27
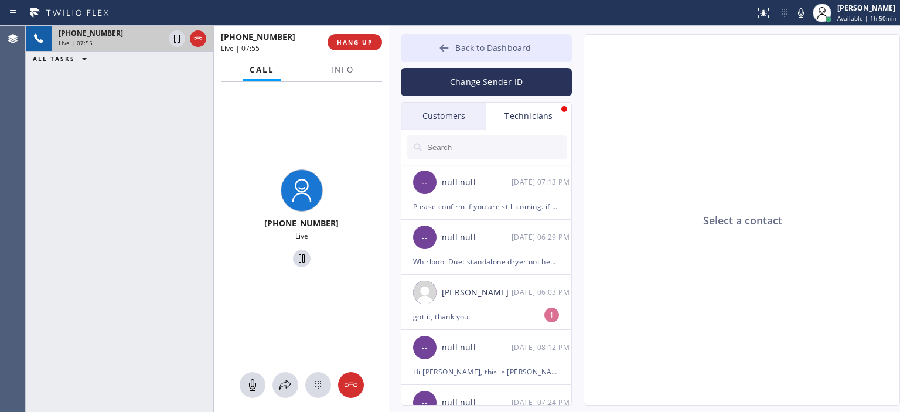
click at [437, 47] on button "Back to Dashboard" at bounding box center [486, 48] width 171 height 28
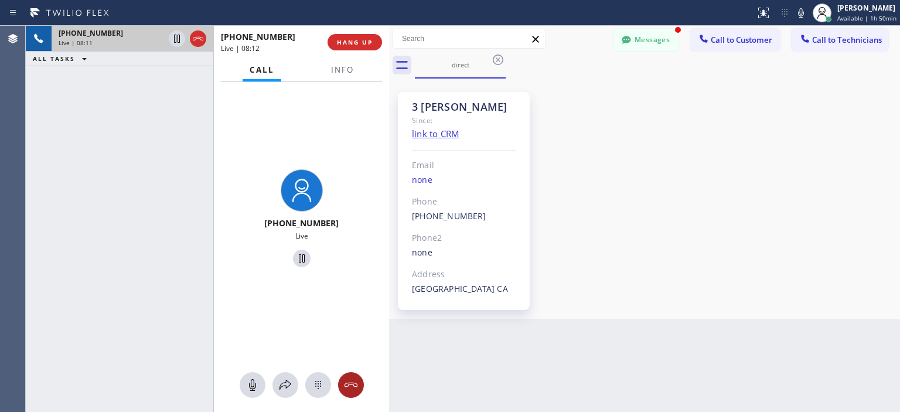
click at [348, 383] on icon at bounding box center [350, 385] width 13 height 5
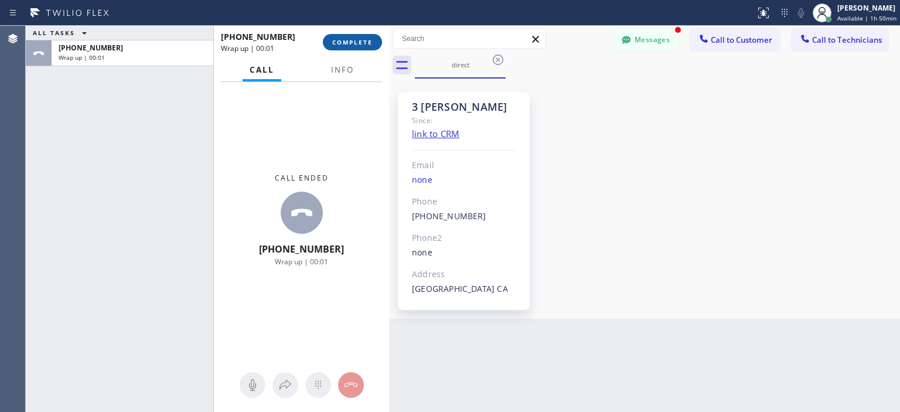
click at [347, 34] on button "COMPLETE" at bounding box center [352, 42] width 59 height 16
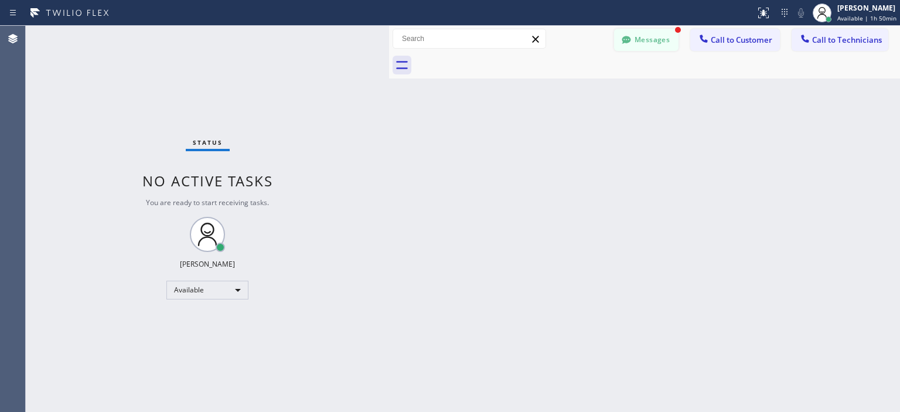
click at [652, 45] on button "Messages" at bounding box center [646, 40] width 64 height 22
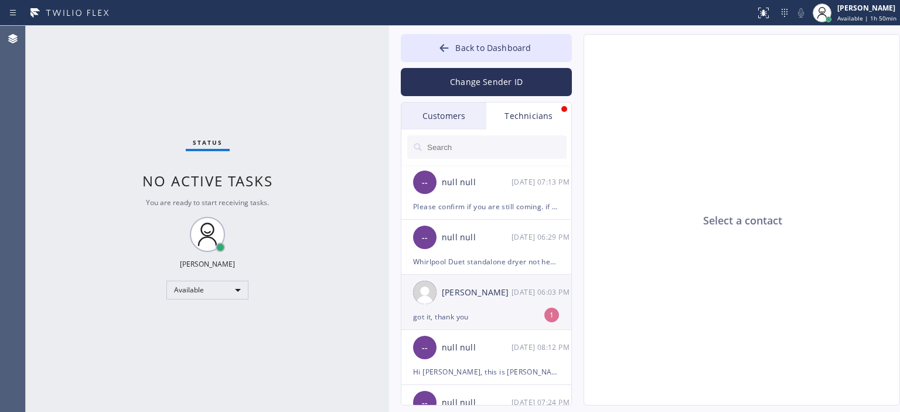
click at [495, 297] on div "[PERSON_NAME]" at bounding box center [477, 292] width 70 height 13
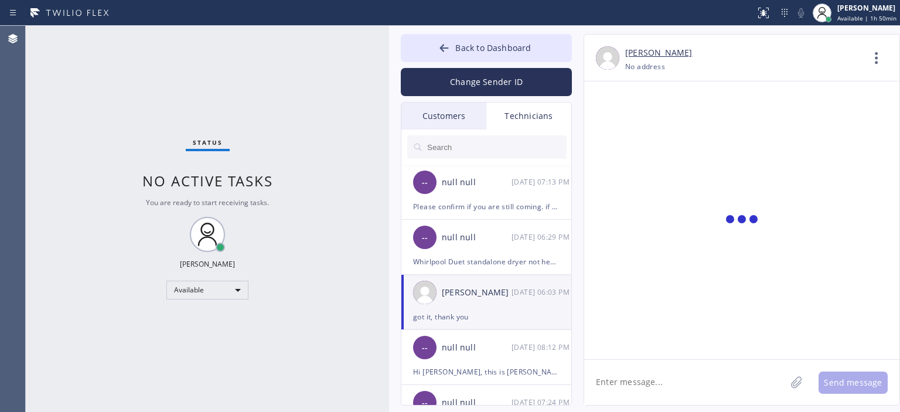
scroll to position [388, 0]
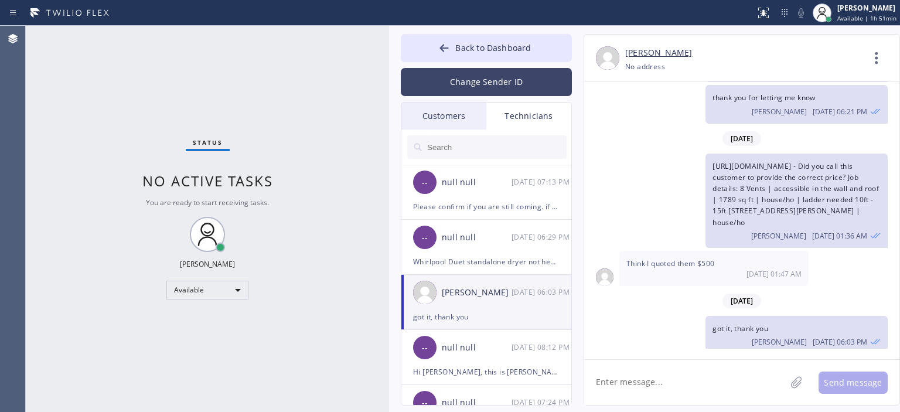
click at [497, 79] on button "Change Sender ID" at bounding box center [486, 82] width 171 height 28
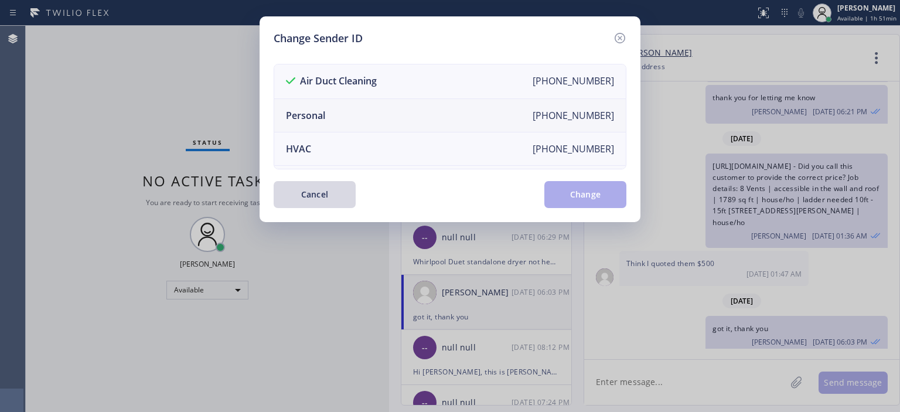
click at [438, 118] on li "Personal [PHONE_NUMBER]" at bounding box center [450, 115] width 352 height 33
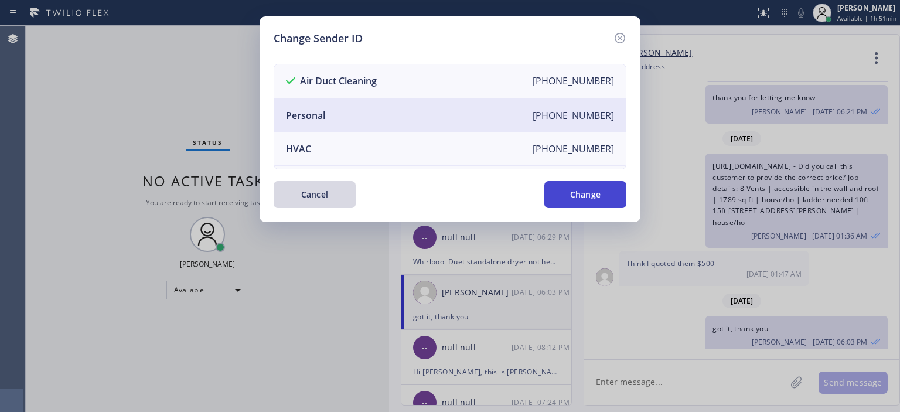
click at [593, 195] on button "Change" at bounding box center [585, 194] width 82 height 27
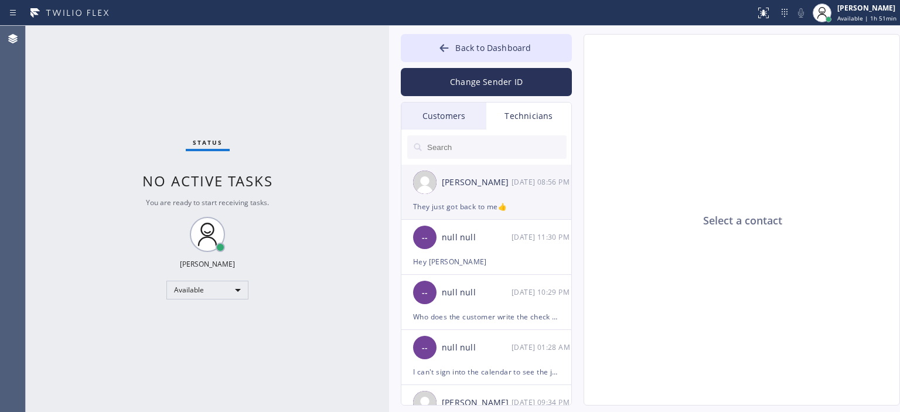
click at [534, 187] on div "[DATE] 08:56 PM" at bounding box center [542, 181] width 61 height 13
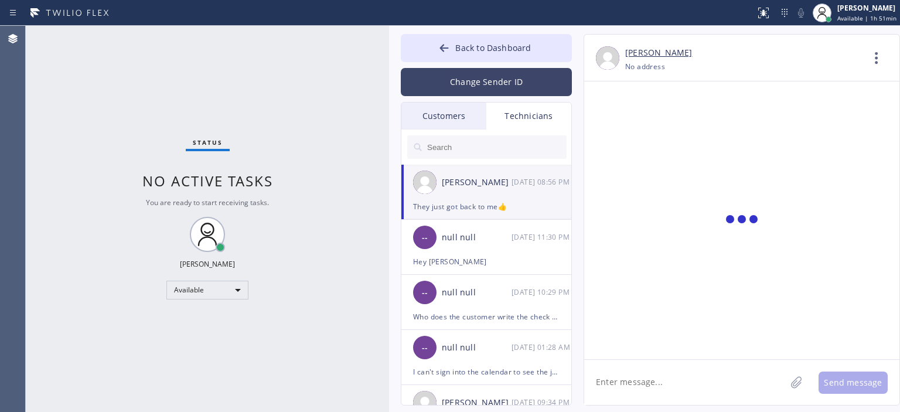
click at [478, 70] on button "Change Sender ID" at bounding box center [486, 82] width 171 height 28
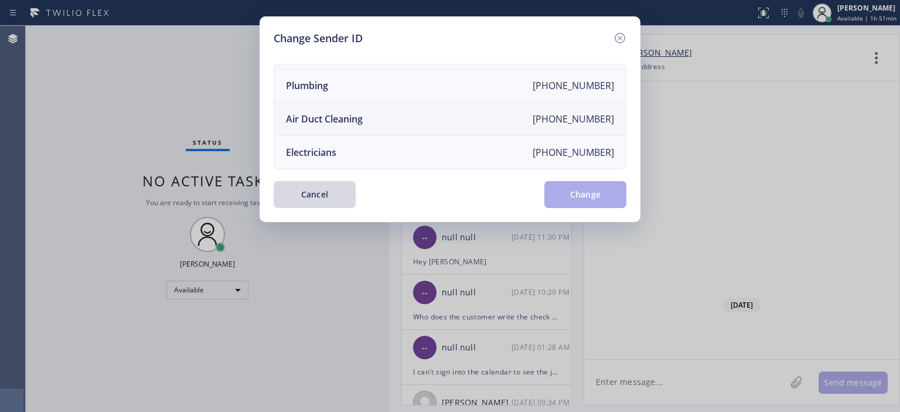
scroll to position [136, 0]
click at [400, 115] on li "Air Duct Cleaning [PHONE_NUMBER]" at bounding box center [450, 119] width 352 height 33
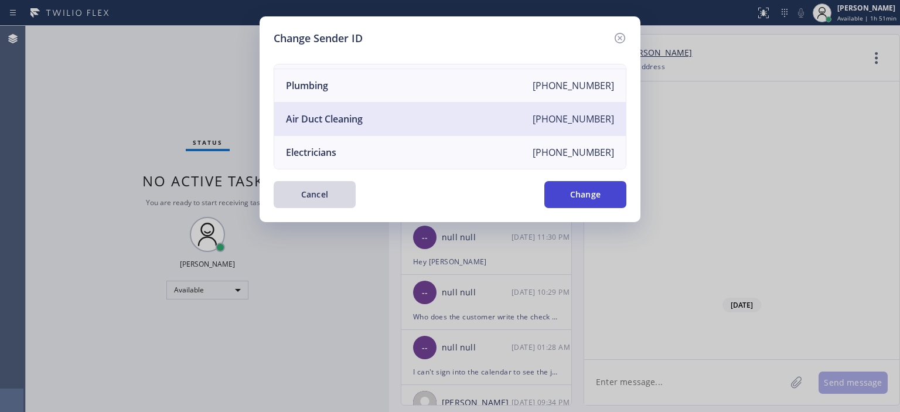
click at [594, 198] on button "Change" at bounding box center [585, 194] width 82 height 27
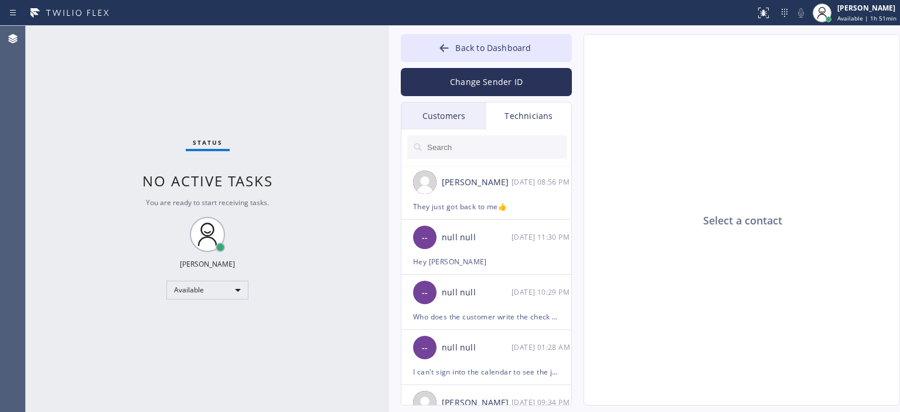
click at [447, 103] on div "Customers" at bounding box center [443, 116] width 85 height 27
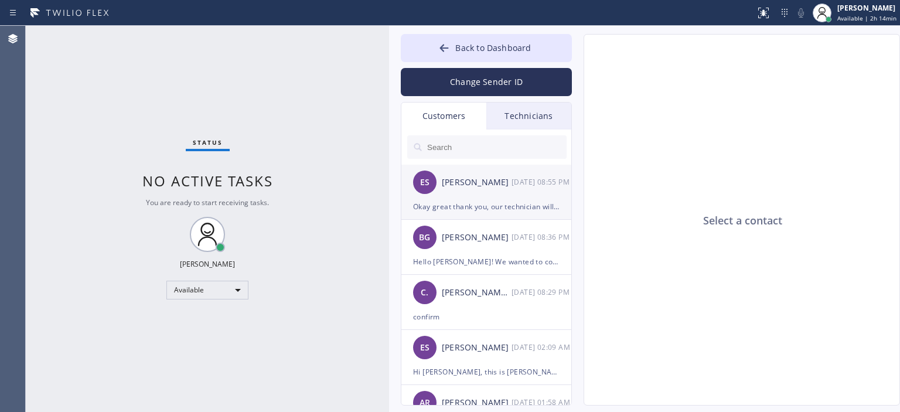
click at [469, 196] on div "ES [PERSON_NAME] [DATE] 08:55 PM" at bounding box center [486, 182] width 171 height 35
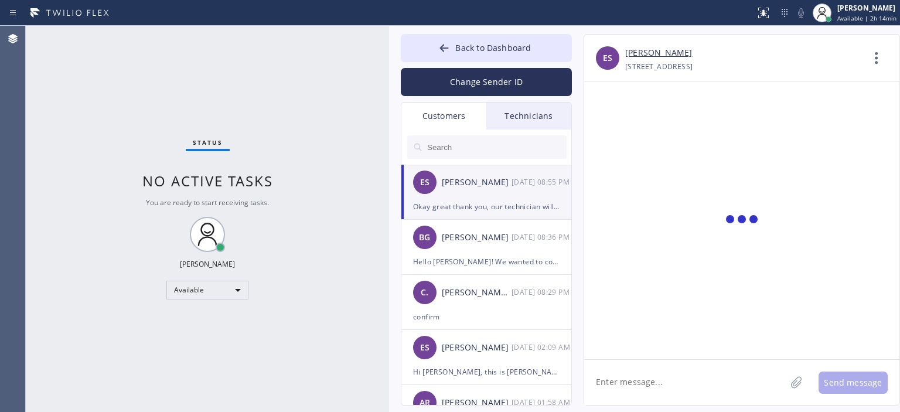
scroll to position [131, 0]
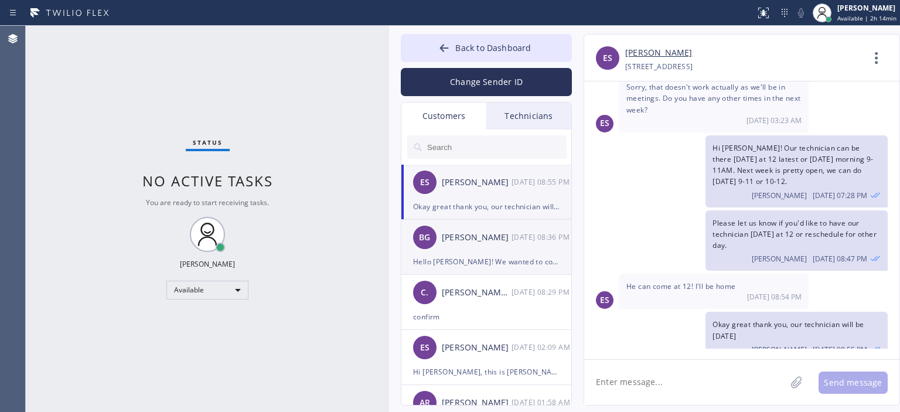
click at [492, 264] on div "Hello [PERSON_NAME]! We wanted to confirm you appointment for Air Ducts Service…" at bounding box center [486, 261] width 146 height 13
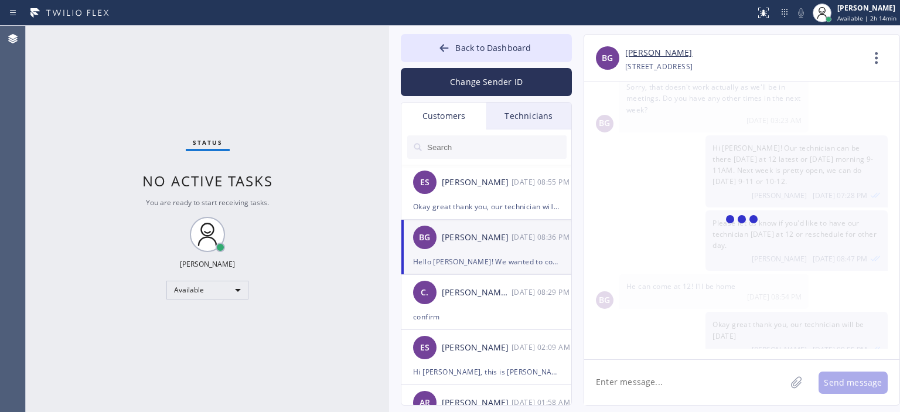
scroll to position [0, 0]
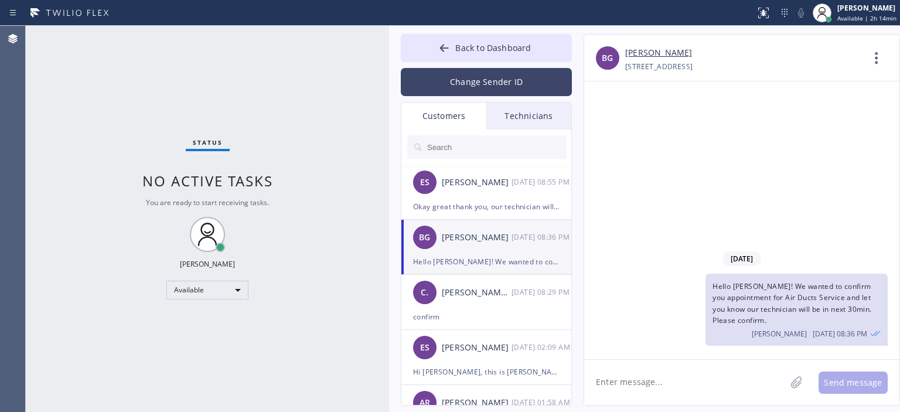
click at [505, 82] on button "Change Sender ID" at bounding box center [486, 82] width 171 height 28
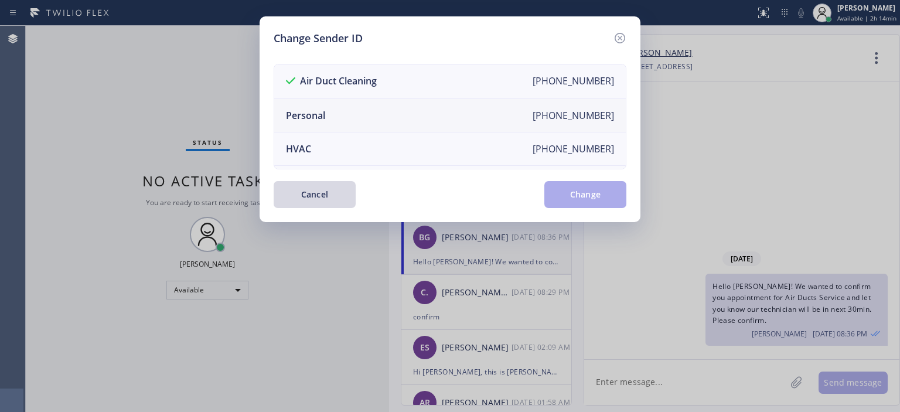
click at [377, 107] on li "Personal [PHONE_NUMBER]" at bounding box center [450, 115] width 352 height 33
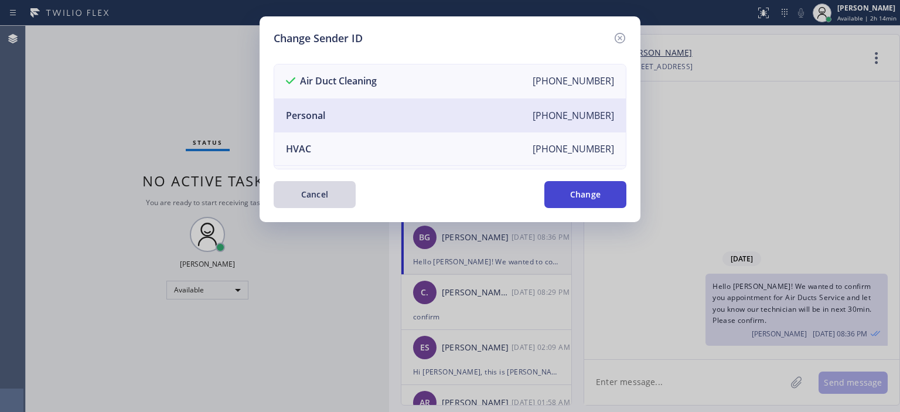
click at [592, 207] on button "Change" at bounding box center [585, 194] width 82 height 27
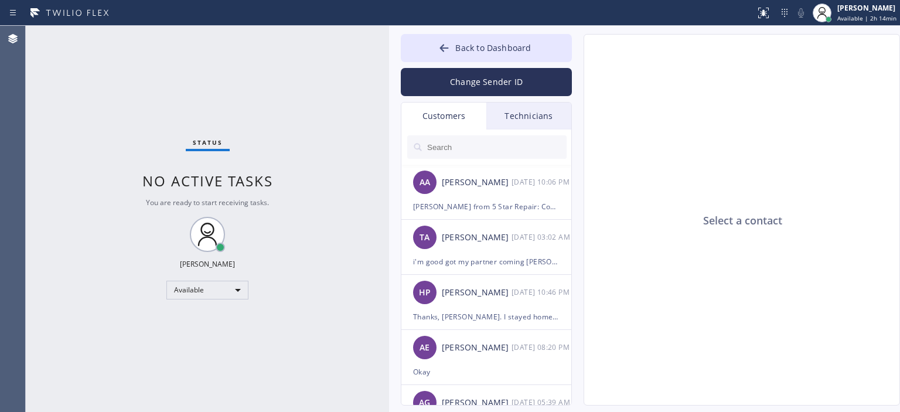
click at [524, 120] on div "Technicians" at bounding box center [528, 116] width 85 height 27
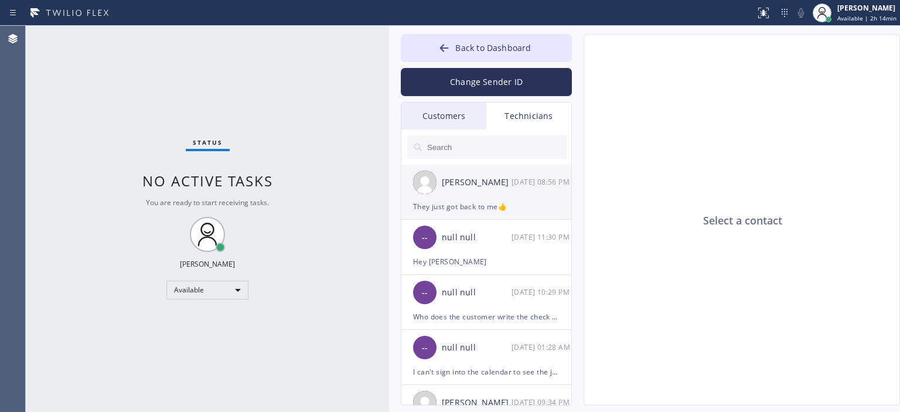
click at [524, 185] on div "[DATE] 08:56 PM" at bounding box center [542, 181] width 61 height 13
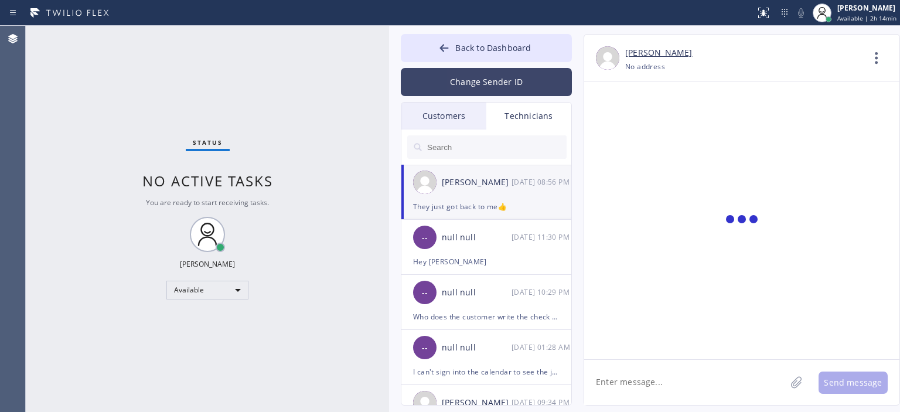
click at [454, 77] on button "Change Sender ID" at bounding box center [486, 82] width 171 height 28
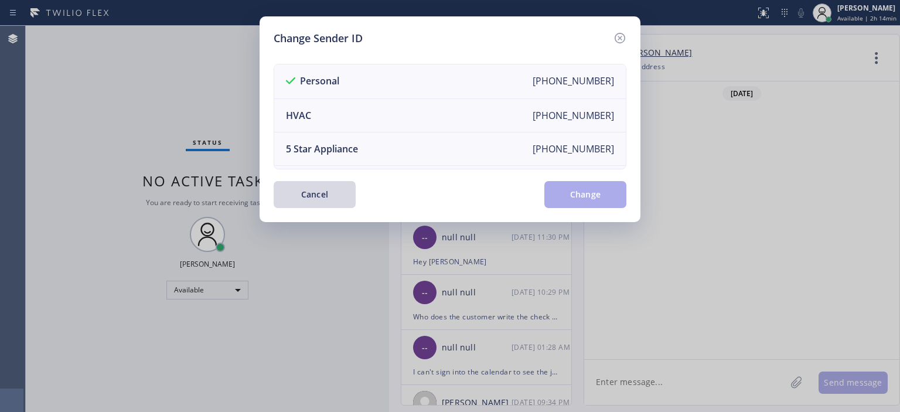
scroll to position [76915, 0]
click at [618, 40] on icon at bounding box center [620, 38] width 14 height 14
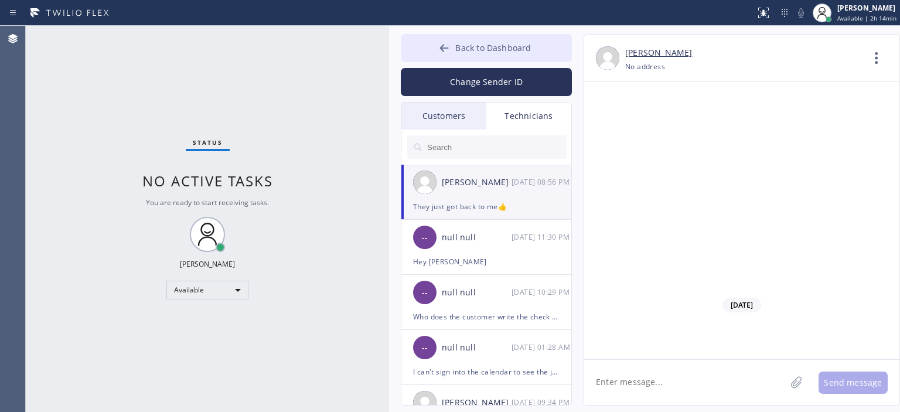
click at [446, 47] on icon at bounding box center [444, 48] width 9 height 8
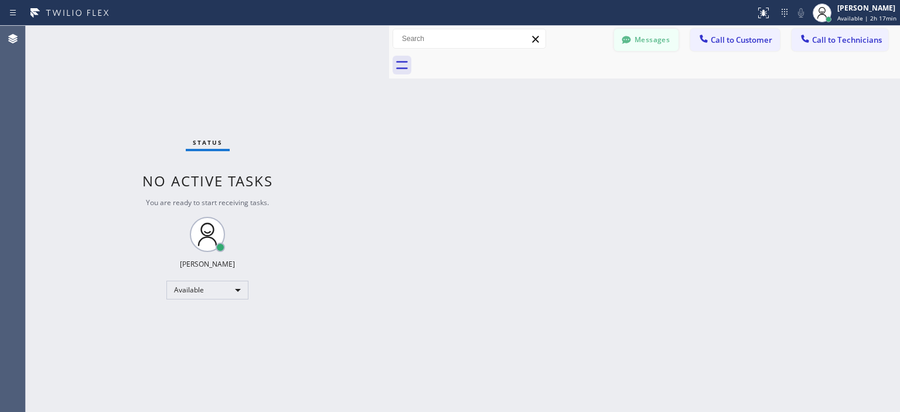
click at [644, 33] on button "Messages" at bounding box center [646, 40] width 64 height 22
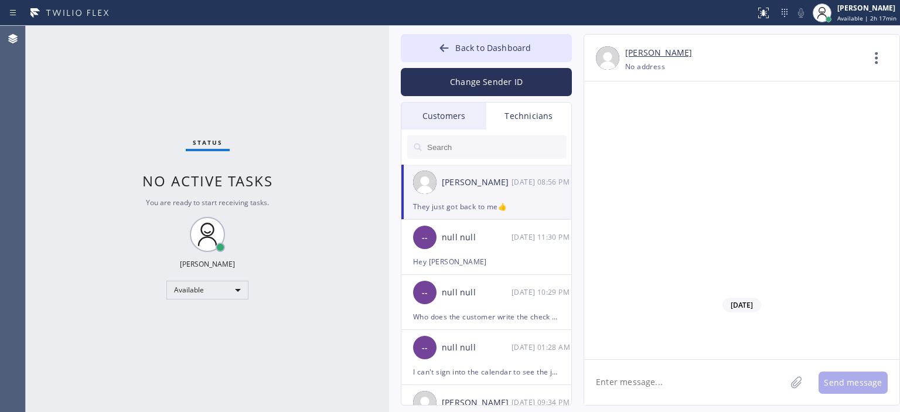
click at [461, 113] on div "Customers" at bounding box center [443, 116] width 85 height 27
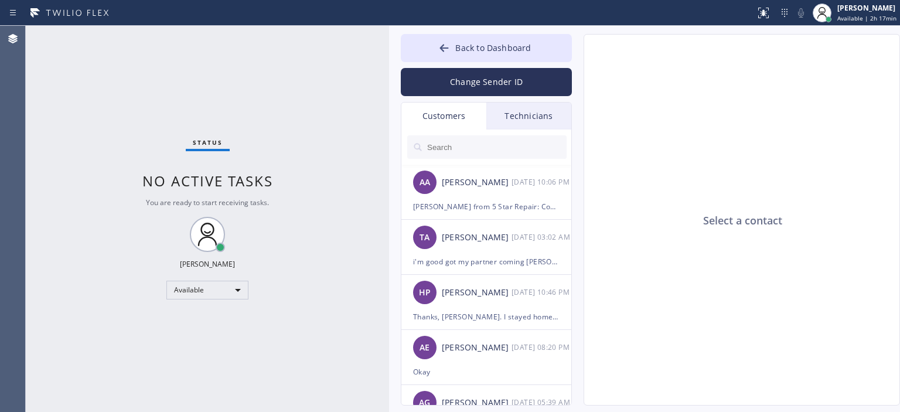
click at [476, 149] on input "text" at bounding box center [496, 146] width 141 height 23
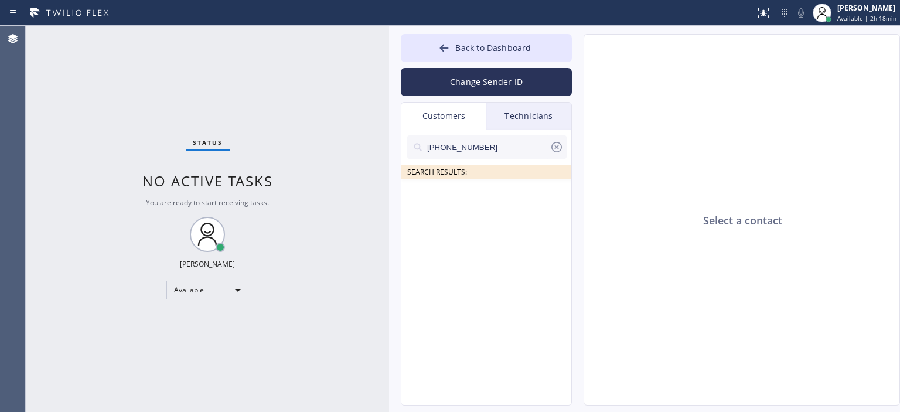
click at [497, 151] on input "[PHONE_NUMBER]" at bounding box center [488, 146] width 124 height 23
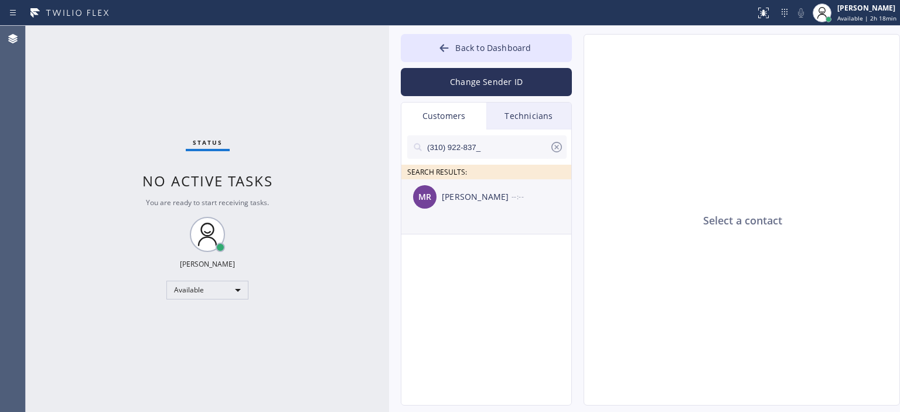
click at [476, 196] on div "[PERSON_NAME]" at bounding box center [477, 196] width 70 height 13
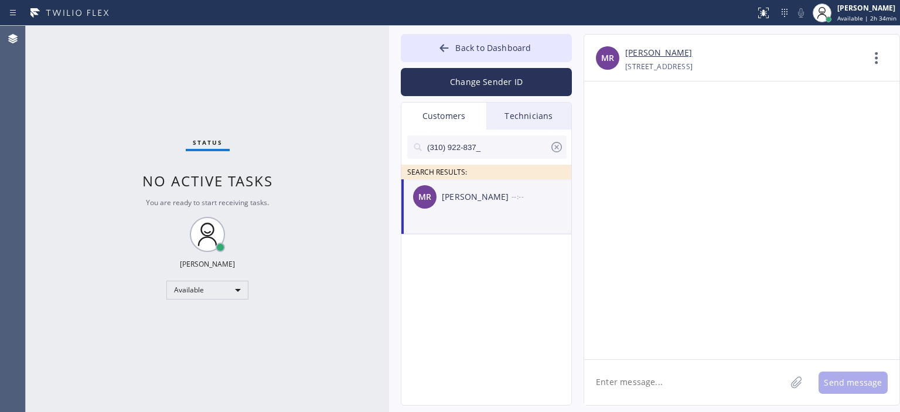
click at [57, 128] on div "Status No active tasks You are ready to start receiving tasks. [PERSON_NAME] Av…" at bounding box center [207, 219] width 363 height 386
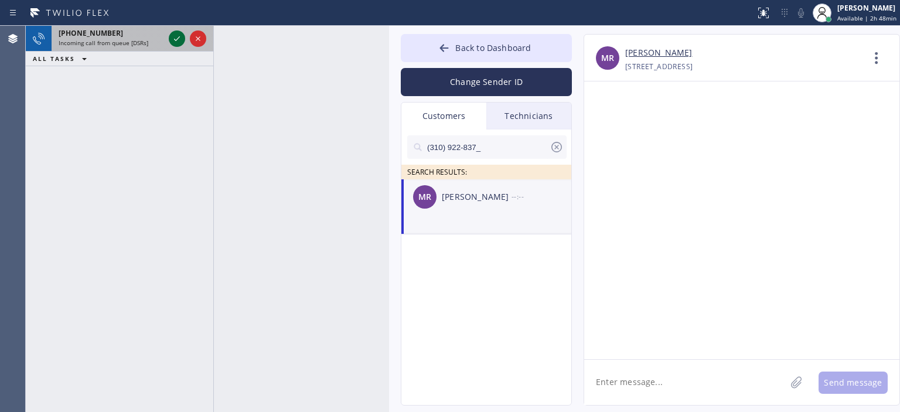
click at [178, 39] on icon at bounding box center [177, 39] width 14 height 14
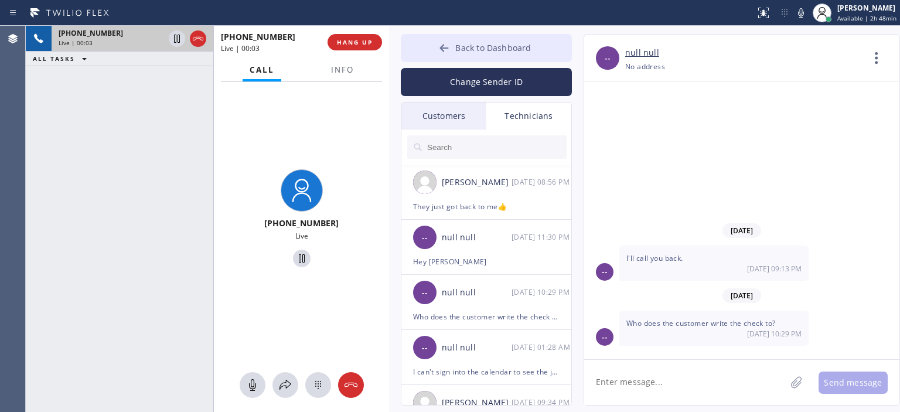
click at [434, 49] on button "Back to Dashboard" at bounding box center [486, 48] width 171 height 28
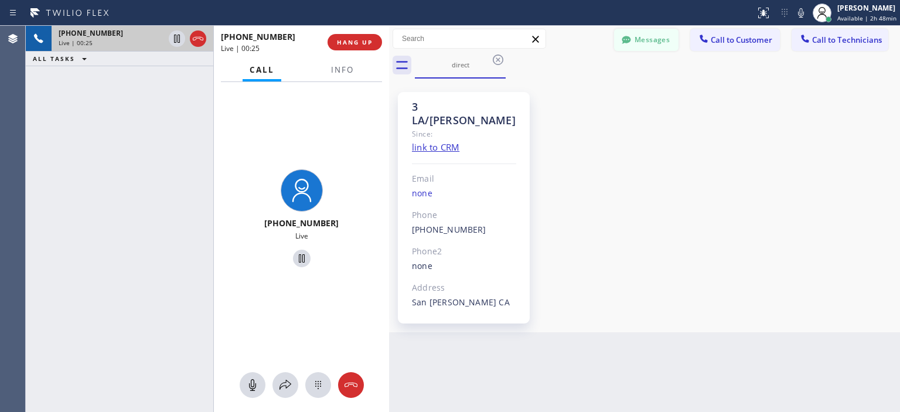
click at [648, 43] on button "Messages" at bounding box center [646, 40] width 64 height 22
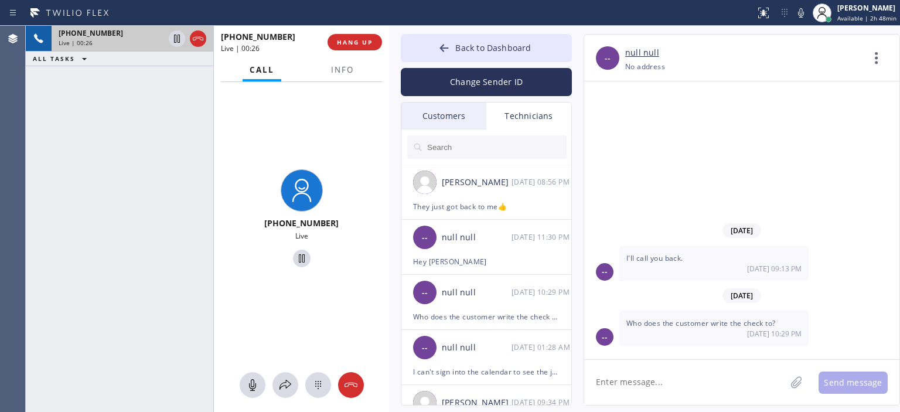
click at [455, 113] on div "Customers" at bounding box center [443, 116] width 85 height 27
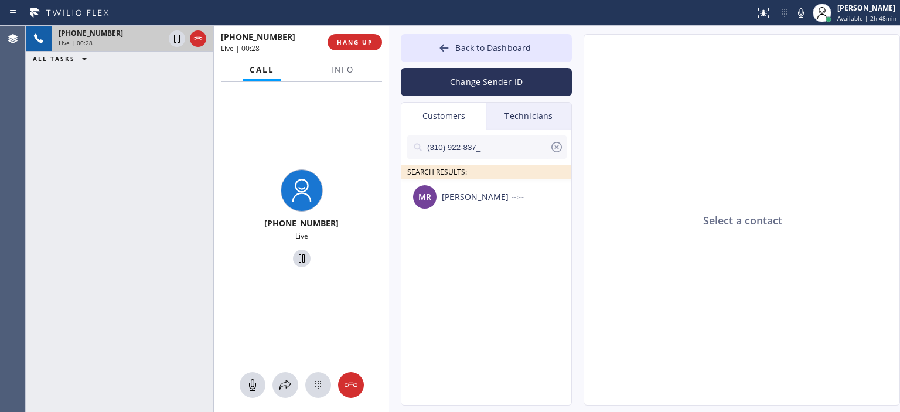
click at [554, 149] on icon at bounding box center [557, 147] width 14 height 14
click at [492, 84] on button "Change Sender ID" at bounding box center [486, 82] width 171 height 28
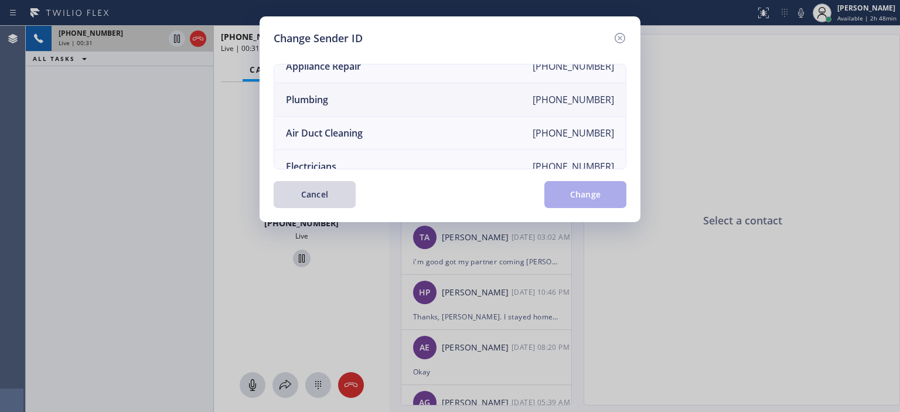
scroll to position [135, 0]
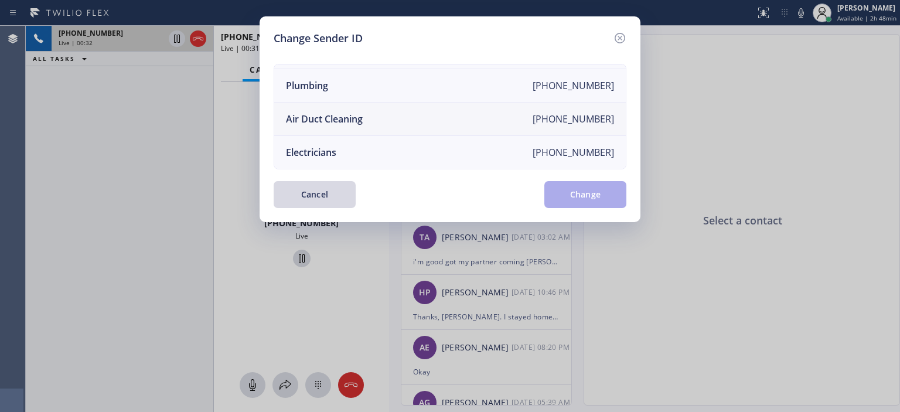
click at [429, 119] on li "Air Duct Cleaning [PHONE_NUMBER]" at bounding box center [450, 119] width 352 height 33
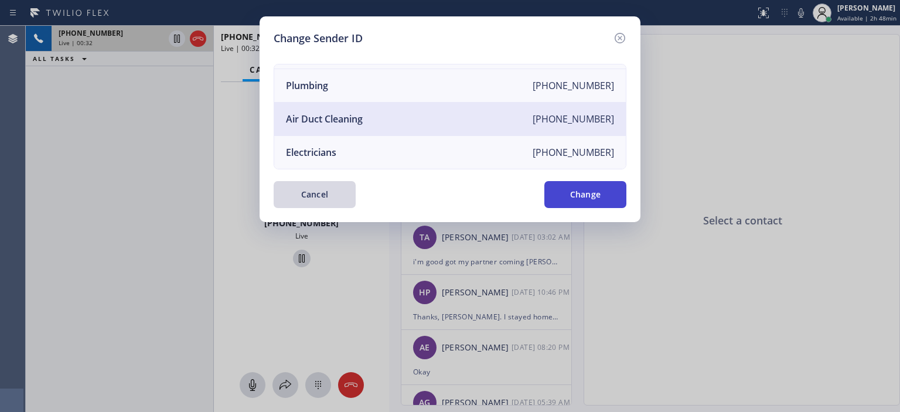
click at [596, 200] on button "Change" at bounding box center [585, 194] width 82 height 27
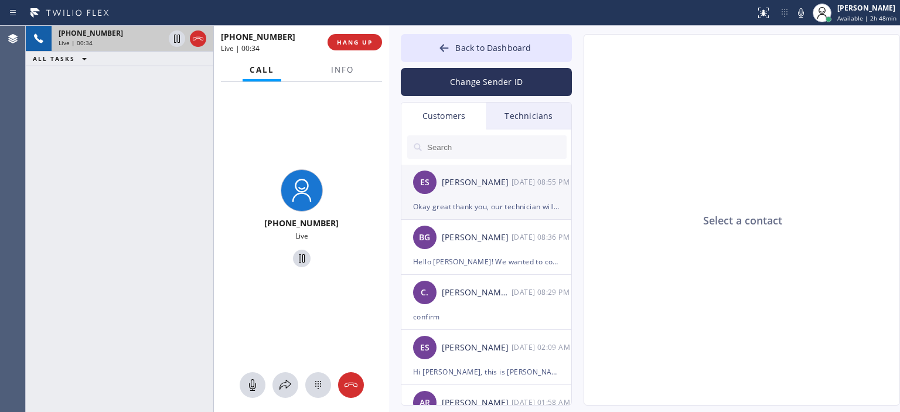
click at [514, 206] on div "Okay great thank you, our technician will be [DATE]" at bounding box center [486, 206] width 146 height 13
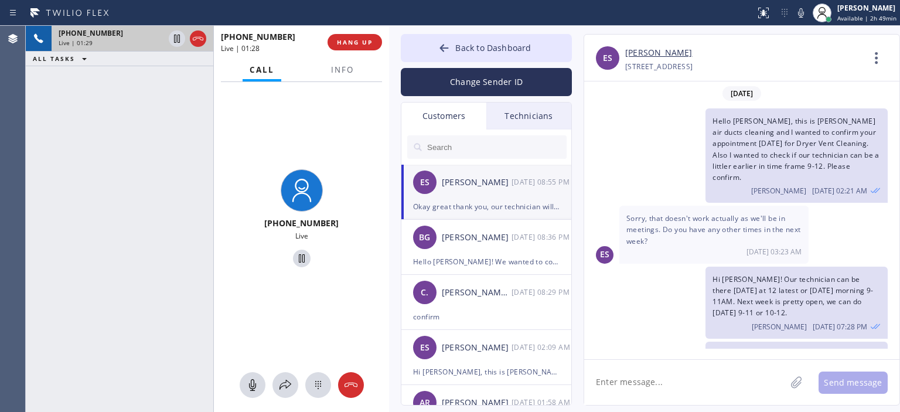
scroll to position [131, 0]
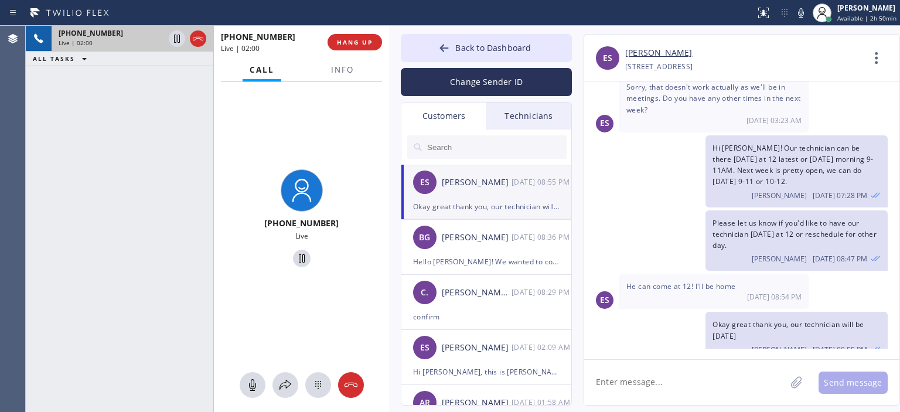
click at [656, 56] on link "[PERSON_NAME]" at bounding box center [658, 52] width 67 height 13
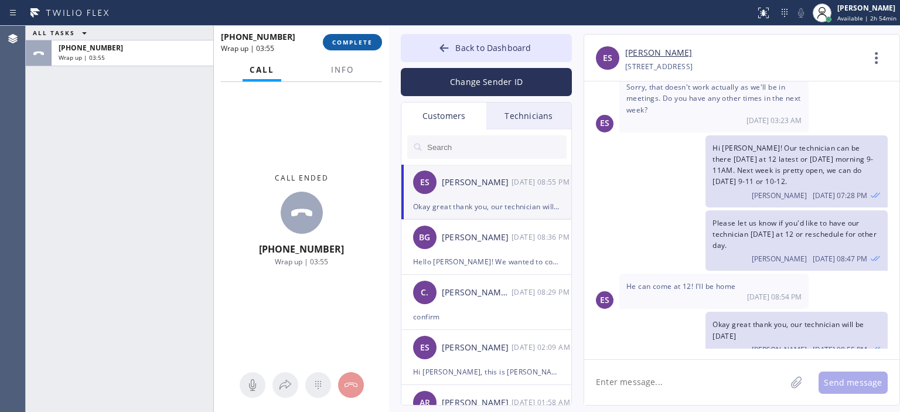
click at [356, 39] on span "COMPLETE" at bounding box center [352, 42] width 40 height 8
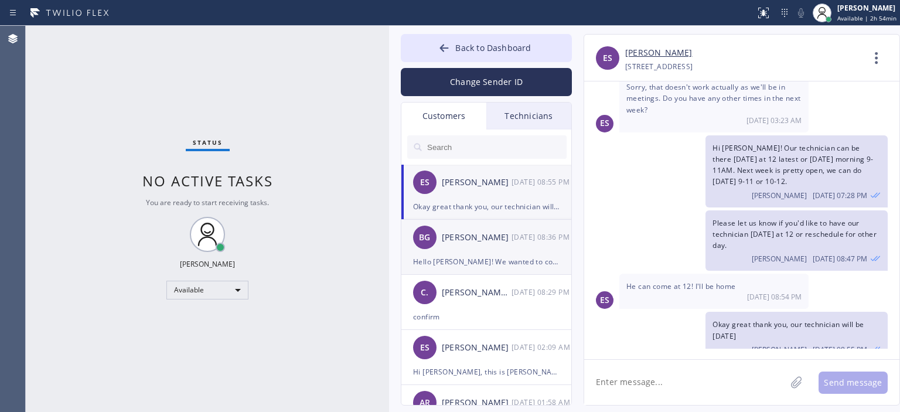
click at [501, 246] on div "BG [PERSON_NAME] [DATE] 08:36 PM" at bounding box center [486, 237] width 171 height 35
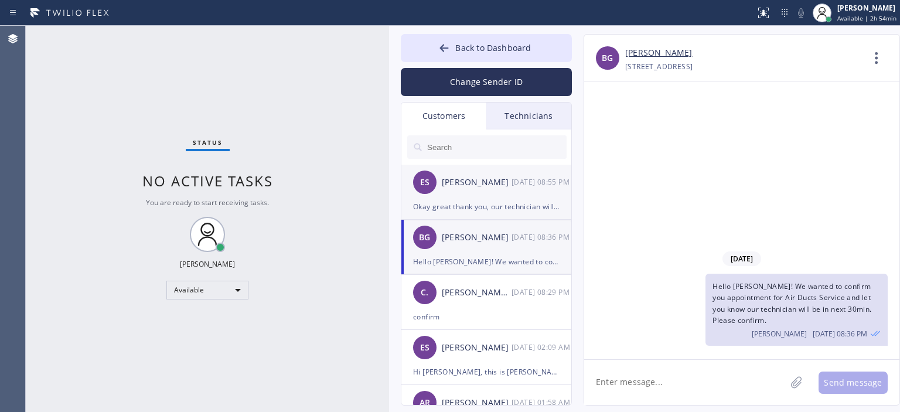
click at [511, 185] on div "[PERSON_NAME]" at bounding box center [477, 182] width 70 height 13
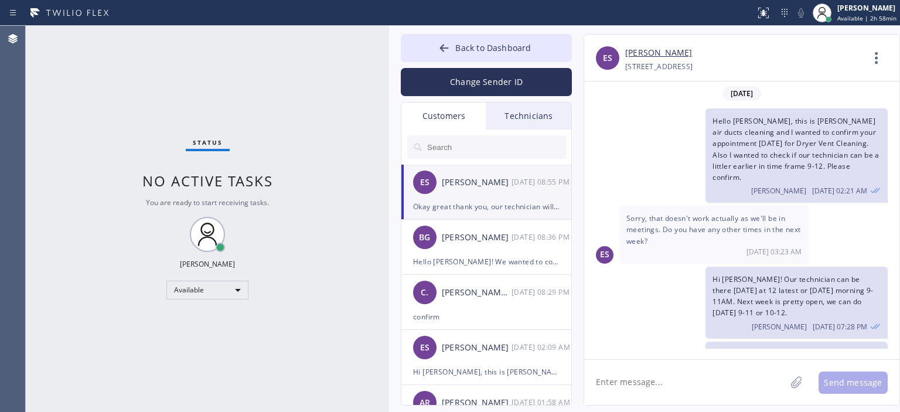
click at [746, 128] on span "Hello [PERSON_NAME], this is [PERSON_NAME] air ducts cleaning and I wanted to c…" at bounding box center [796, 149] width 167 height 66
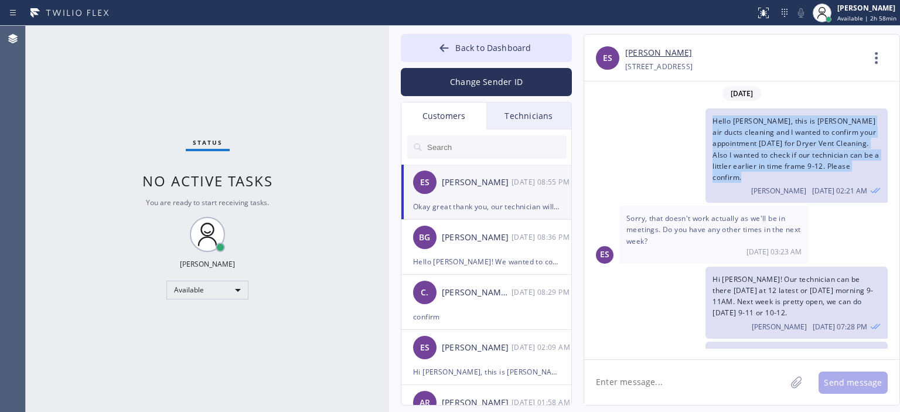
click at [746, 128] on span "Hello [PERSON_NAME], this is [PERSON_NAME] air ducts cleaning and I wanted to c…" at bounding box center [796, 149] width 167 height 66
copy span "Hello [PERSON_NAME], this is [PERSON_NAME] air ducts cleaning and I wanted to c…"
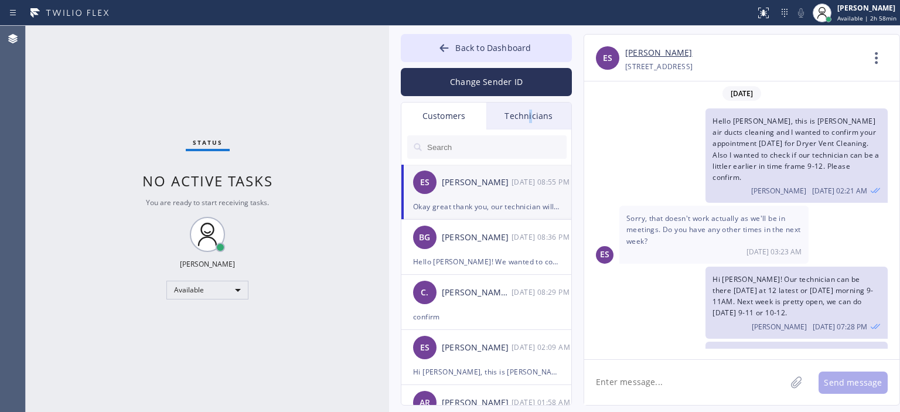
click at [530, 111] on div "Technicians" at bounding box center [528, 116] width 85 height 27
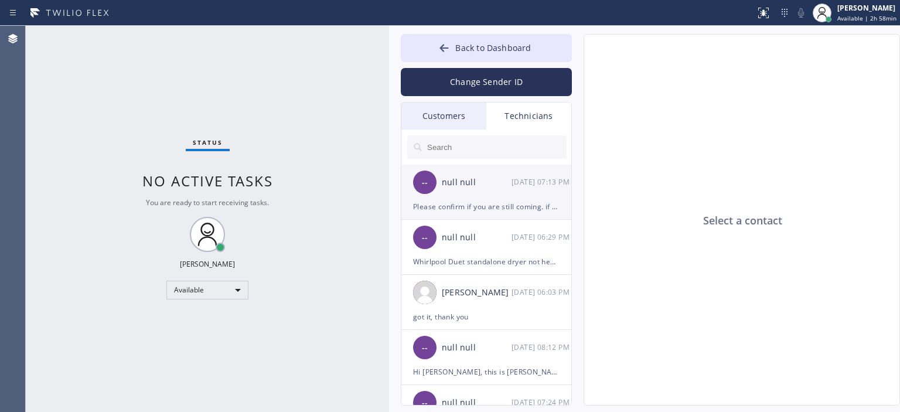
click at [489, 192] on div "-- null null [DATE] 07:13 PM" at bounding box center [486, 182] width 171 height 35
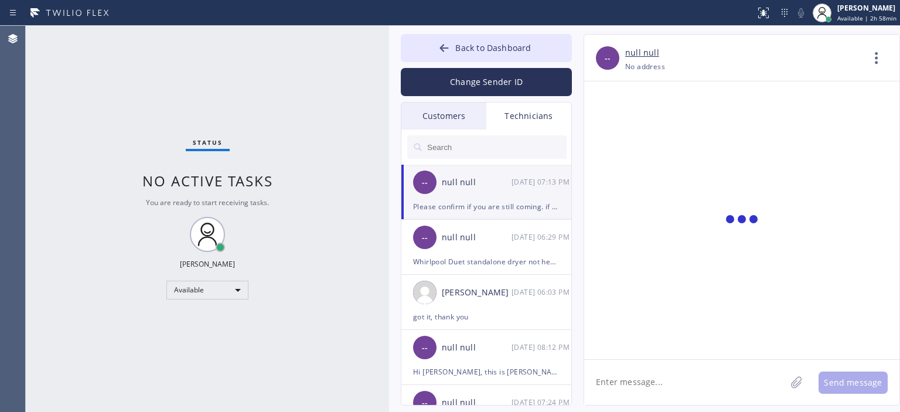
scroll to position [124, 0]
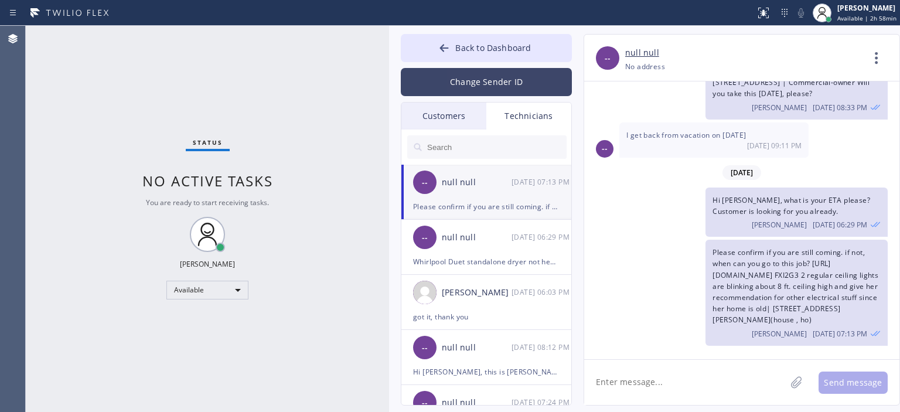
click at [520, 87] on button "Change Sender ID" at bounding box center [486, 82] width 171 height 28
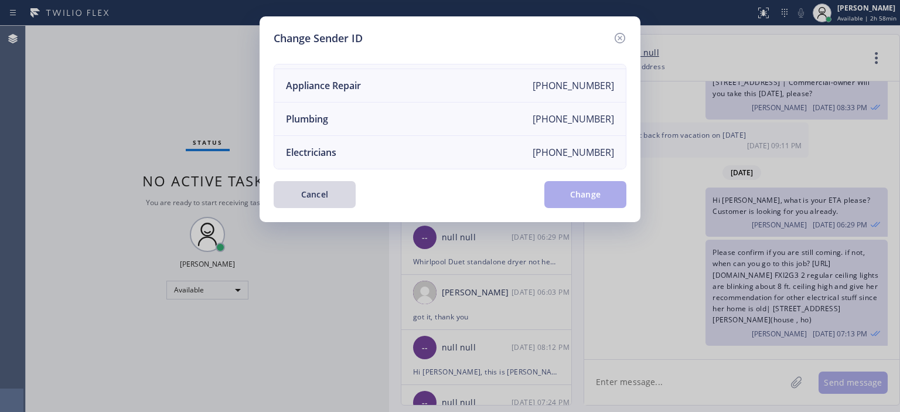
scroll to position [0, 0]
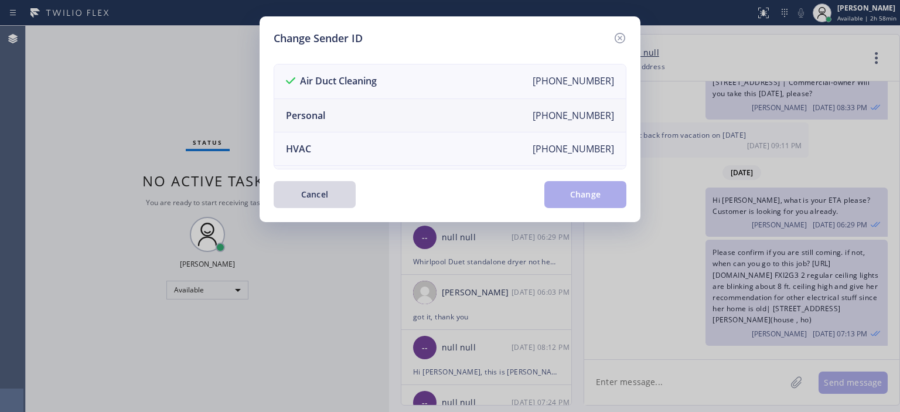
click at [386, 114] on li "Personal [PHONE_NUMBER]" at bounding box center [450, 115] width 352 height 33
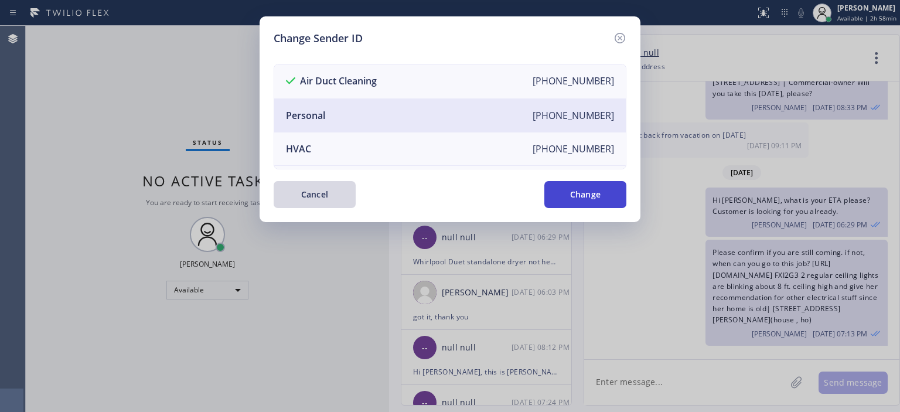
click at [574, 193] on button "Change" at bounding box center [585, 194] width 82 height 27
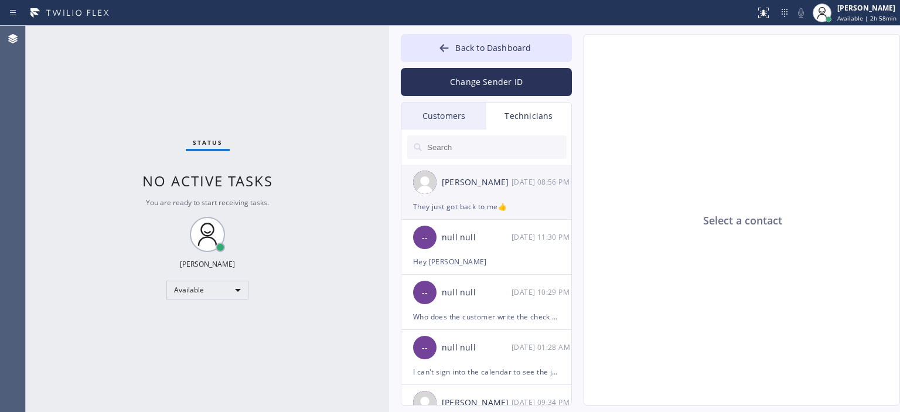
click at [503, 192] on div "[PERSON_NAME] [DATE] 08:56 PM" at bounding box center [486, 182] width 171 height 35
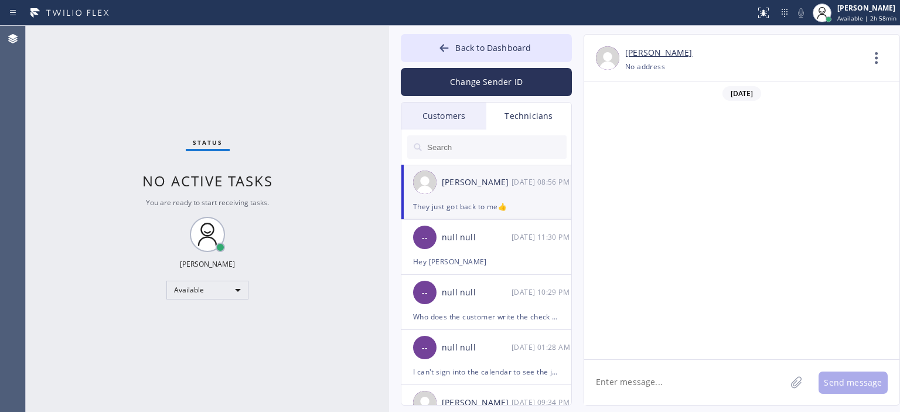
scroll to position [76915, 0]
click at [437, 49] on button "Back to Dashboard" at bounding box center [486, 48] width 171 height 28
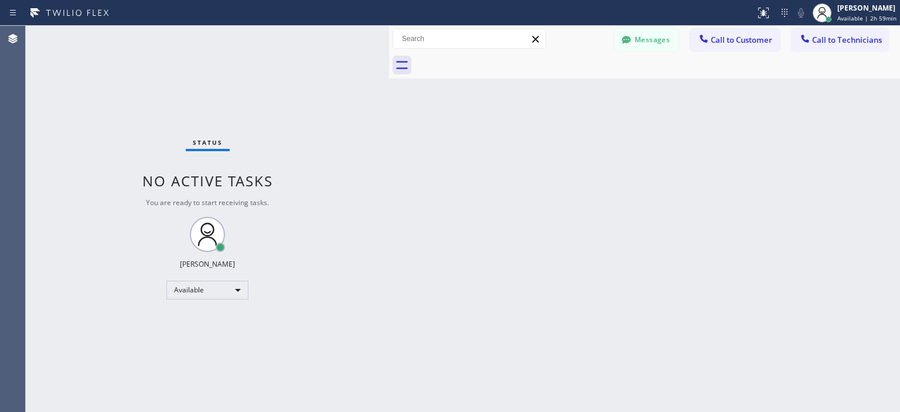
drag, startPoint x: 49, startPoint y: 126, endPoint x: 80, endPoint y: 54, distance: 77.9
click at [49, 124] on div "Status No active tasks You are ready to start receiving tasks. [PERSON_NAME] Av…" at bounding box center [207, 219] width 363 height 386
